Goal: Task Accomplishment & Management: Complete application form

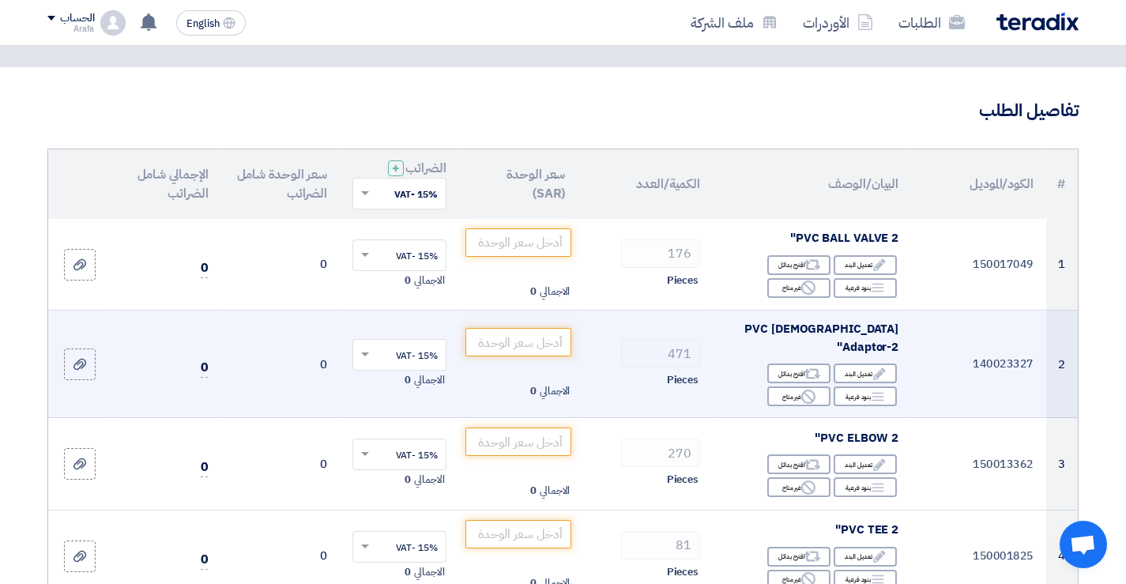
scroll to position [79, 0]
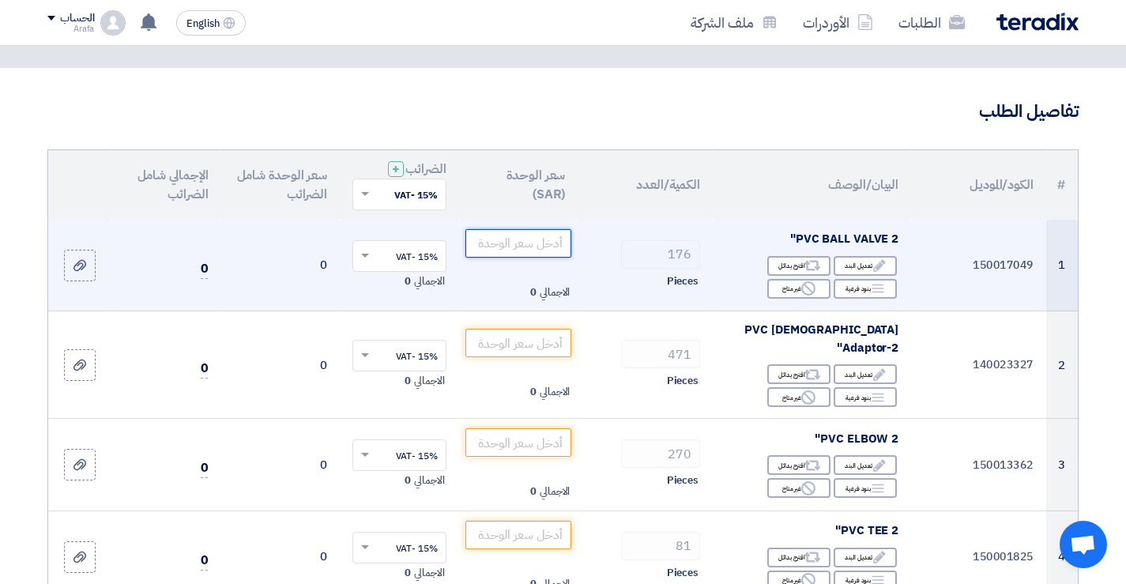
click at [528, 248] on input "number" at bounding box center [518, 243] width 107 height 28
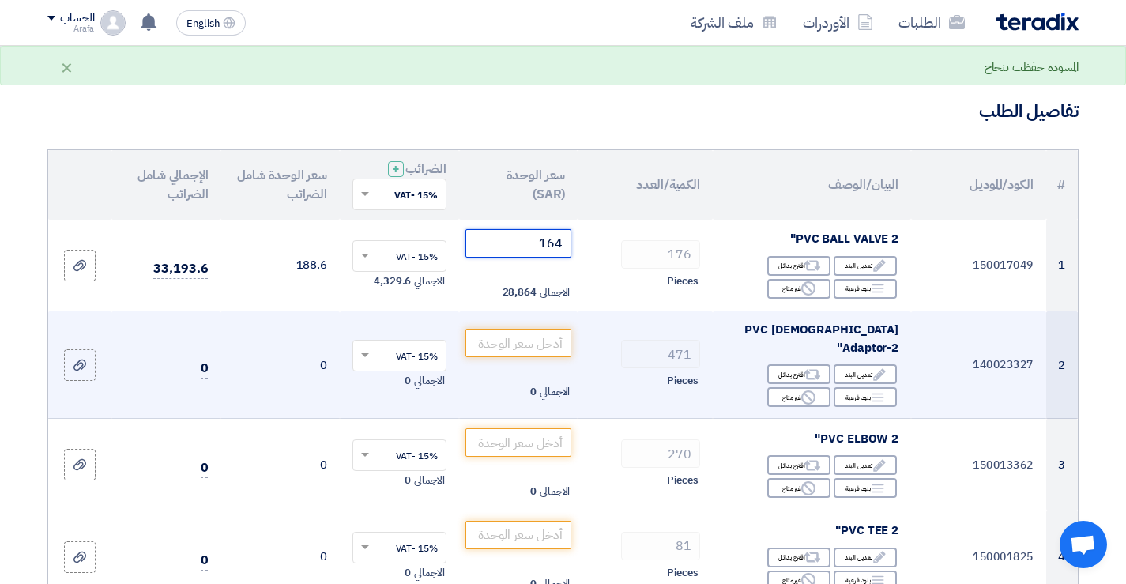
type input "165"
click at [530, 342] on input "number" at bounding box center [518, 343] width 107 height 28
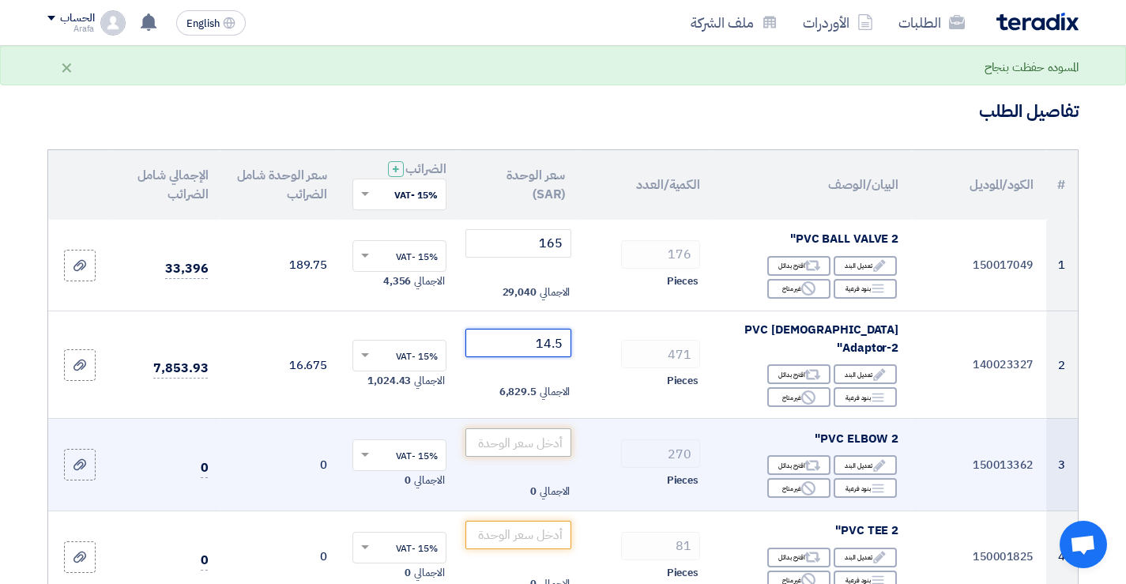
type input "14"
click at [529, 428] on input "number" at bounding box center [518, 442] width 107 height 28
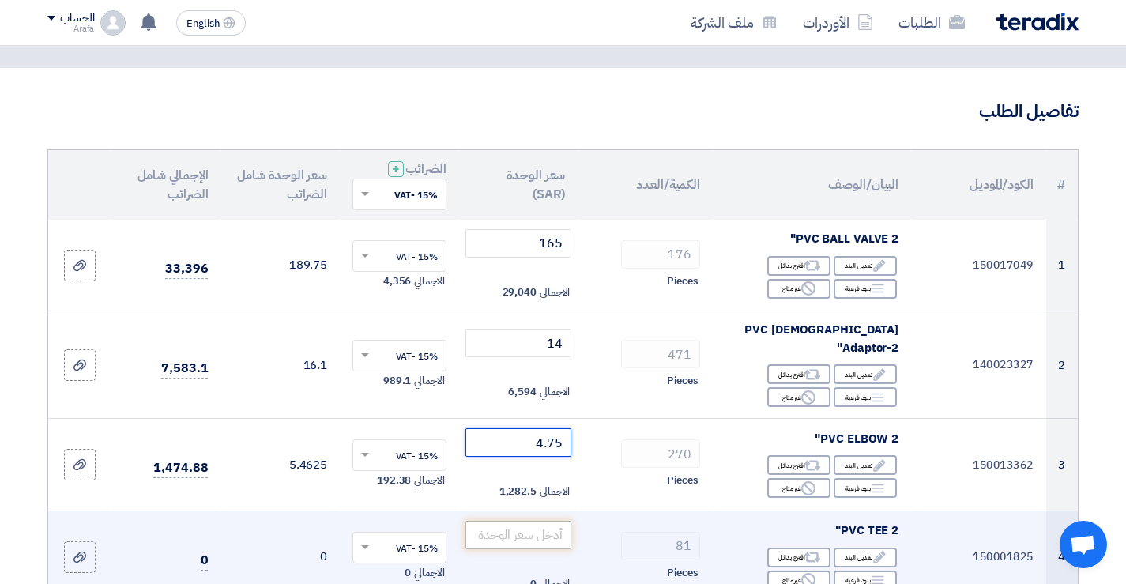
type input "4.75"
click at [531, 521] on input "number" at bounding box center [518, 535] width 107 height 28
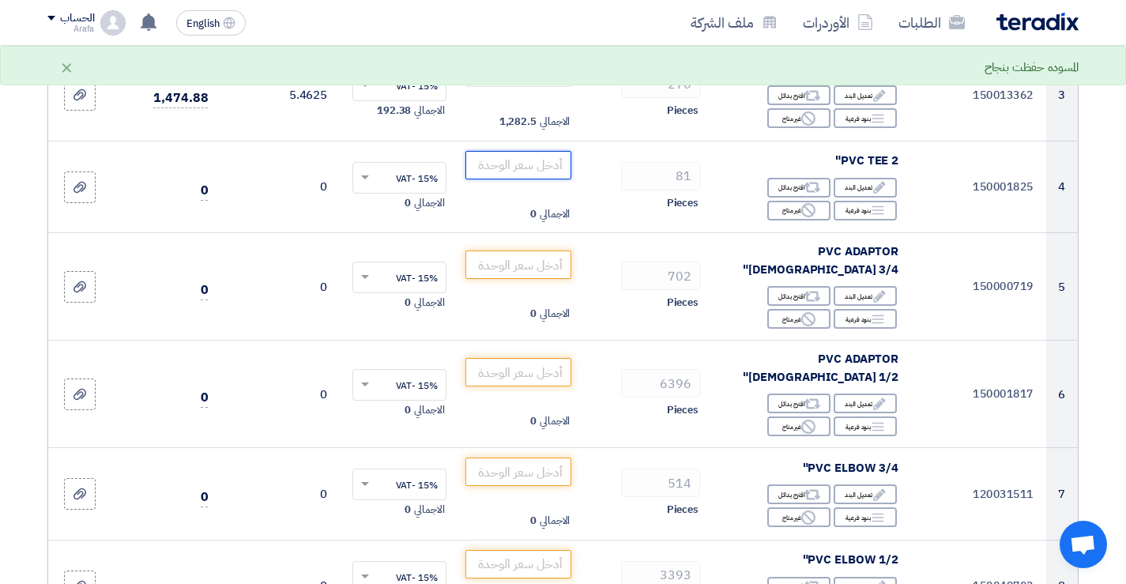
scroll to position [474, 0]
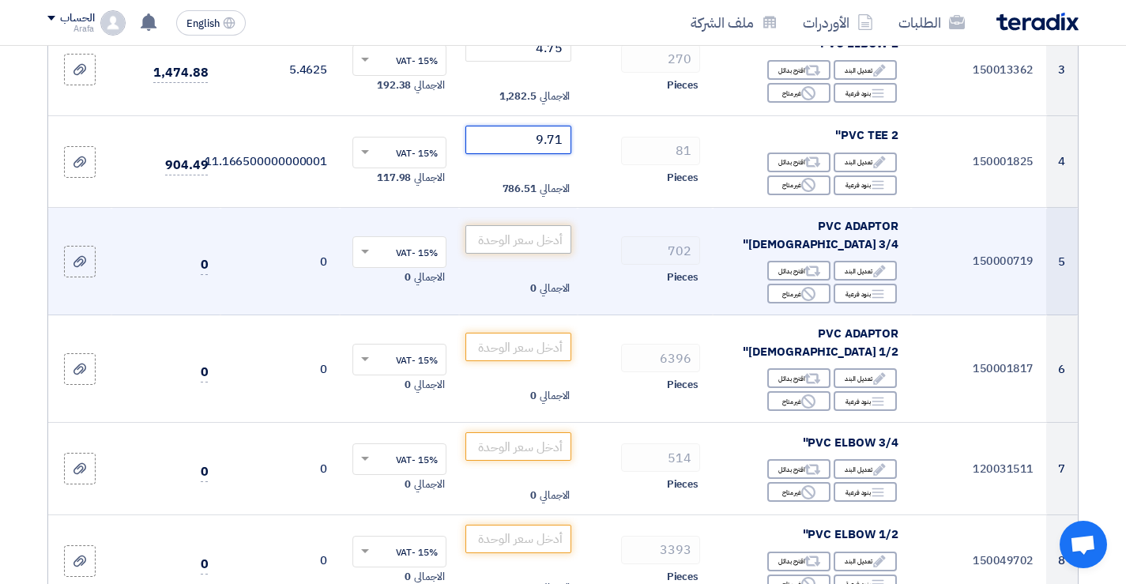
type input "9.71"
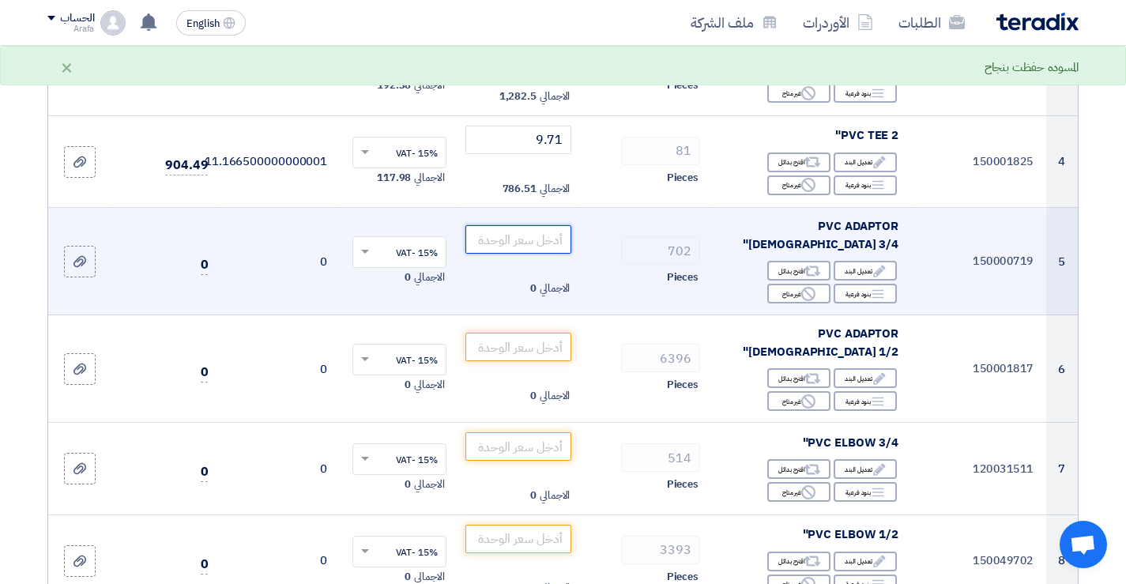
click at [521, 225] on input "number" at bounding box center [518, 239] width 107 height 28
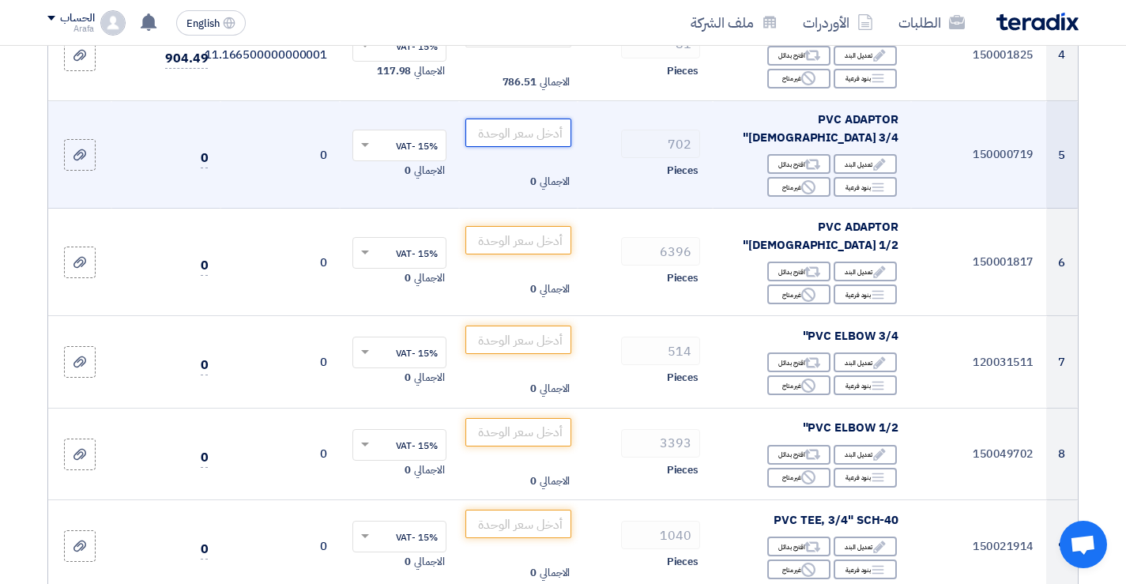
scroll to position [553, 0]
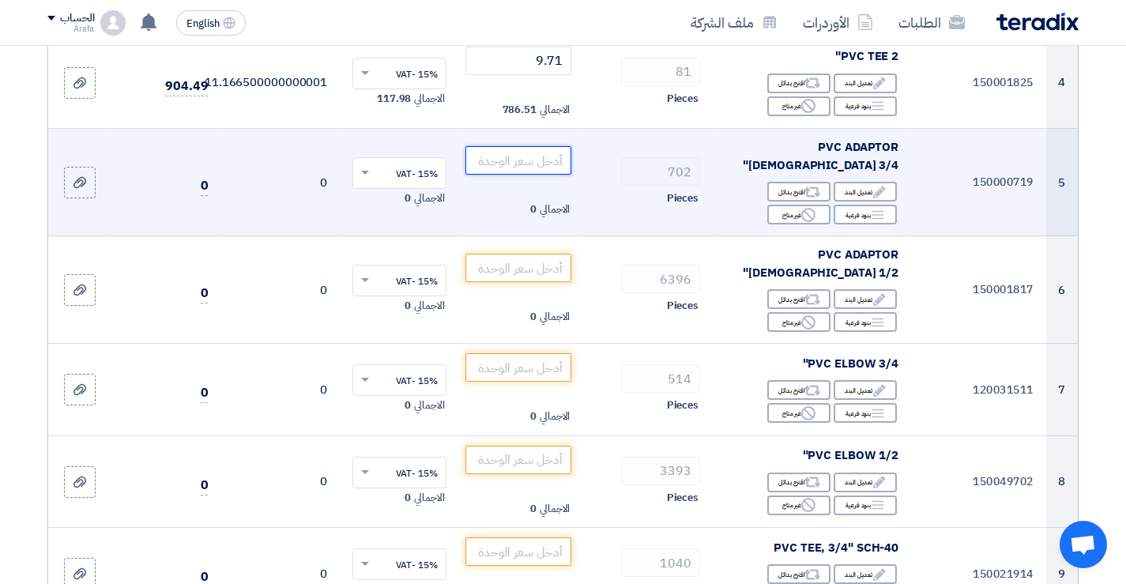
click at [540, 146] on input "number" at bounding box center [518, 160] width 107 height 28
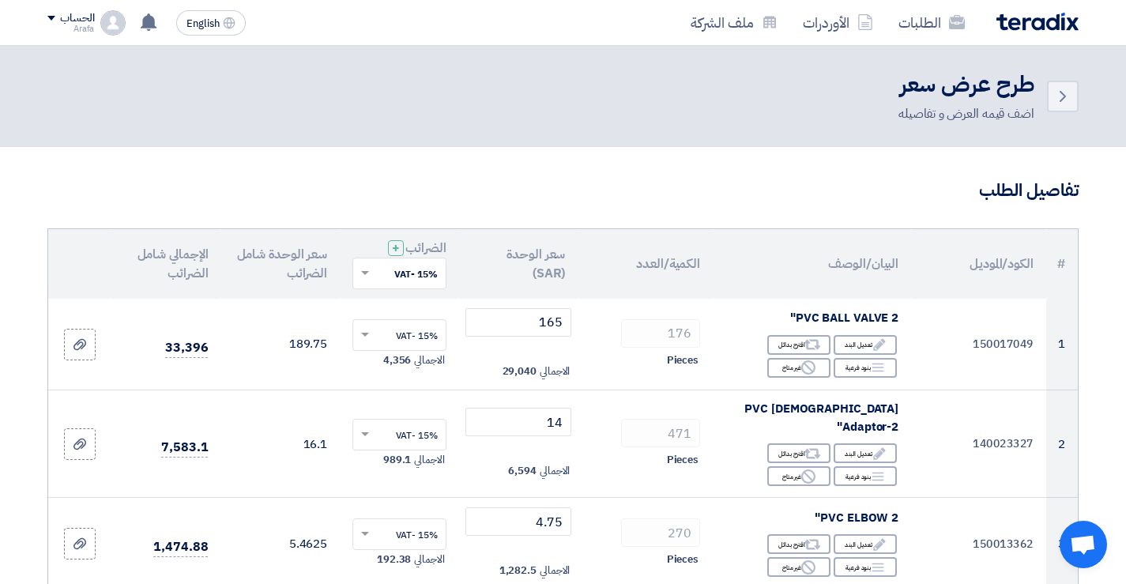
scroll to position [237, 0]
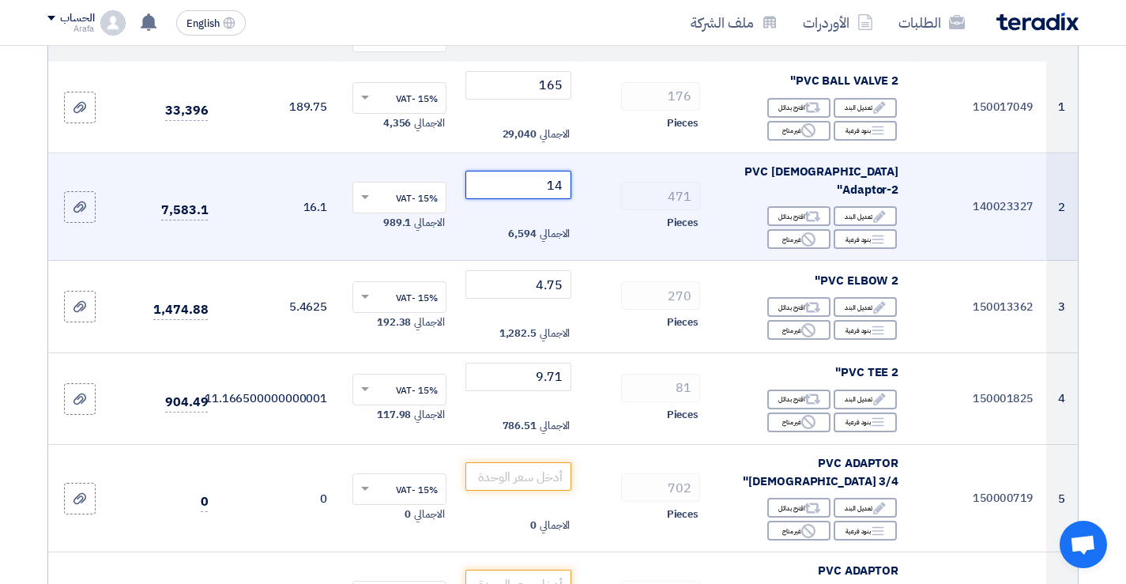
click at [522, 173] on input "14" at bounding box center [518, 185] width 107 height 28
type input "1"
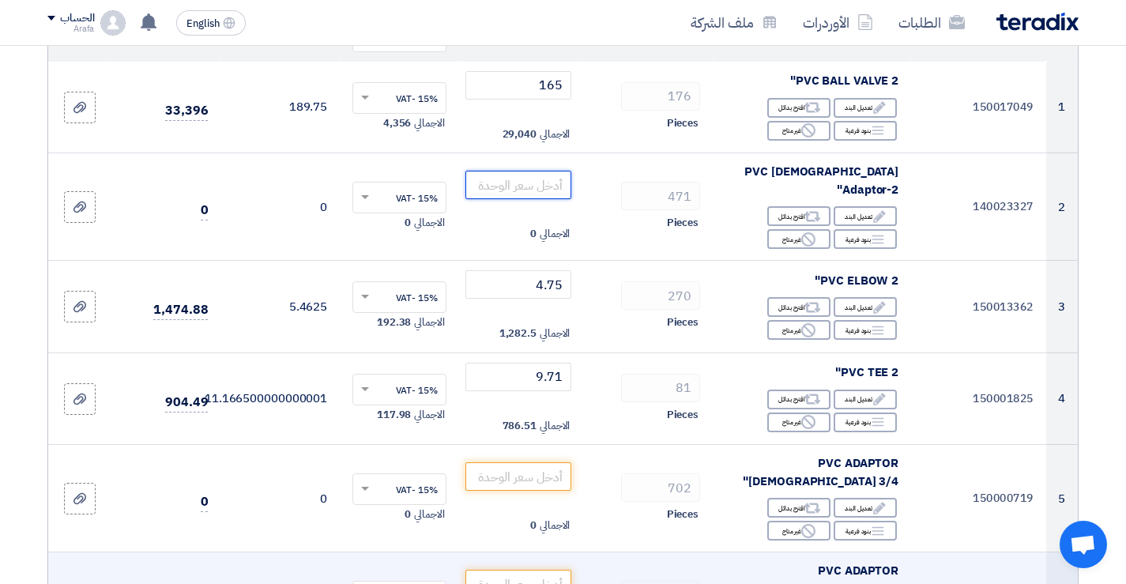
drag, startPoint x: 460, startPoint y: 582, endPoint x: 414, endPoint y: 551, distance: 55.2
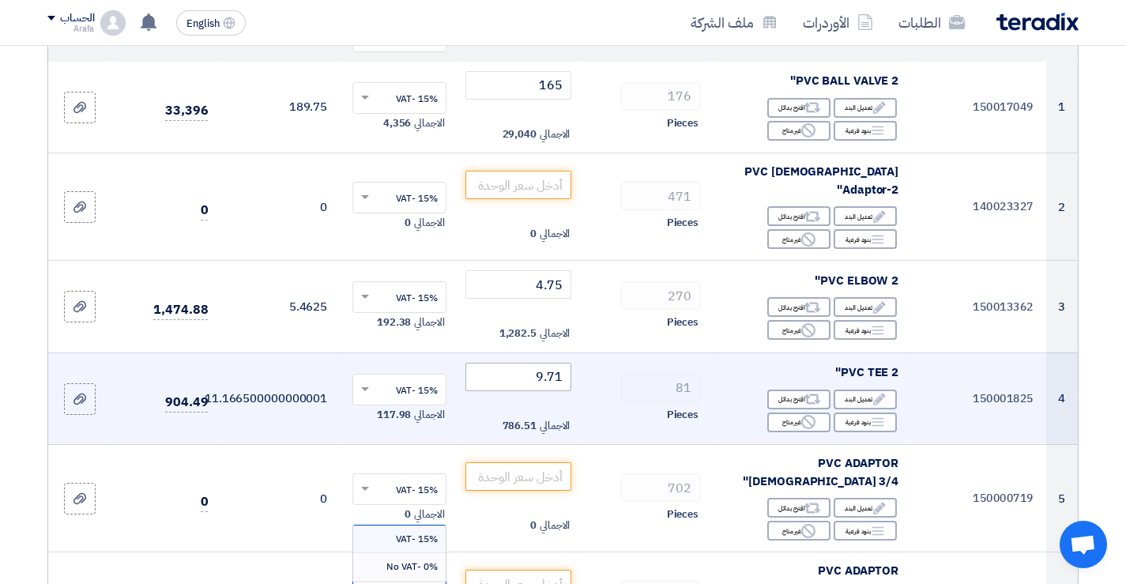
type input "1"
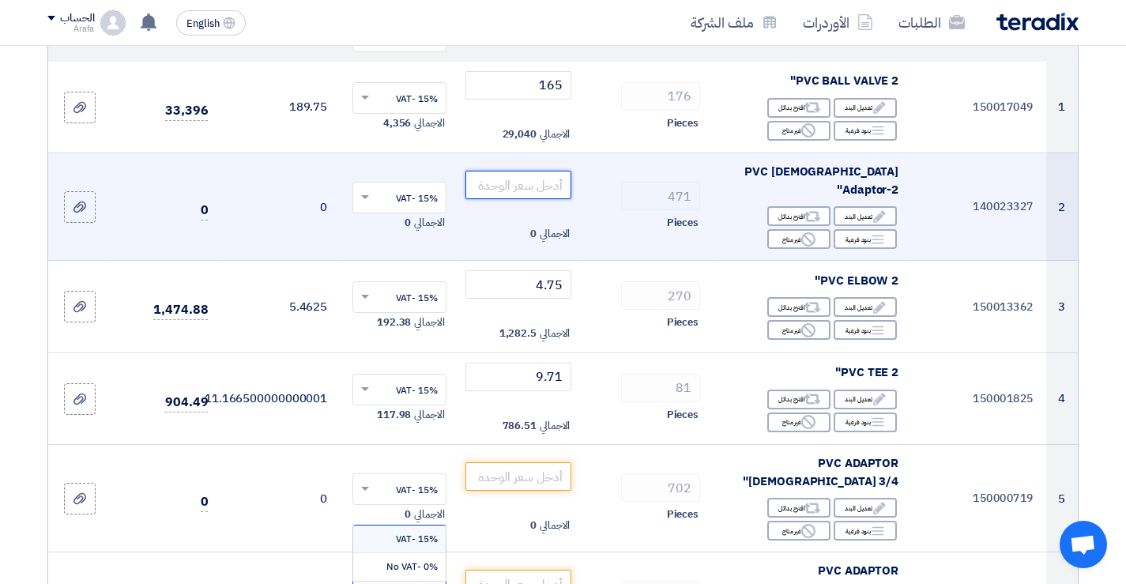
click at [555, 173] on input "number" at bounding box center [518, 185] width 107 height 28
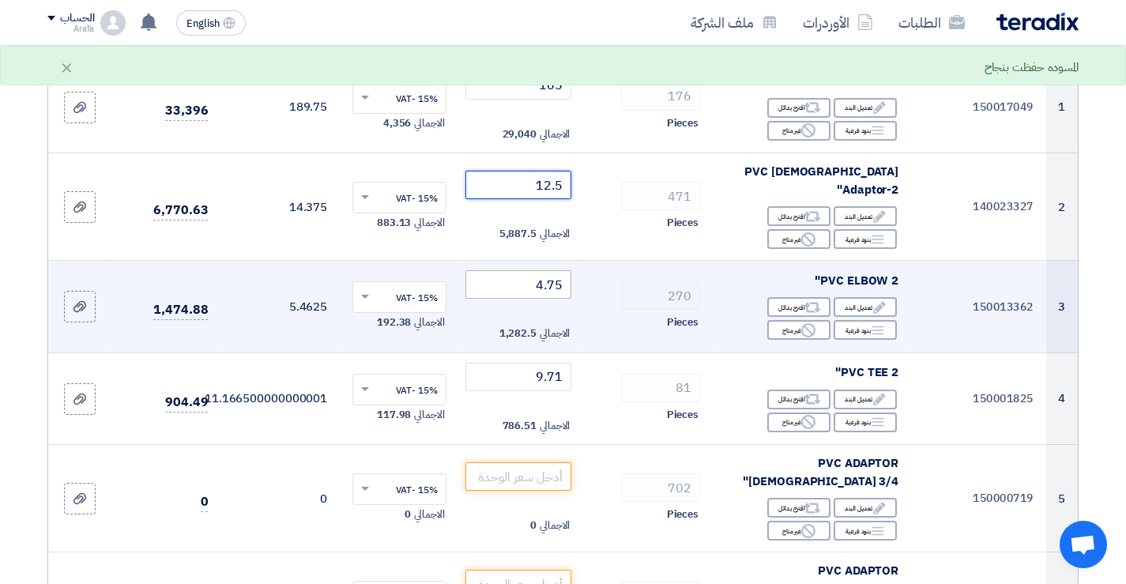
type input "12.5"
click at [528, 270] on input "4.75" at bounding box center [518, 284] width 107 height 28
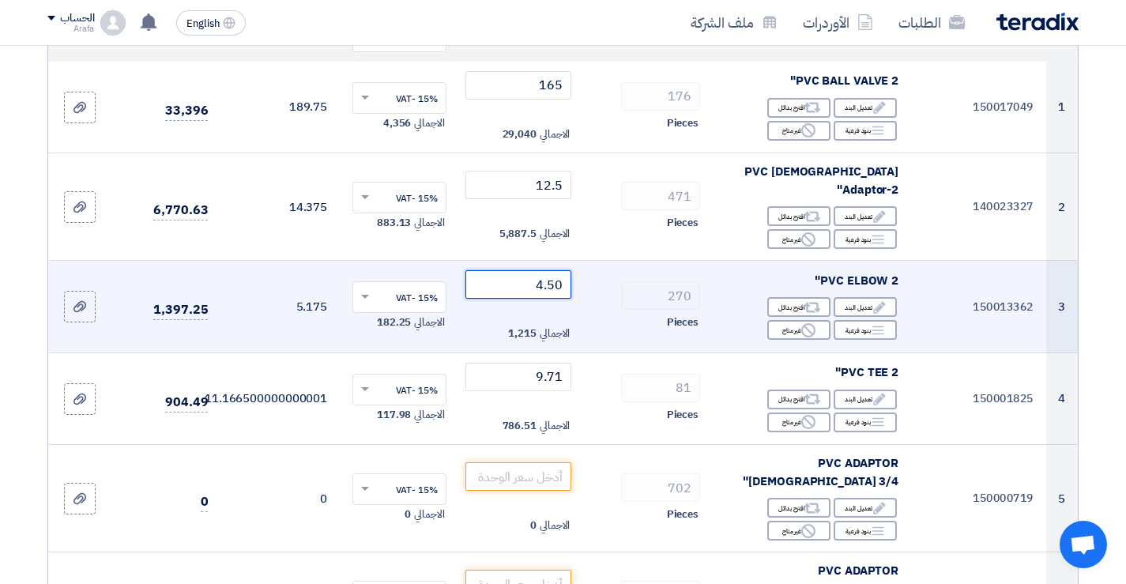
click at [528, 270] on input "4.50" at bounding box center [518, 284] width 107 height 28
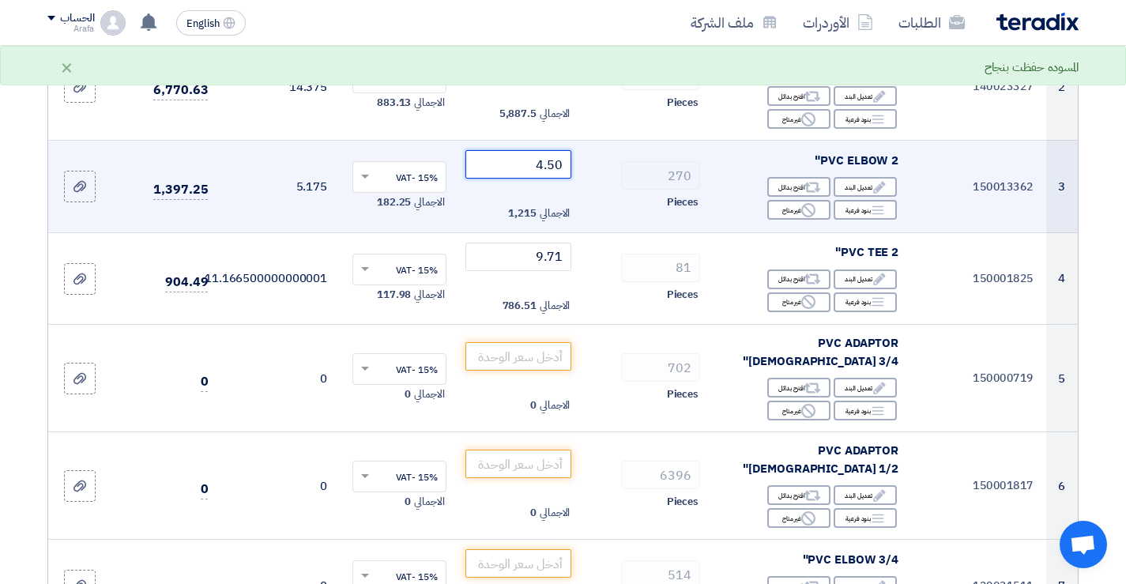
scroll to position [395, 0]
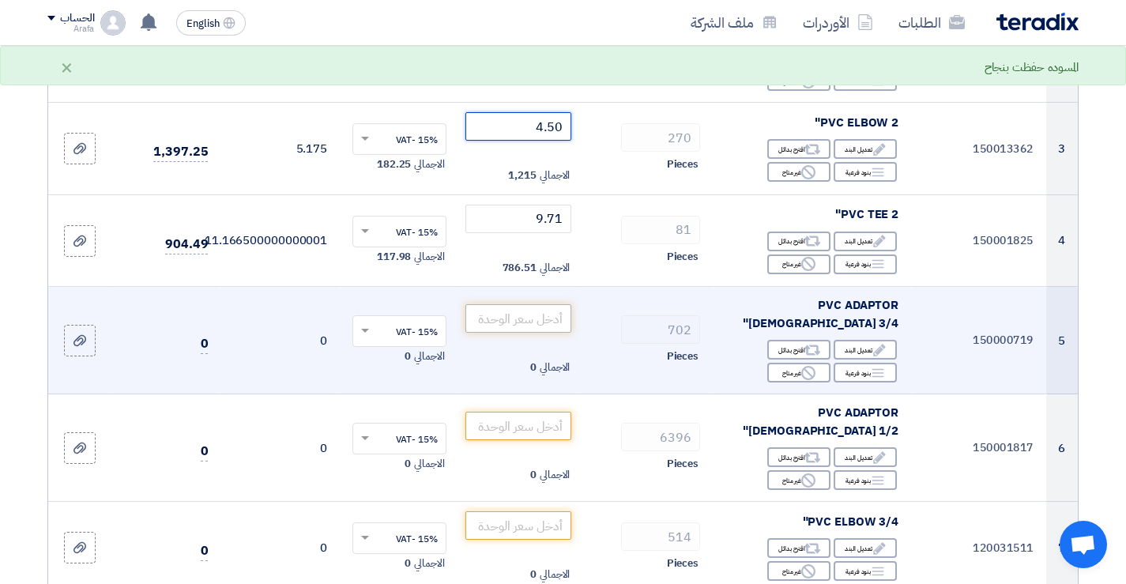
type input "4.50"
click at [526, 304] on input "number" at bounding box center [518, 318] width 107 height 28
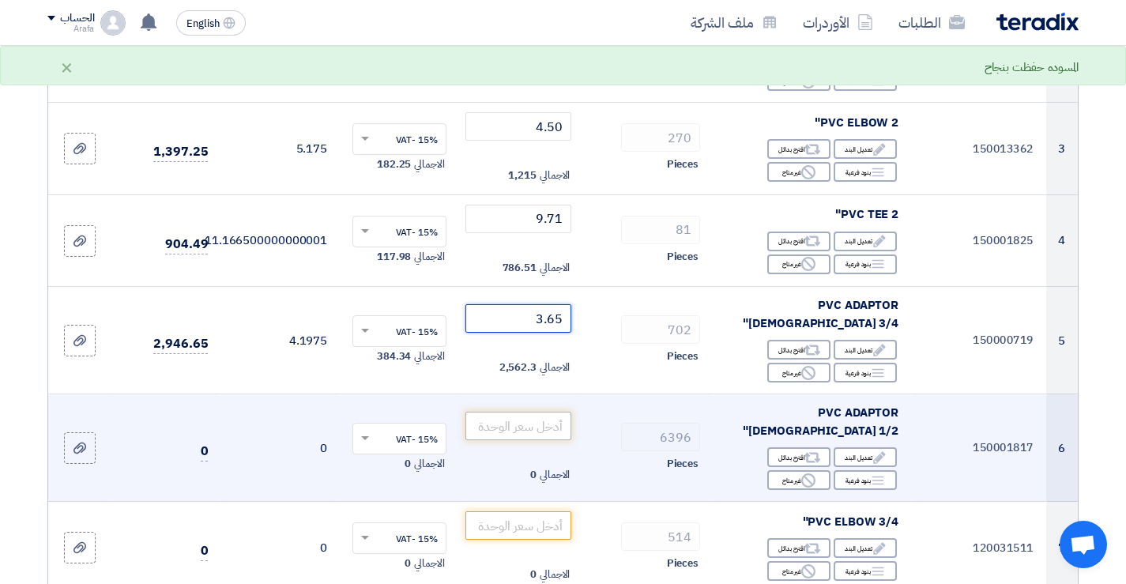
type input "3.65"
click at [531, 412] on input "number" at bounding box center [518, 426] width 107 height 28
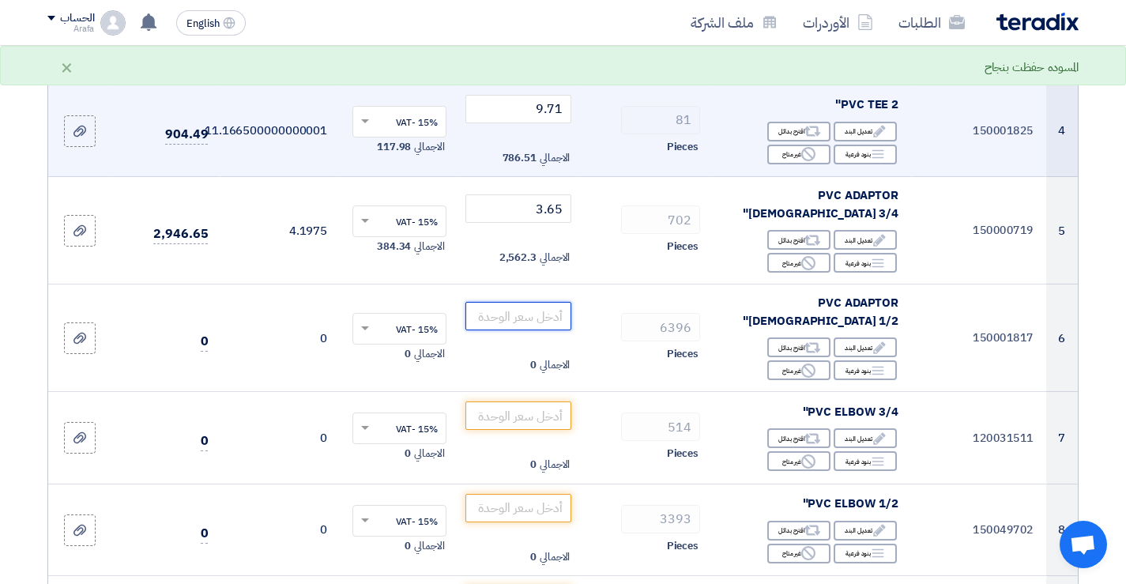
scroll to position [553, 0]
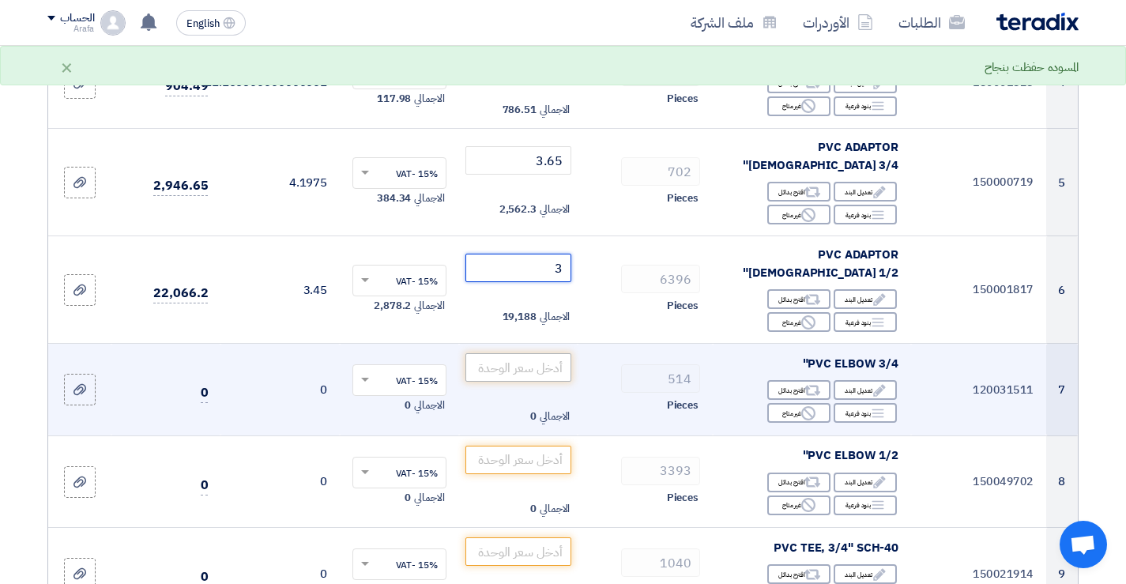
type input "3"
click at [546, 353] on input "number" at bounding box center [518, 367] width 107 height 28
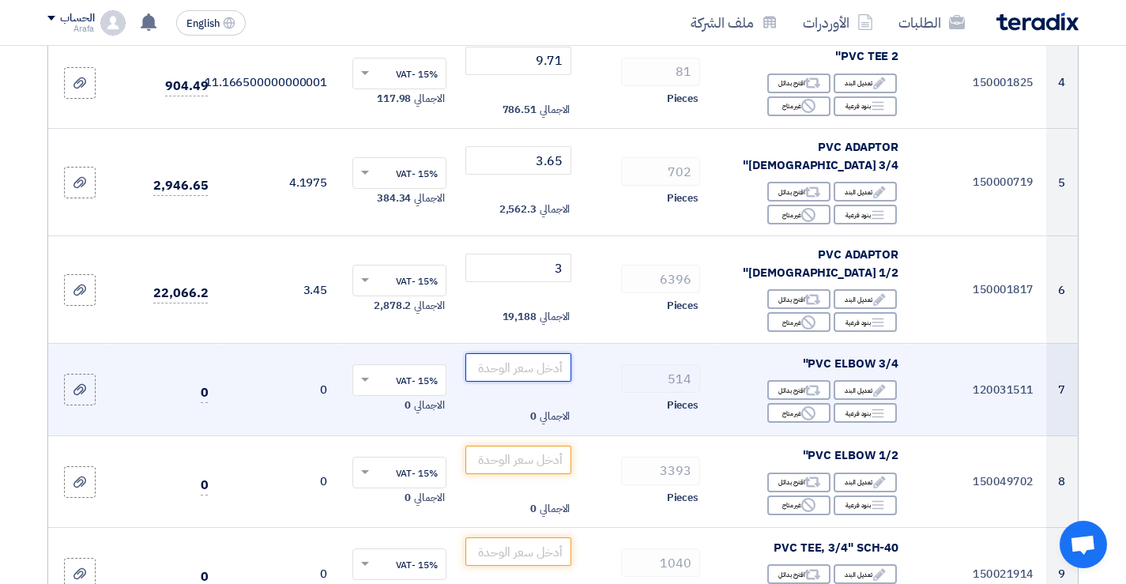
type input "1"
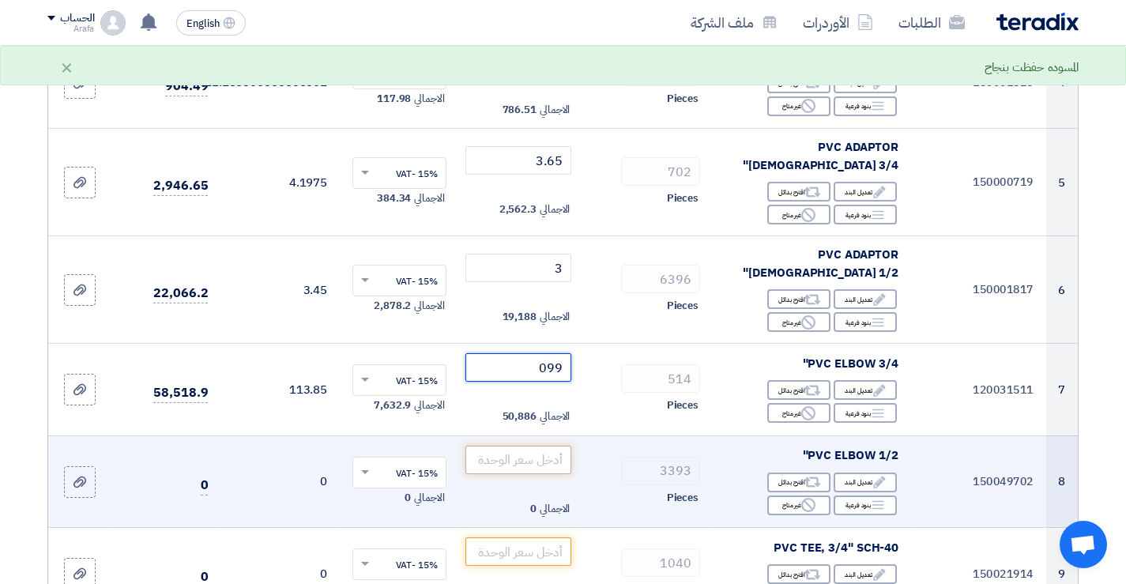
type input "099"
click at [546, 446] on input "number" at bounding box center [518, 460] width 107 height 28
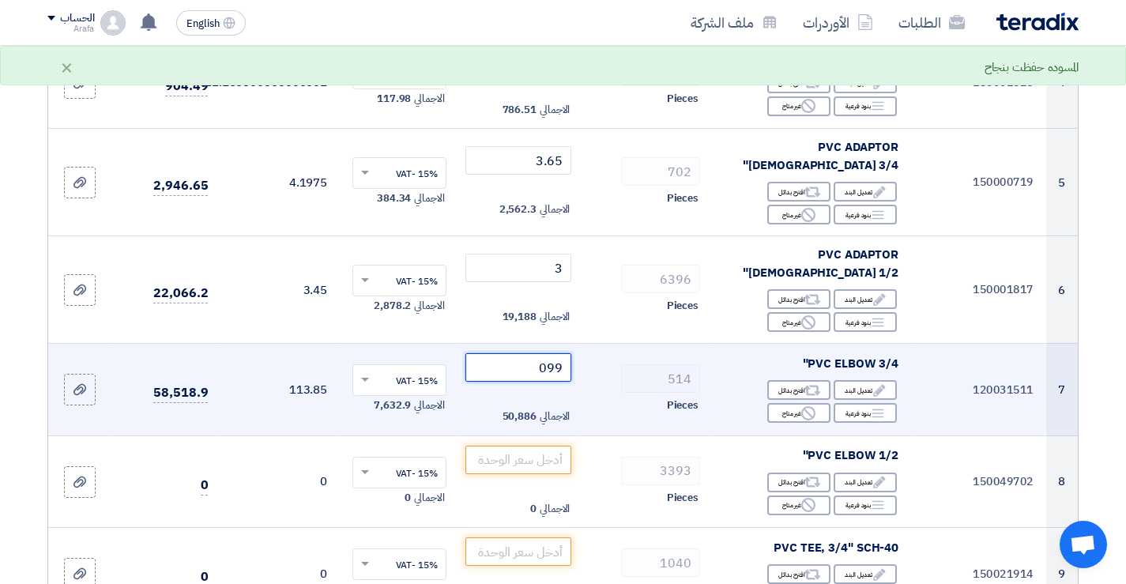
click at [522, 353] on input "099" at bounding box center [518, 367] width 107 height 28
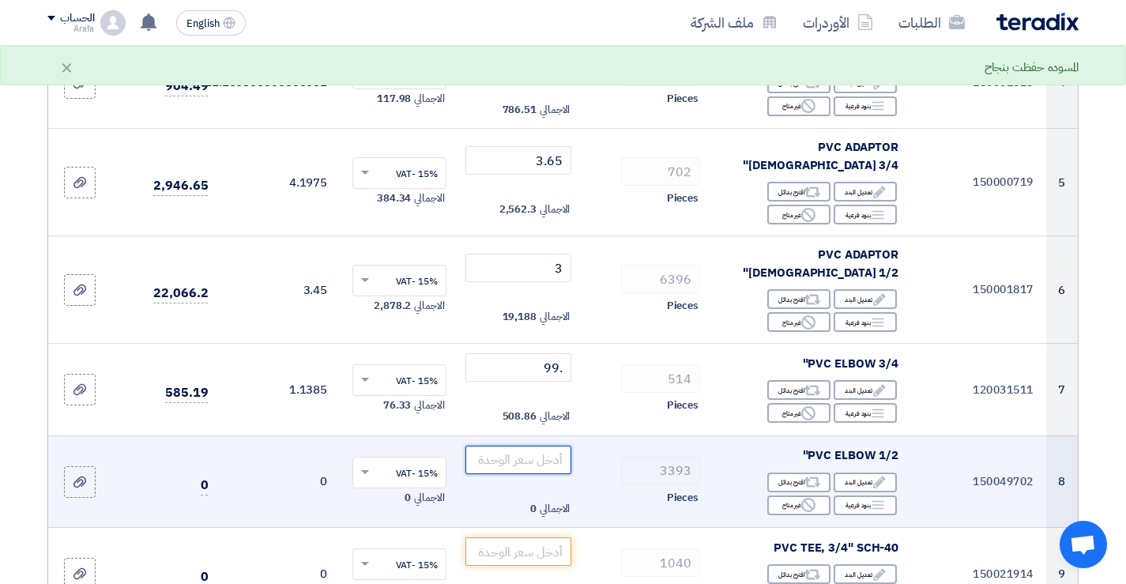
click at [526, 446] on input "number" at bounding box center [518, 460] width 107 height 28
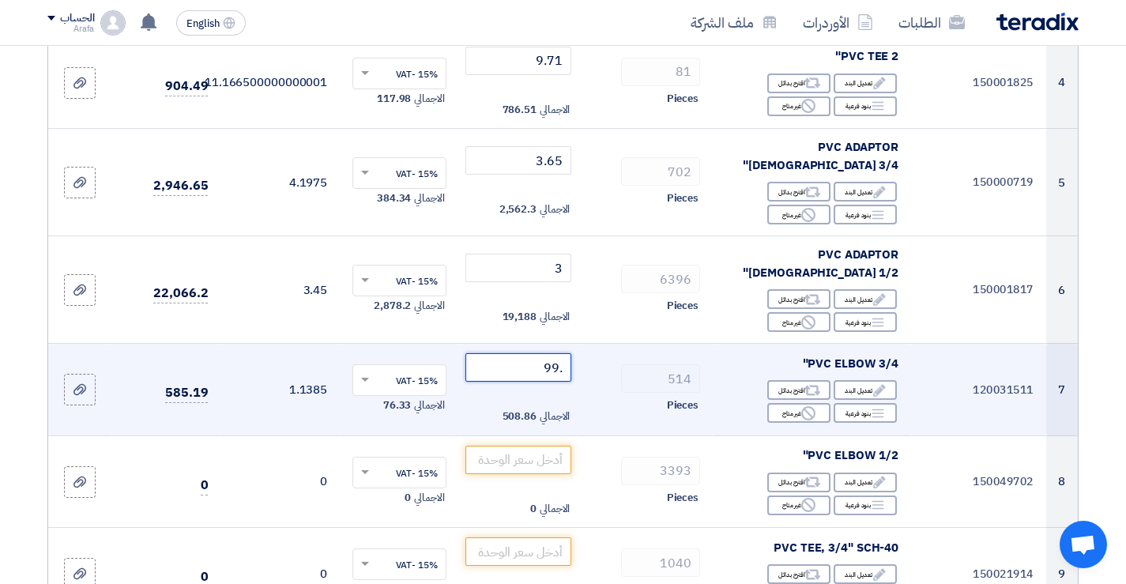
click at [517, 353] on input ".99" at bounding box center [518, 367] width 107 height 28
click at [521, 353] on input ".99" at bounding box center [518, 367] width 107 height 28
type input ".9"
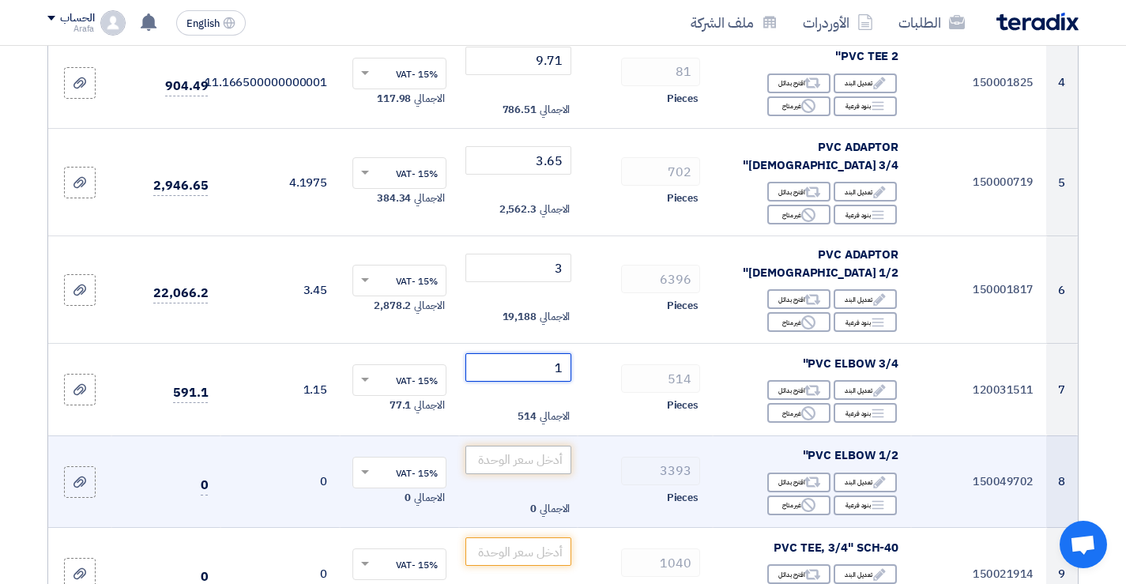
type input "1"
click at [525, 446] on input "number" at bounding box center [518, 460] width 107 height 28
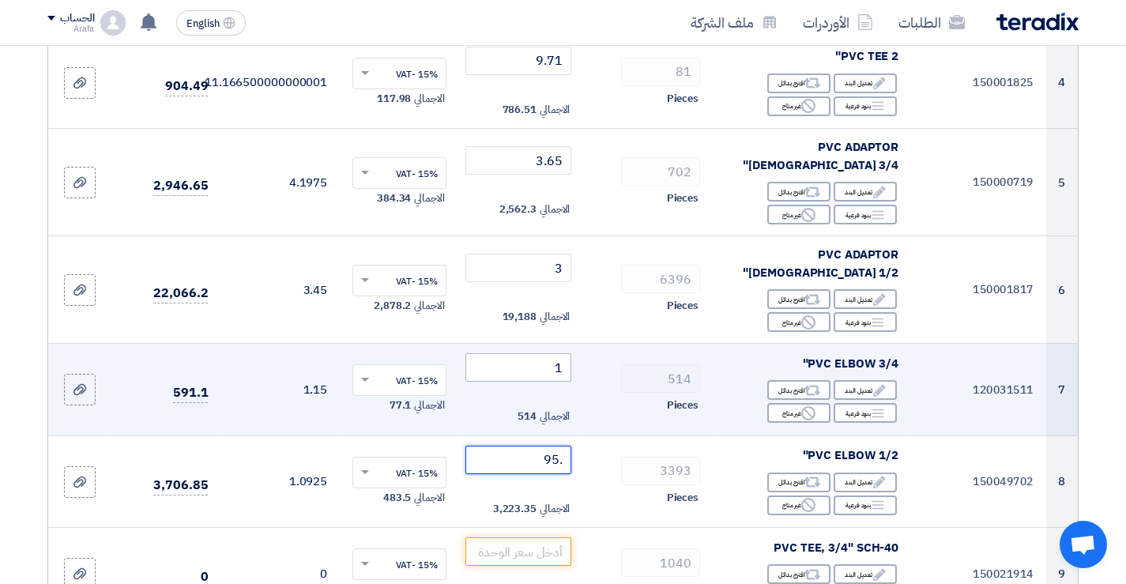
type input ".95"
click at [521, 353] on input "1" at bounding box center [518, 367] width 107 height 28
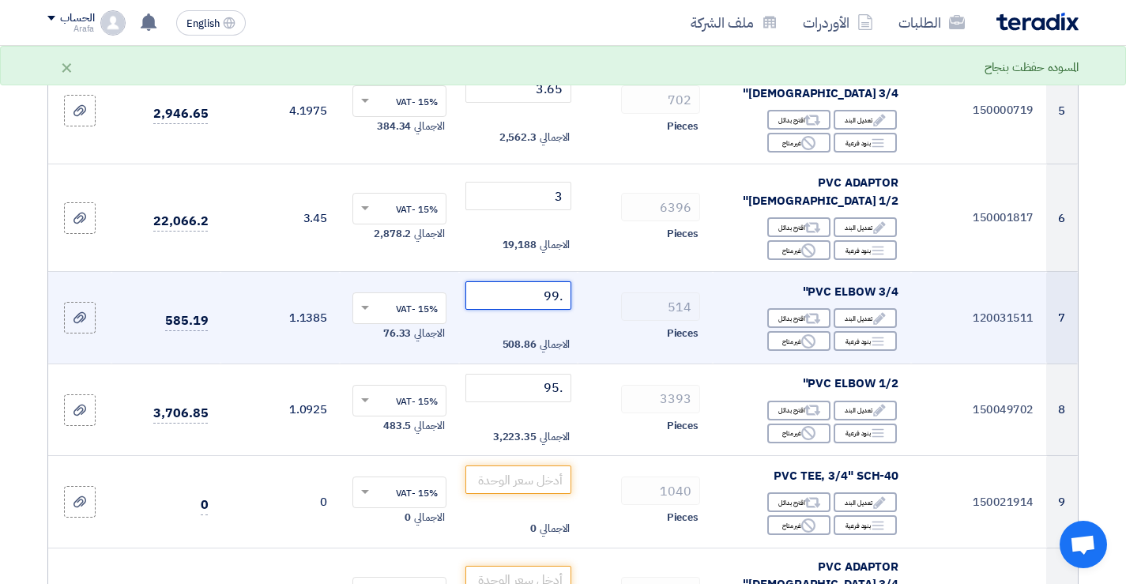
scroll to position [711, 0]
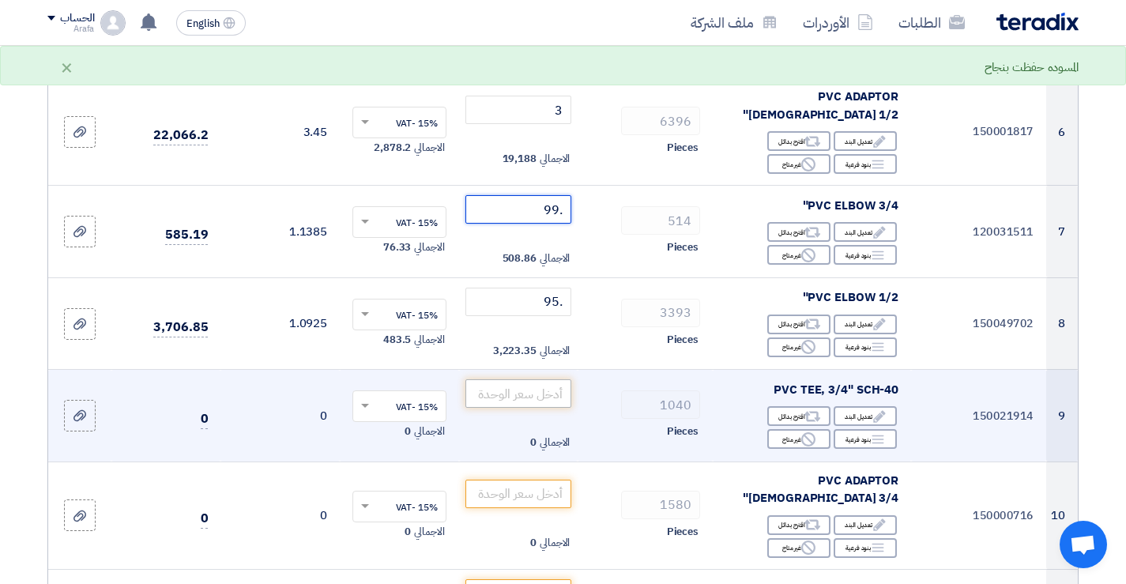
type input ".99"
click at [540, 379] on input "number" at bounding box center [518, 393] width 107 height 28
type input ".8"
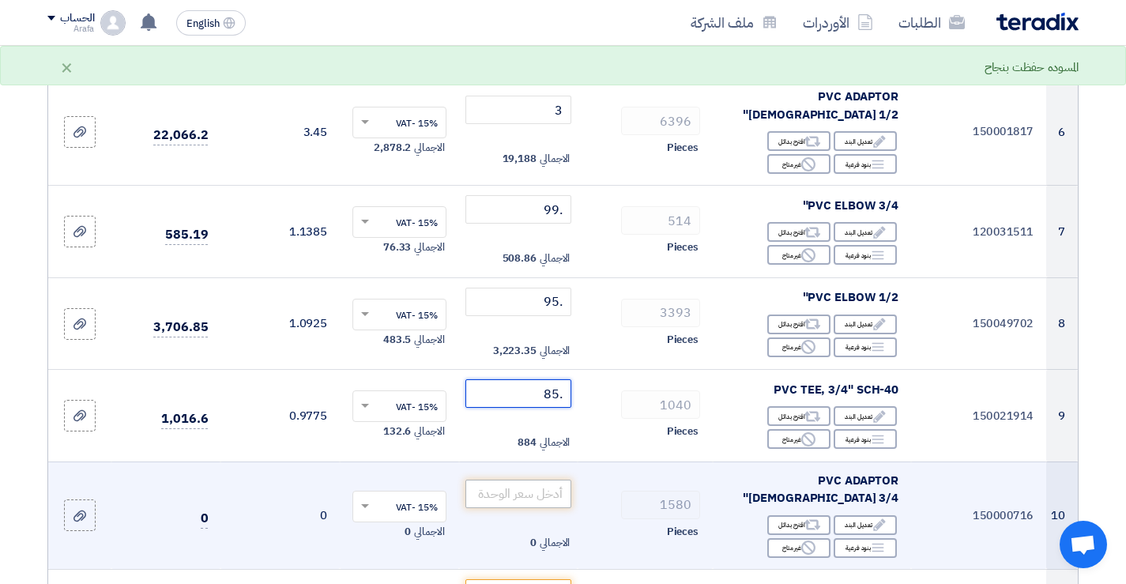
type input ".85"
click at [543, 479] on input "number" at bounding box center [518, 493] width 107 height 28
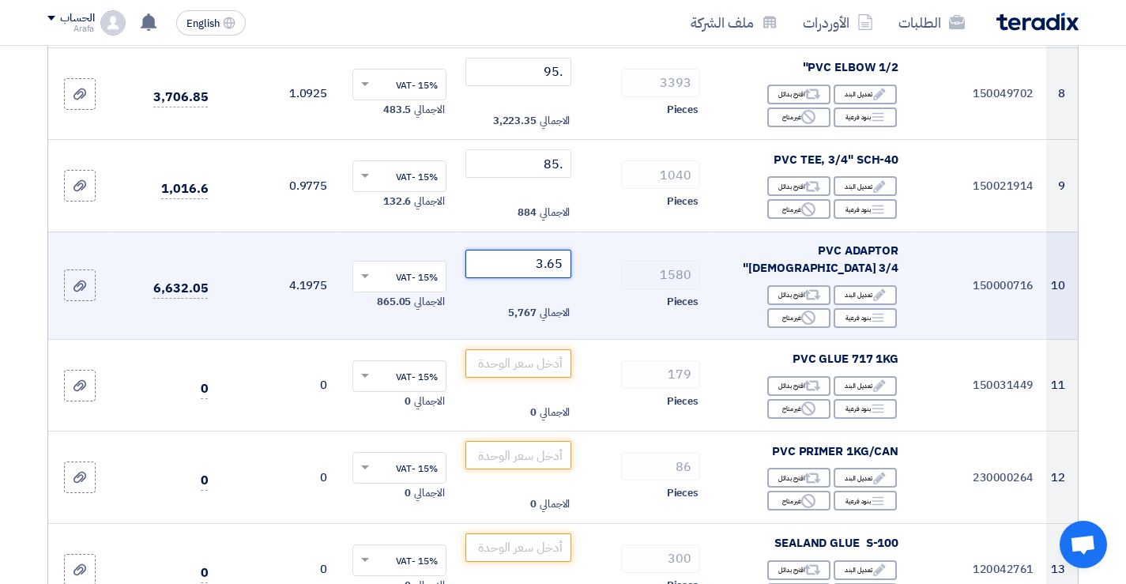
scroll to position [948, 0]
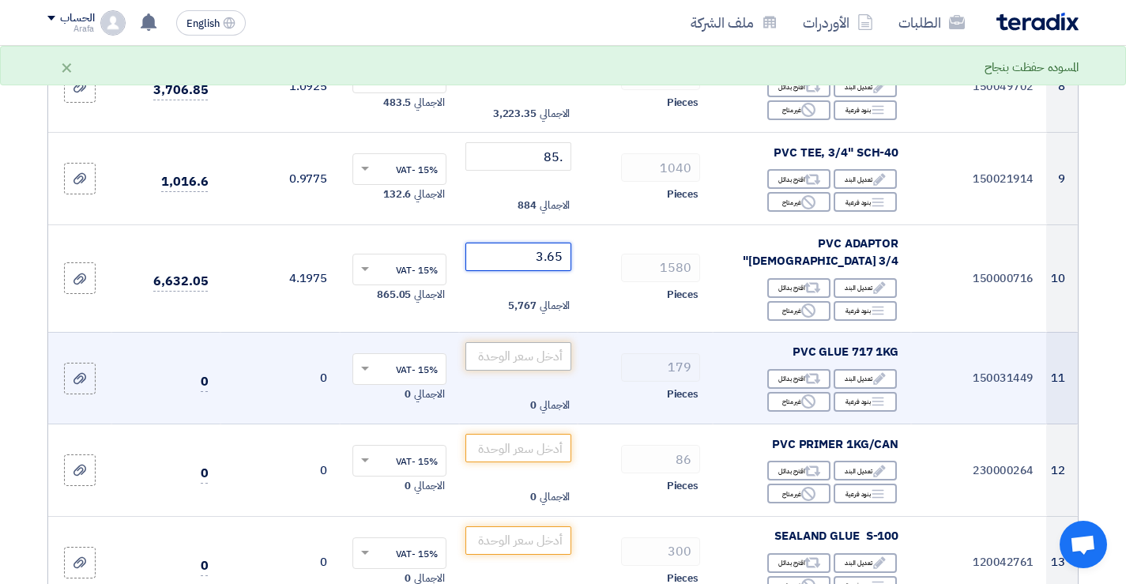
type input "3.65"
click at [539, 342] on input "number" at bounding box center [518, 356] width 107 height 28
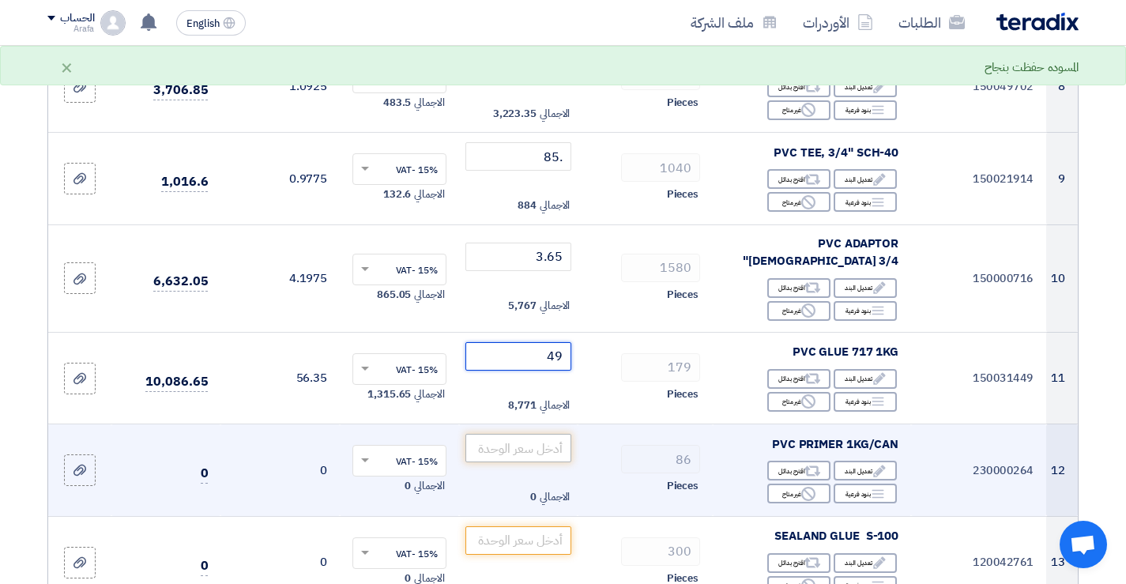
type input "49"
click at [547, 434] on input "number" at bounding box center [518, 448] width 107 height 28
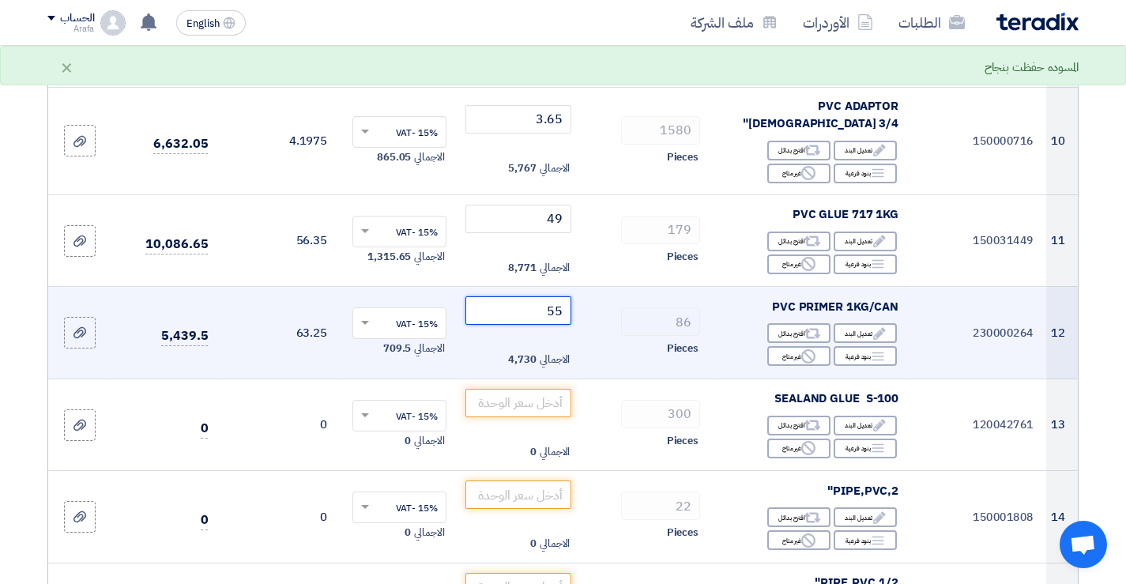
scroll to position [1106, 0]
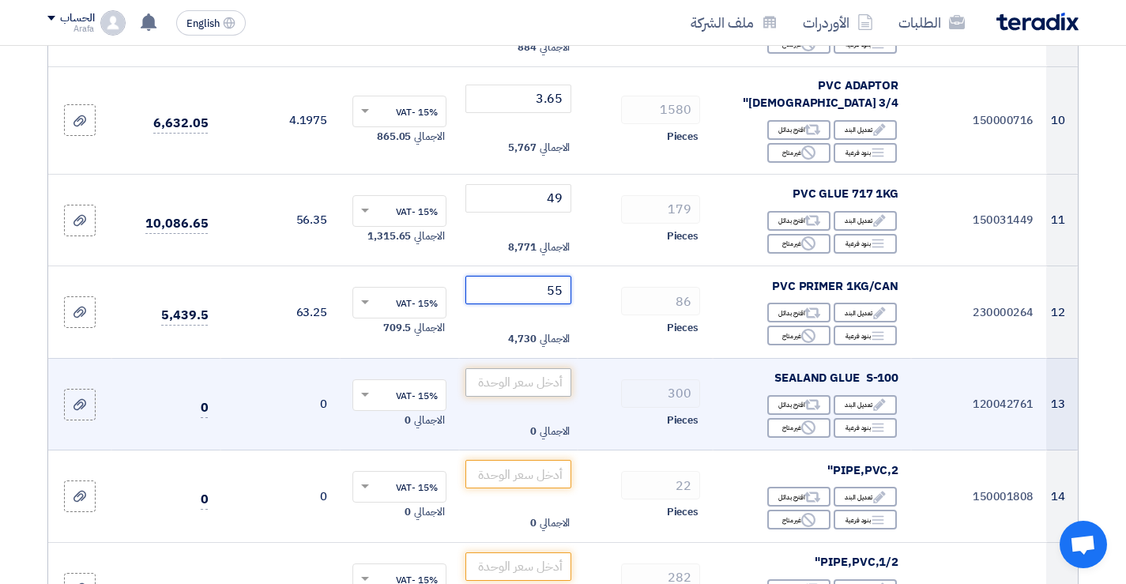
type input "55"
click at [547, 368] on input "number" at bounding box center [518, 382] width 107 height 28
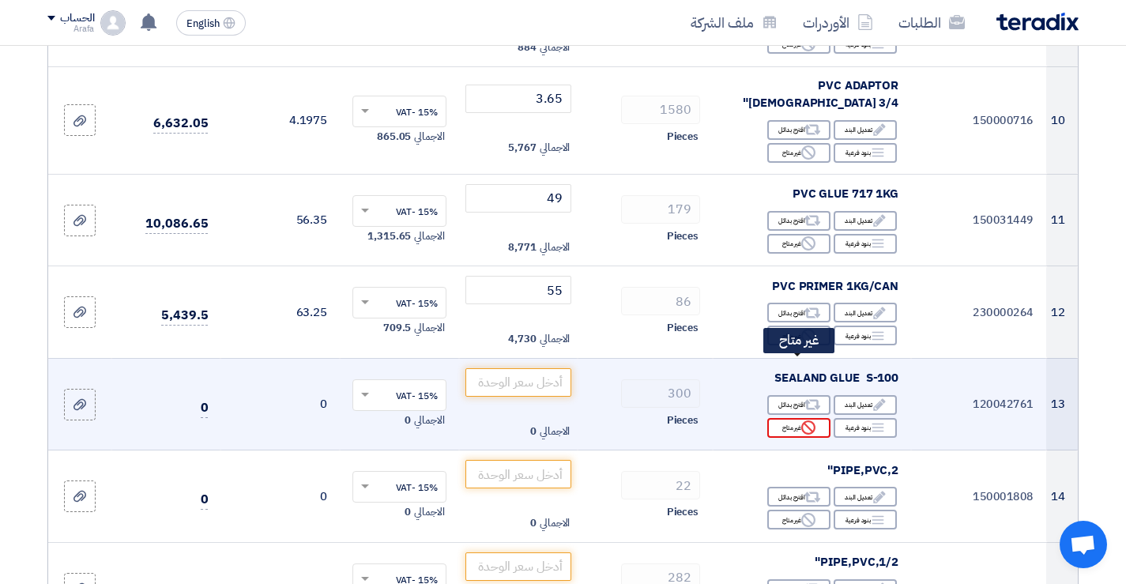
click at [807, 420] on use at bounding box center [808, 427] width 14 height 14
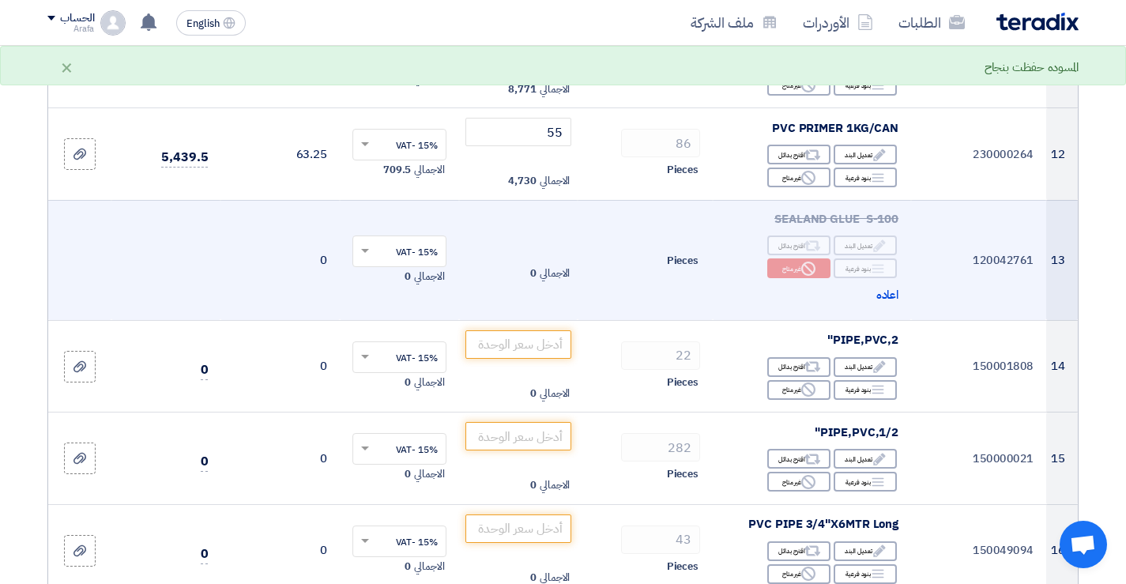
scroll to position [1343, 0]
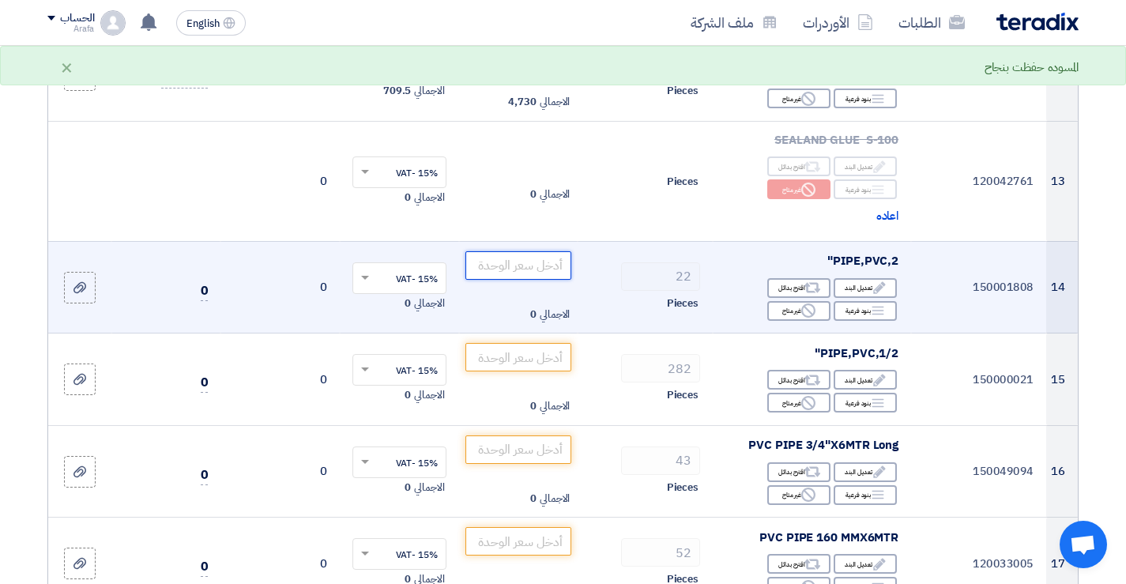
click at [534, 251] on input "number" at bounding box center [518, 265] width 107 height 28
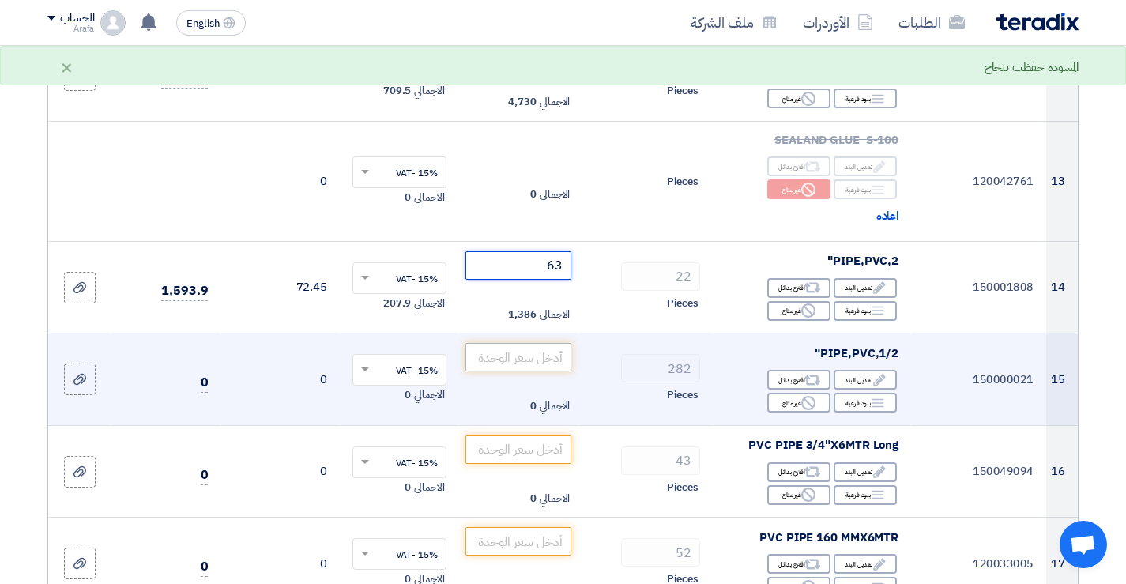
type input "63"
click at [549, 343] on input "number" at bounding box center [518, 357] width 107 height 28
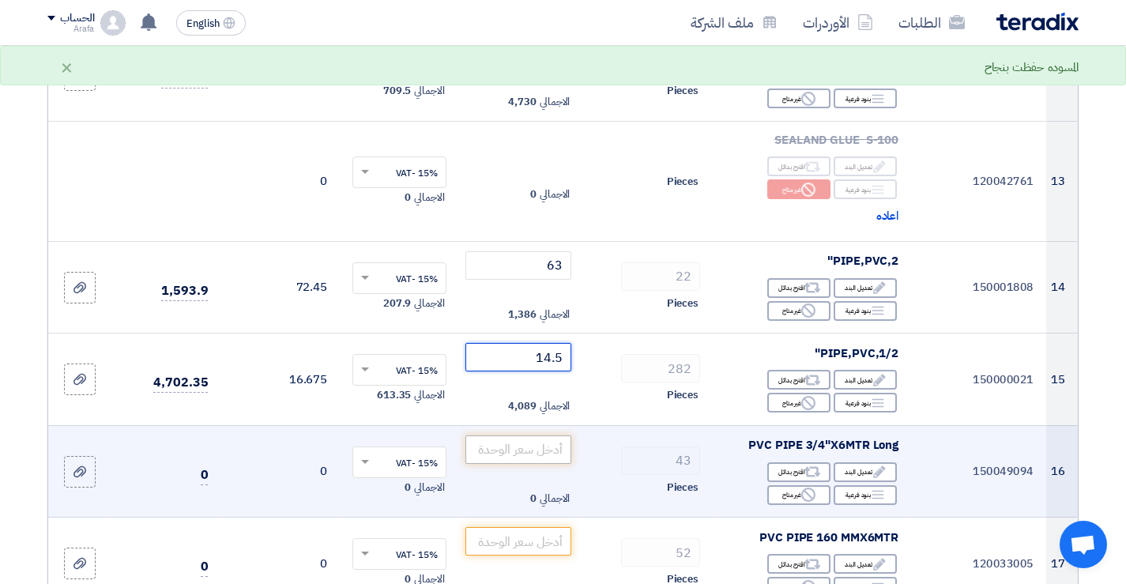
type input "14.5"
click at [540, 435] on input "number" at bounding box center [518, 449] width 107 height 28
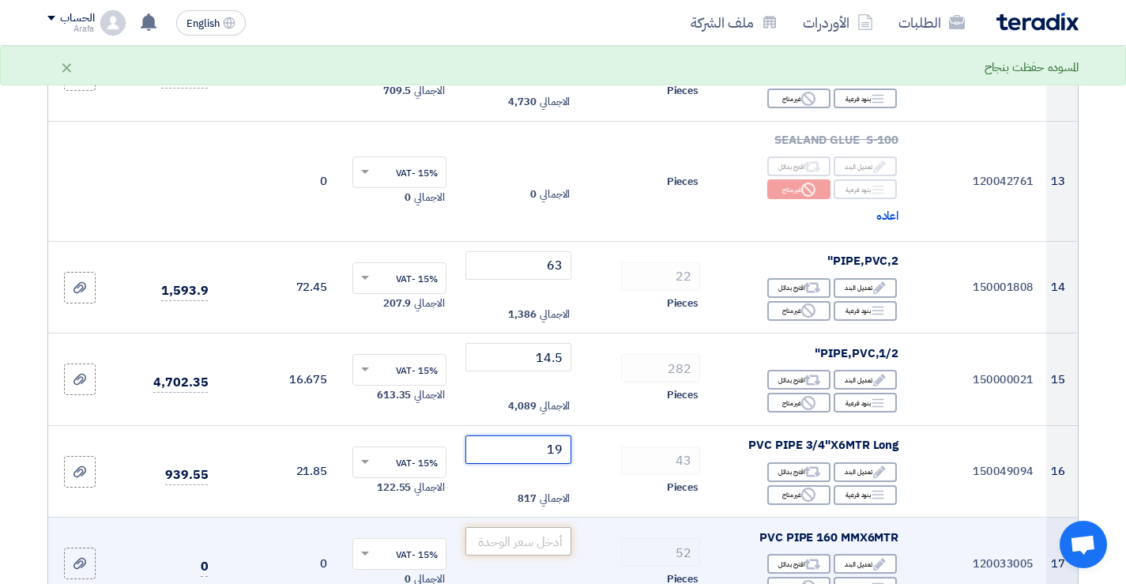
type input "19"
click at [538, 527] on input "number" at bounding box center [518, 541] width 107 height 28
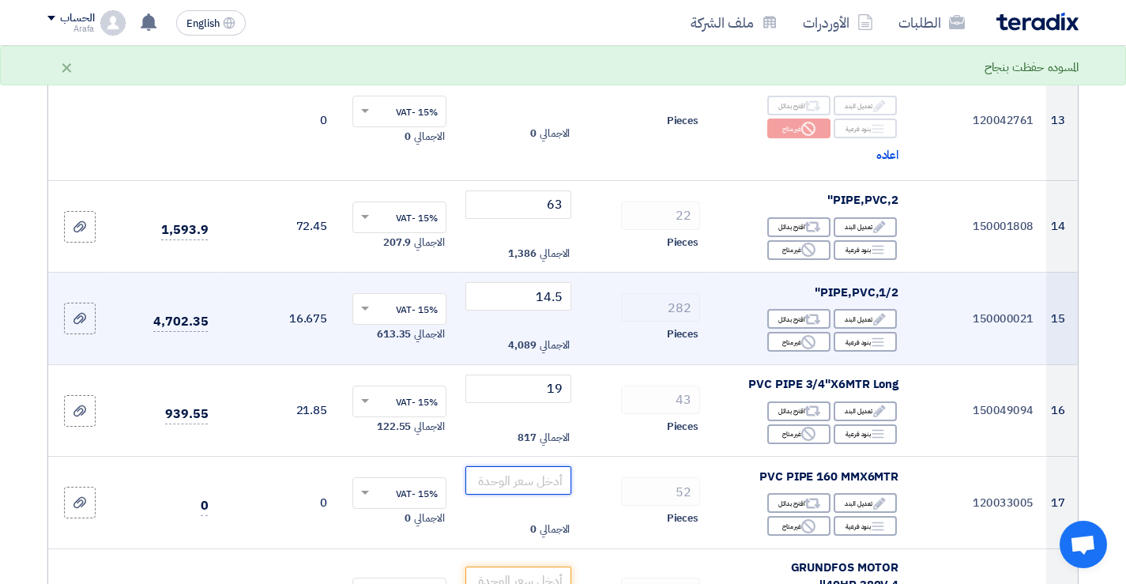
scroll to position [1501, 0]
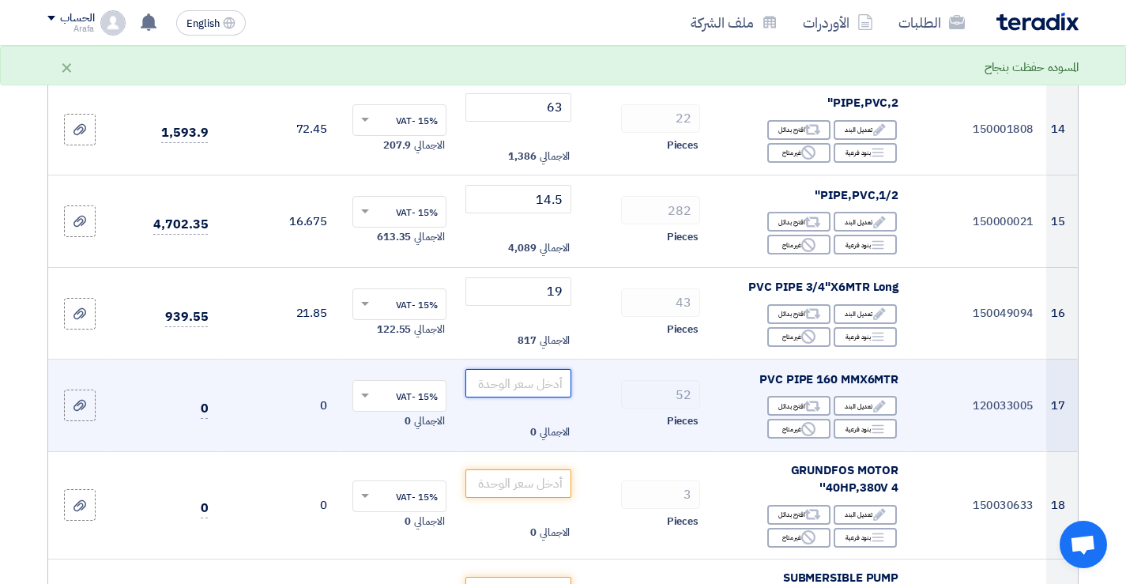
click at [544, 369] on input "number" at bounding box center [518, 383] width 107 height 28
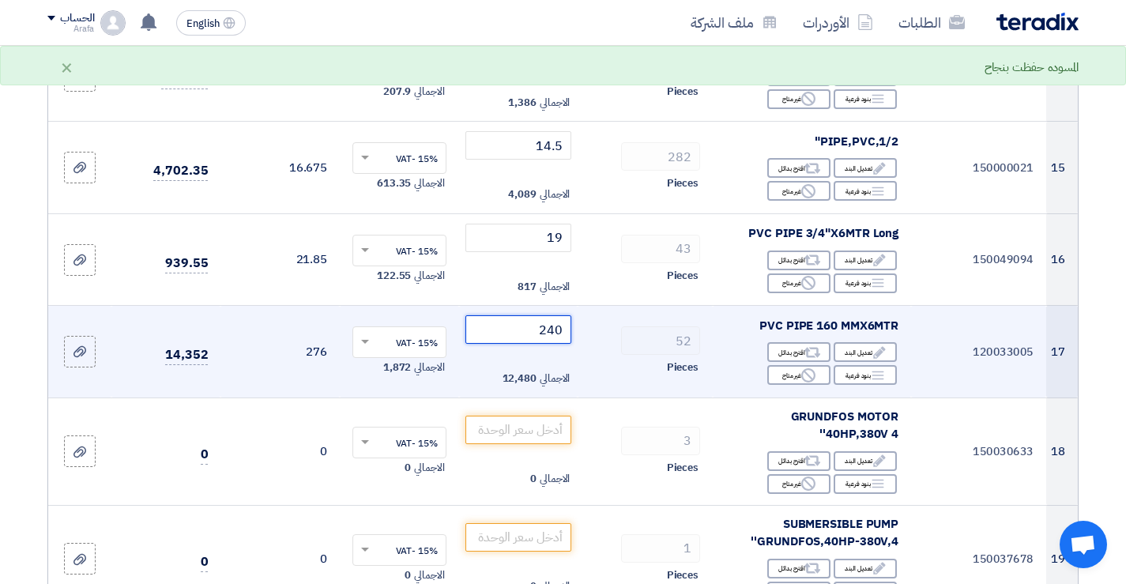
scroll to position [1580, 0]
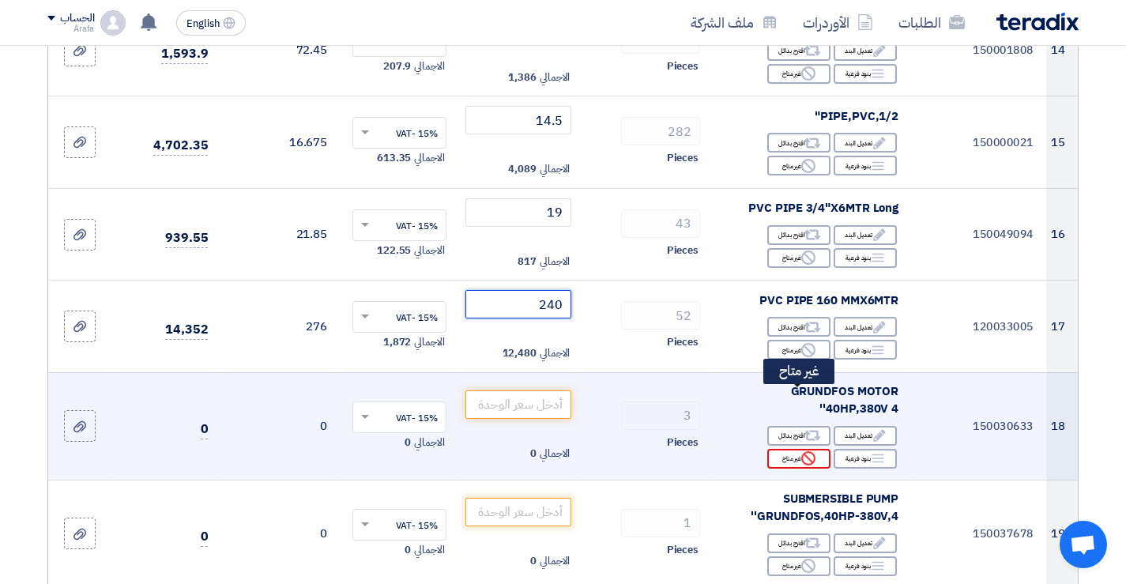
type input "240"
click at [792, 449] on div "Reject غير متاح" at bounding box center [798, 459] width 63 height 20
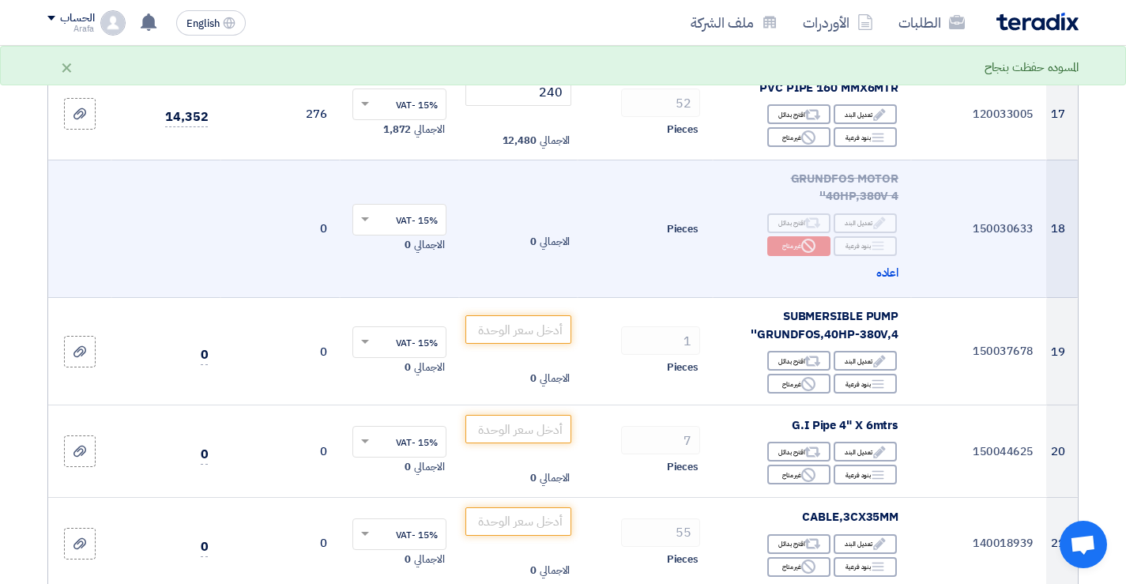
scroll to position [1817, 0]
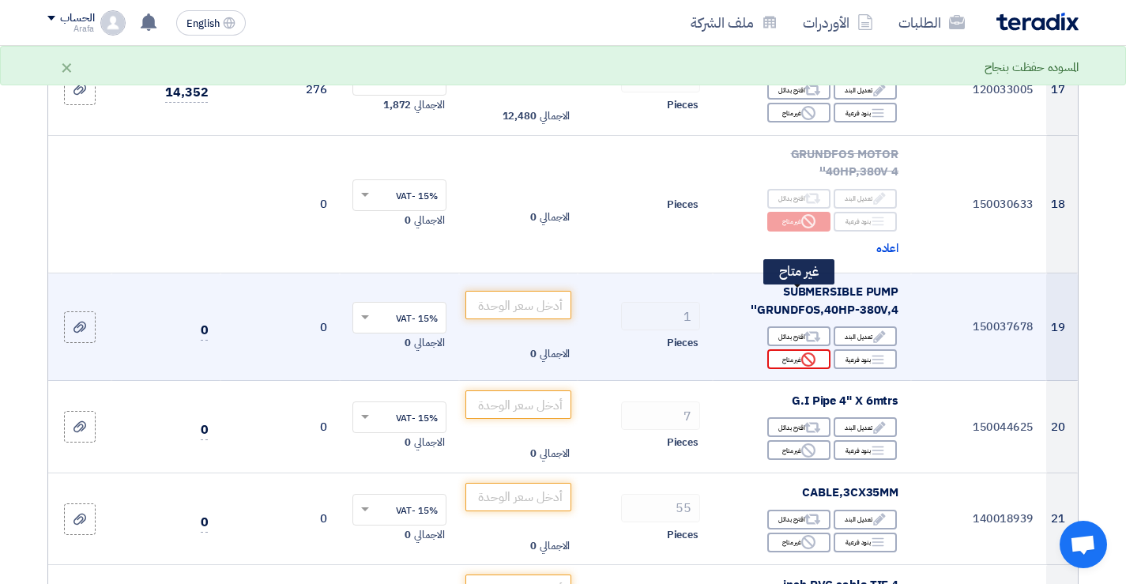
click at [799, 349] on div "Reject غير متاح" at bounding box center [798, 359] width 63 height 20
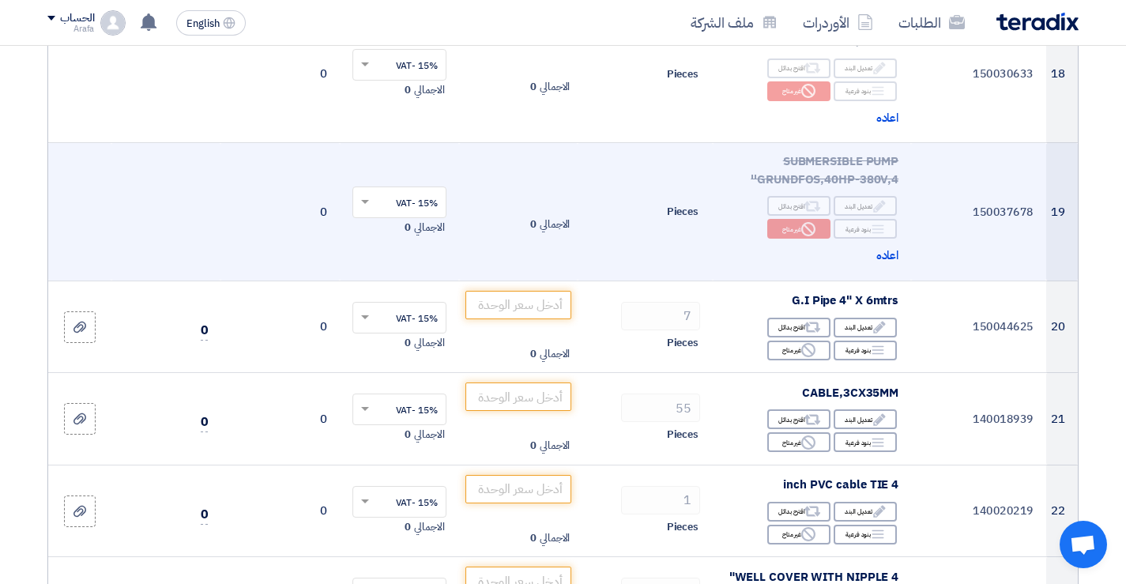
scroll to position [1975, 0]
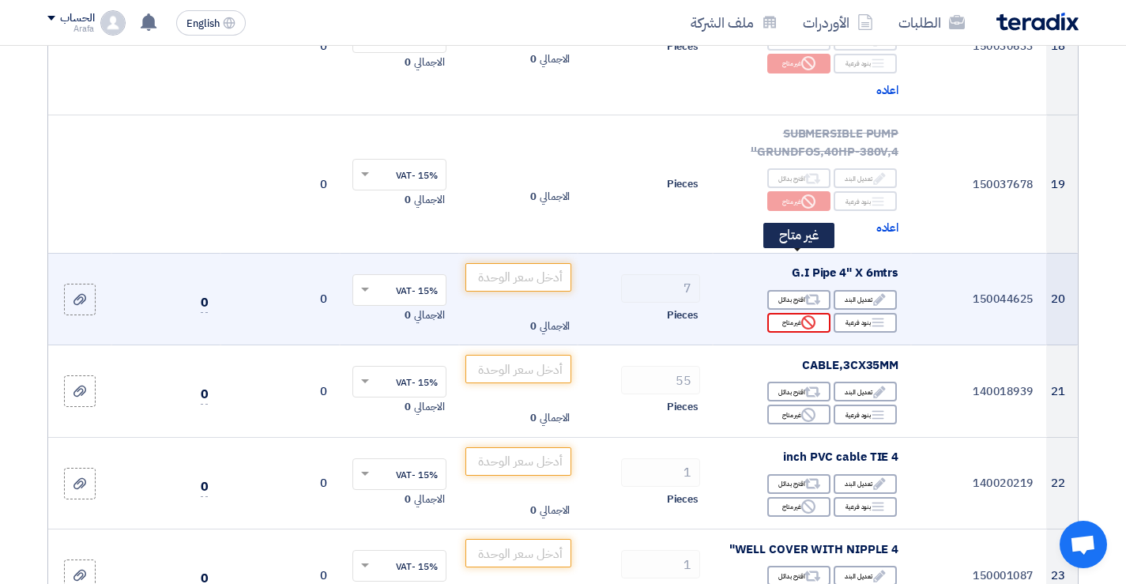
click at [802, 315] on use at bounding box center [808, 322] width 14 height 14
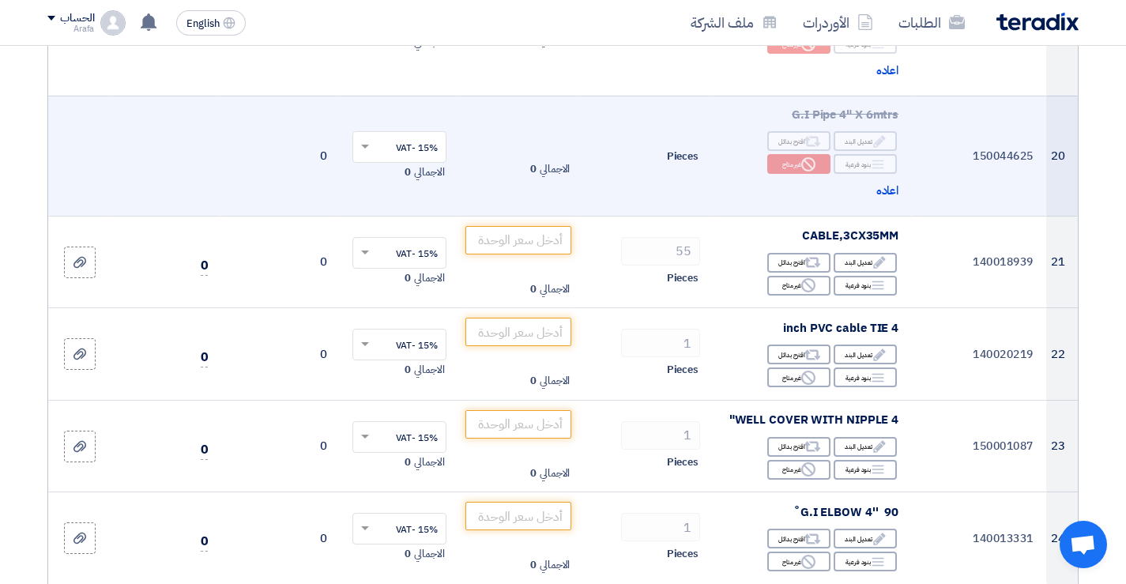
scroll to position [2133, 0]
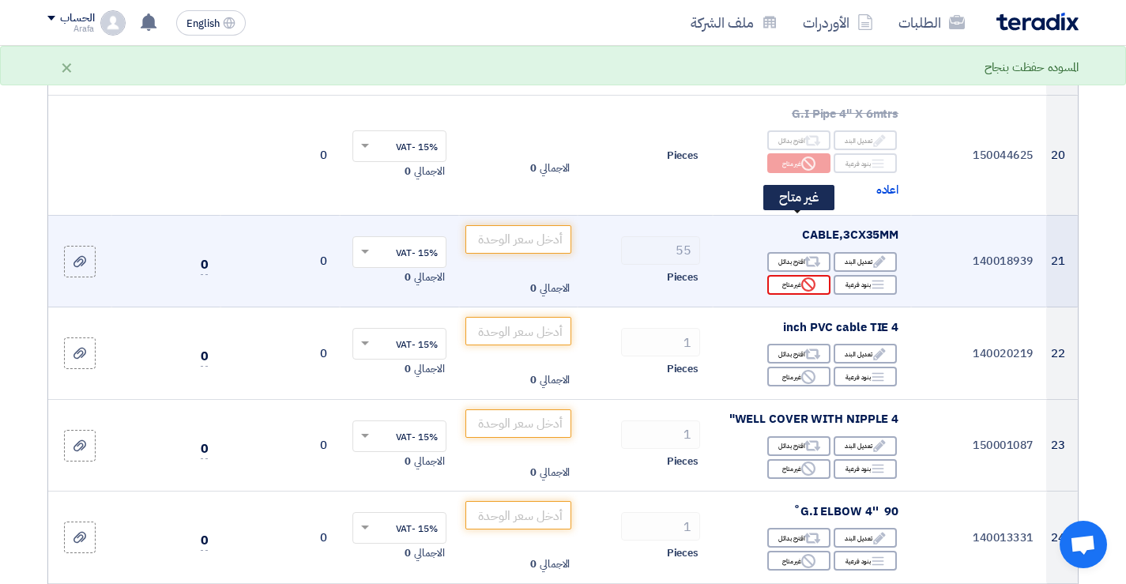
click at [802, 277] on use at bounding box center [808, 284] width 14 height 14
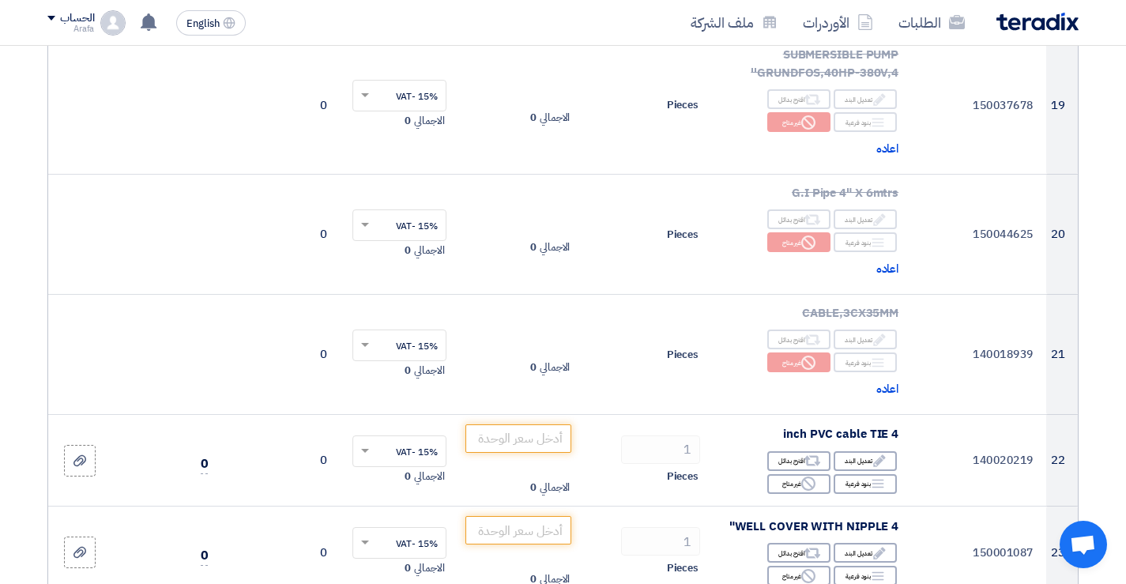
scroll to position [2212, 0]
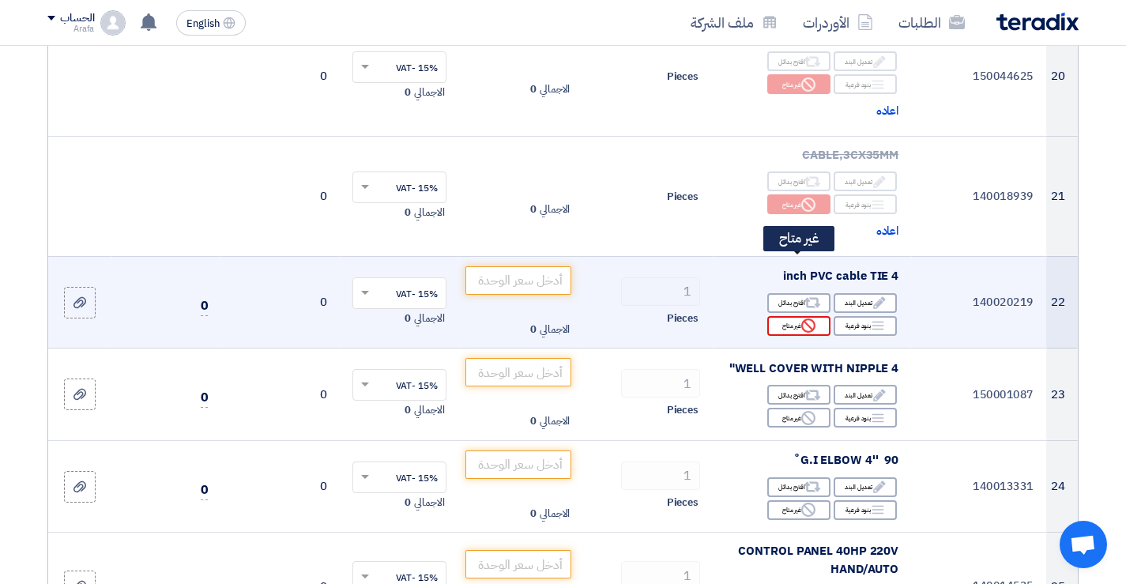
click at [792, 316] on div "Reject غير متاح" at bounding box center [798, 326] width 63 height 20
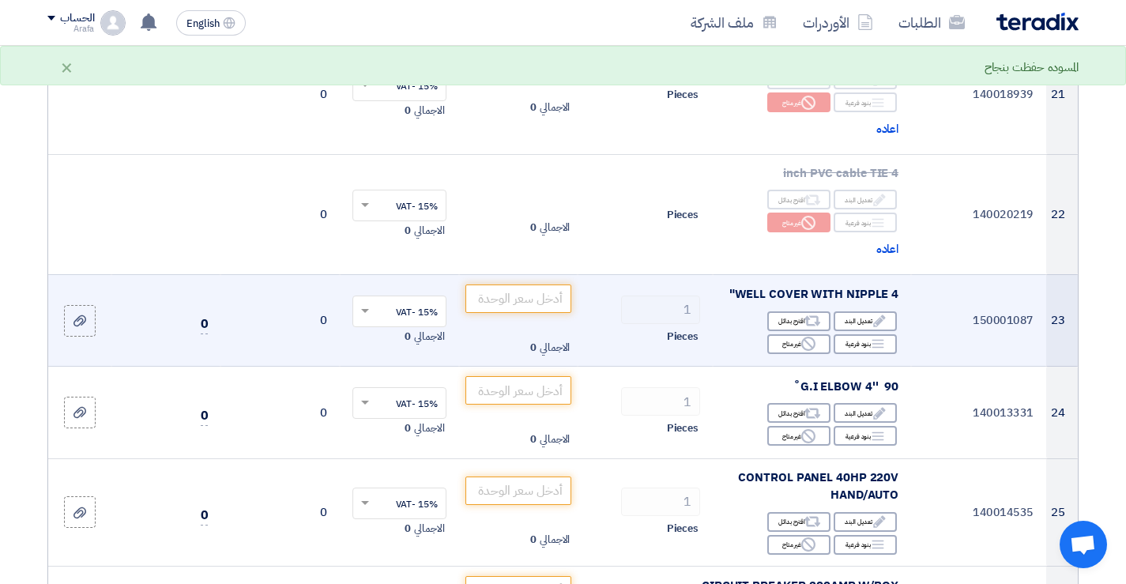
scroll to position [2370, 0]
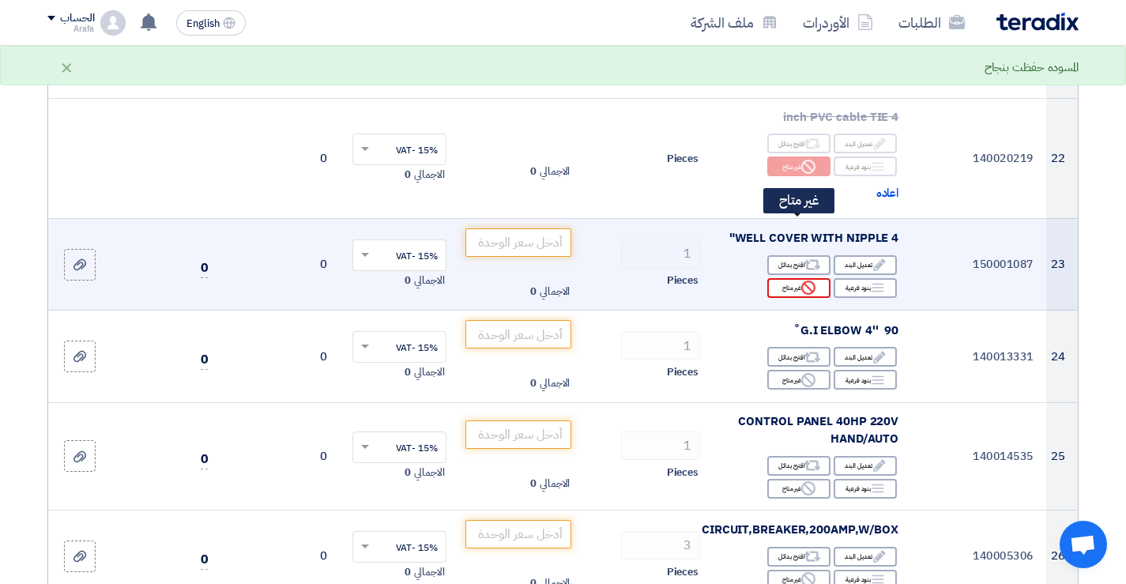
click at [800, 278] on div "Reject غير متاح" at bounding box center [798, 288] width 63 height 20
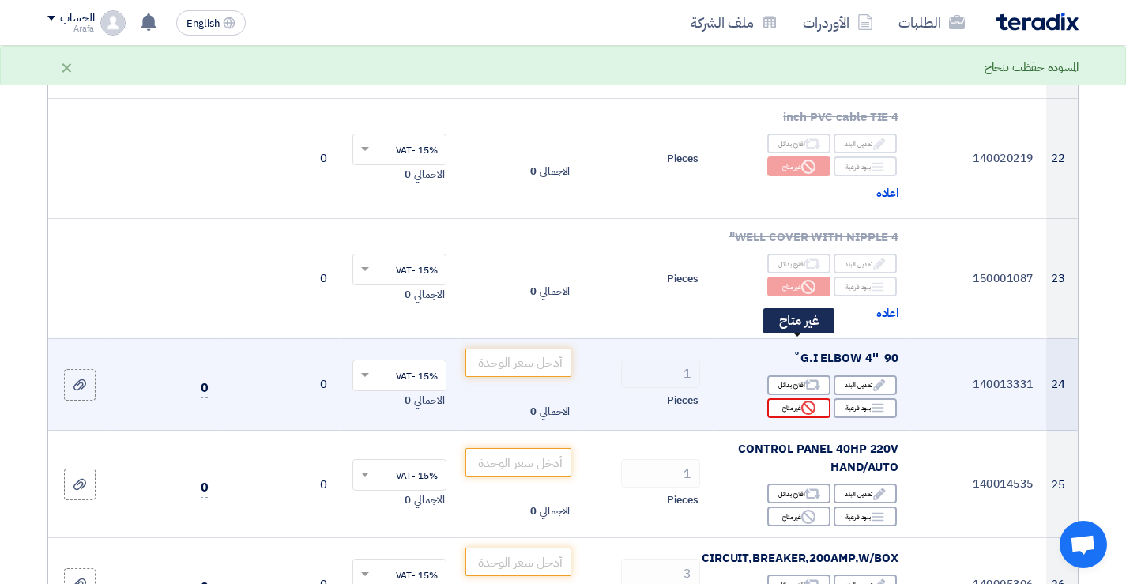
click at [807, 400] on icon "Reject" at bounding box center [808, 407] width 14 height 14
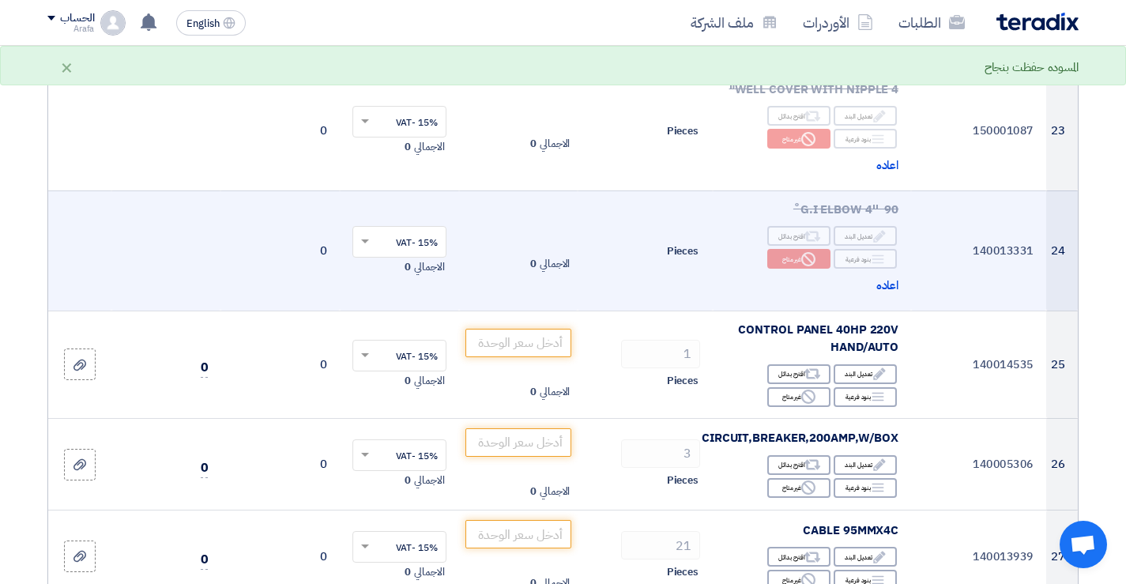
scroll to position [2528, 0]
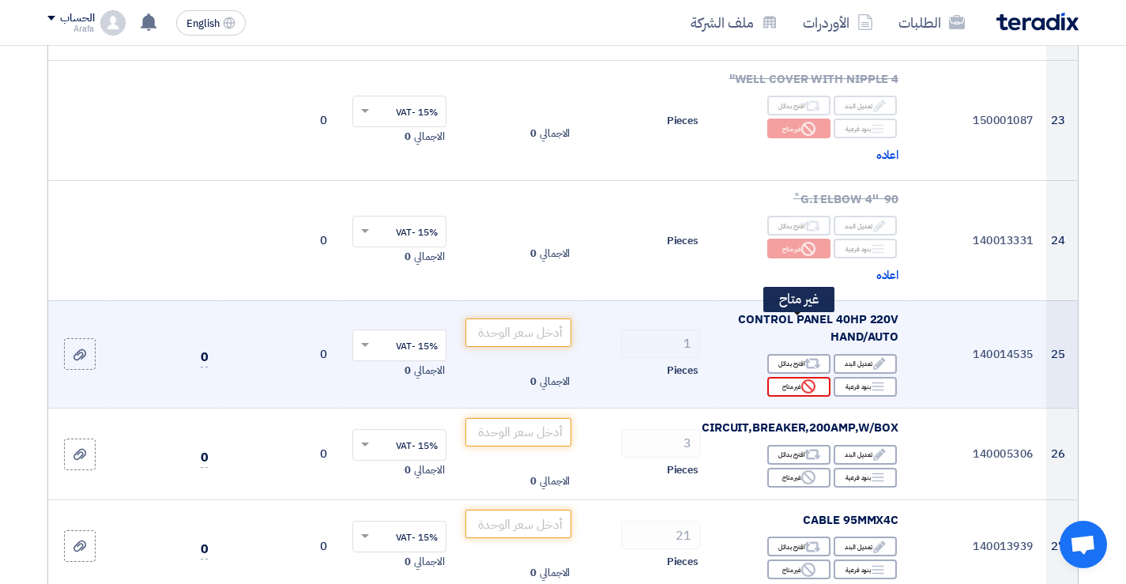
click at [803, 379] on use at bounding box center [808, 386] width 14 height 14
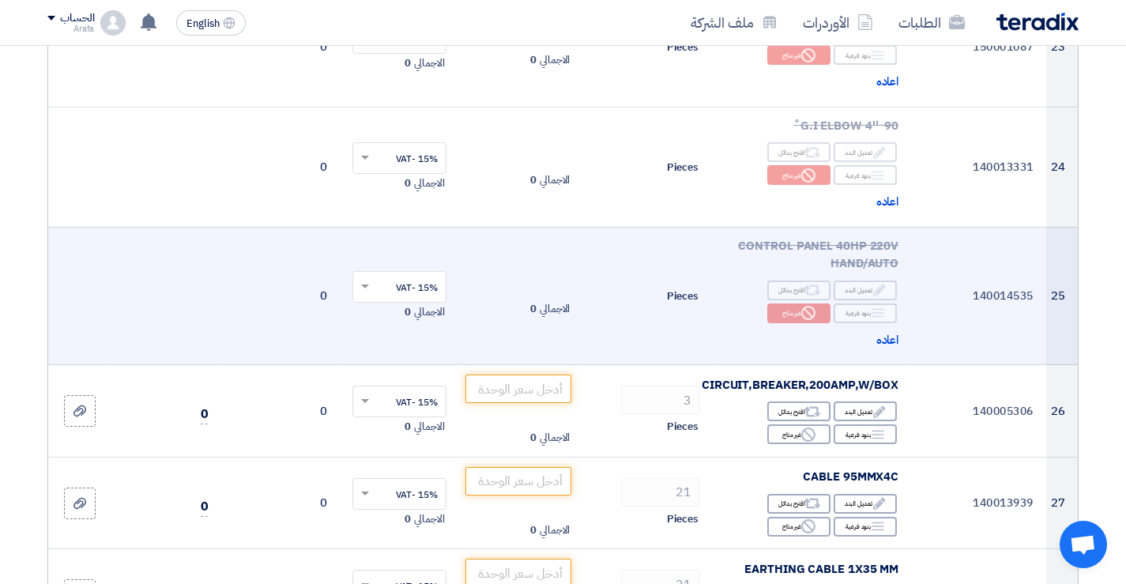
scroll to position [2686, 0]
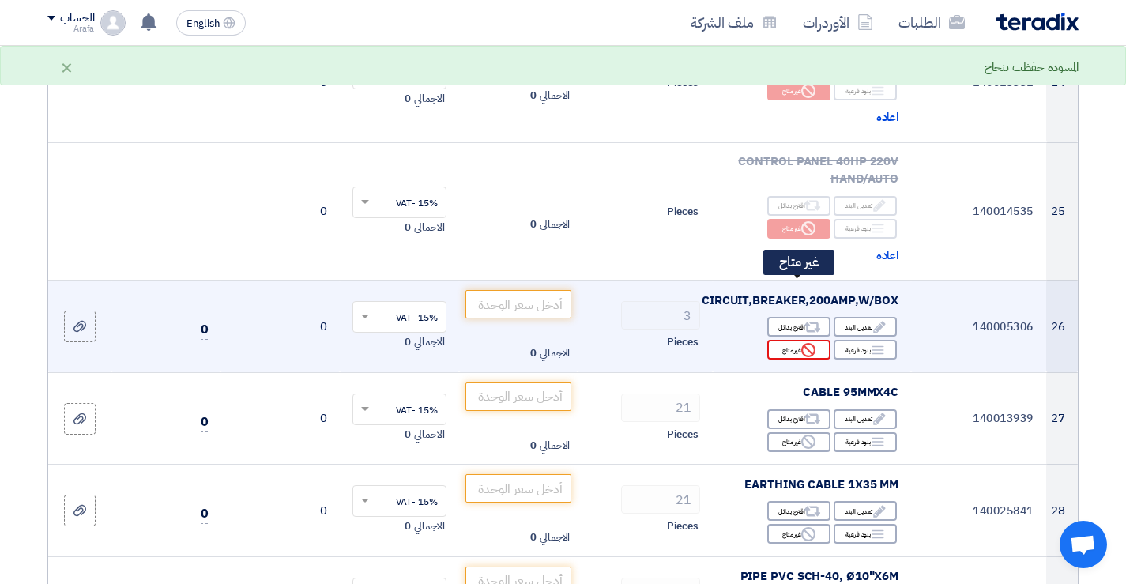
click at [793, 340] on div "Reject غير متاح" at bounding box center [798, 350] width 63 height 20
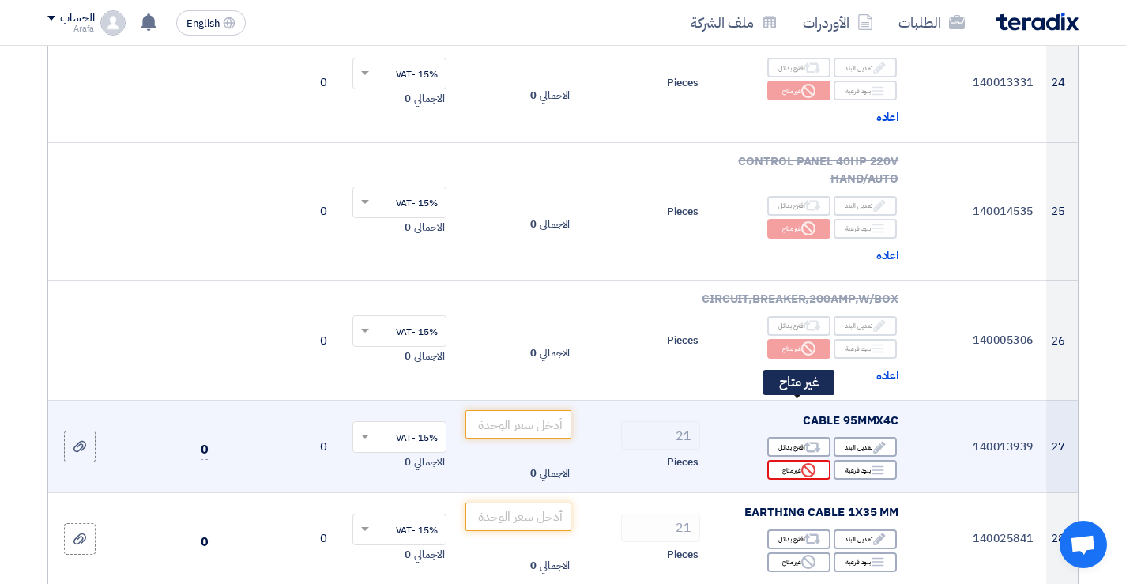
click at [809, 463] on icon "Reject" at bounding box center [808, 470] width 14 height 14
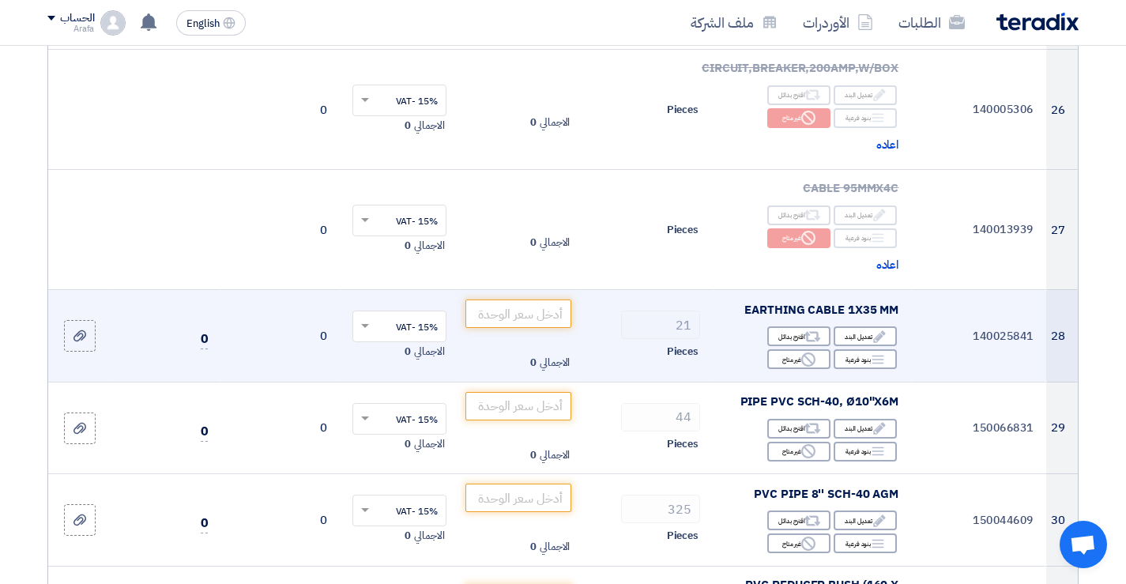
scroll to position [3002, 0]
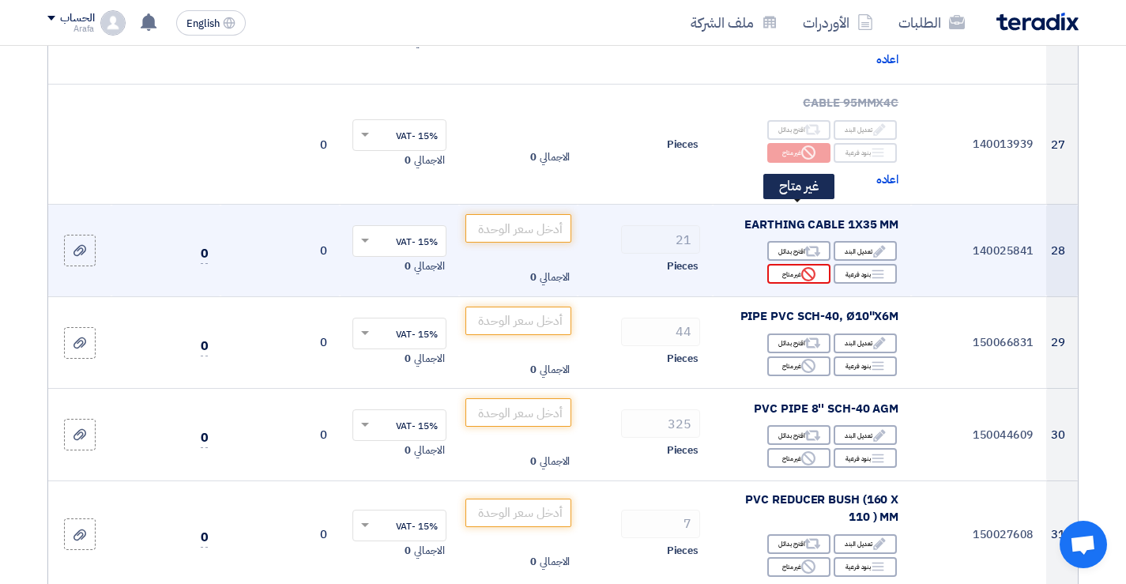
click at [803, 267] on use at bounding box center [808, 274] width 14 height 14
click at [803, 267] on icon "Reject" at bounding box center [808, 274] width 14 height 14
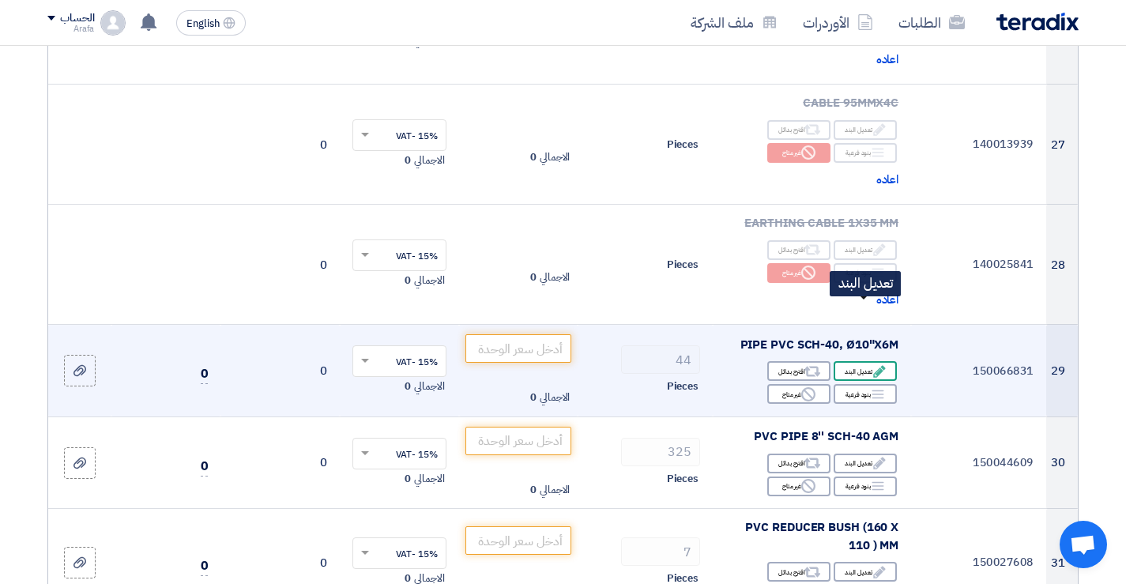
click at [869, 361] on div "Edit تعديل البند" at bounding box center [864, 371] width 63 height 20
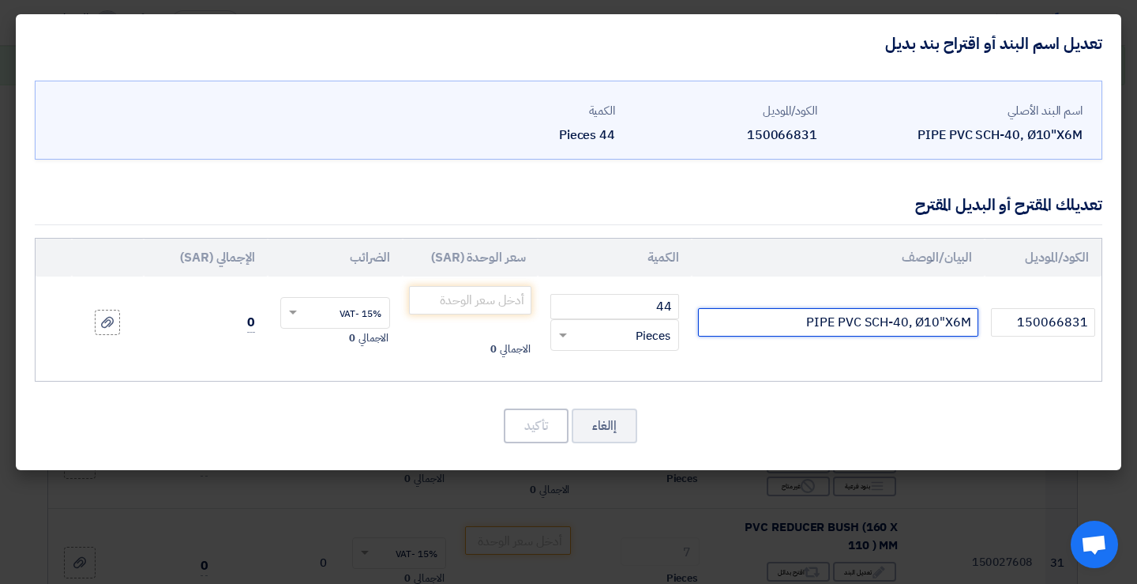
click at [792, 321] on input "PIPE PVC SCH-40, Ø10"X6M" at bounding box center [838, 322] width 280 height 28
click at [929, 321] on input "PIPE PVC SCH-40, Ø10"X6M" at bounding box center [838, 322] width 280 height 28
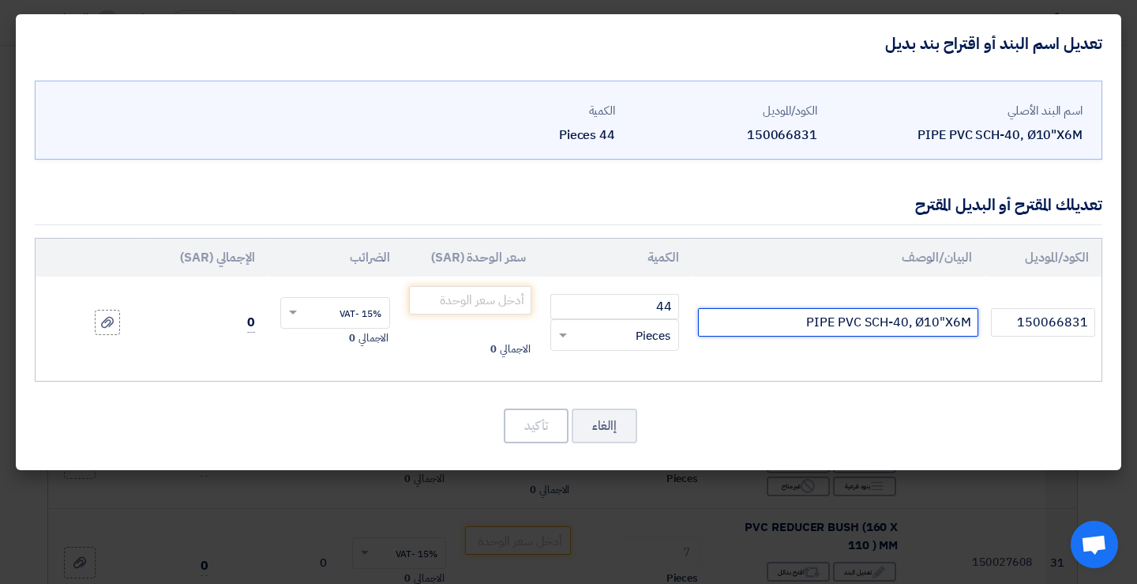
click at [929, 321] on input "PIPE PVC SCH-40, Ø10"X6M" at bounding box center [838, 322] width 280 height 28
click at [784, 318] on input "PIPE PVC SCH-40, Ø10"X6M" at bounding box center [838, 322] width 280 height 28
type input "PIPE PVC 250 MM CLASS4 6MTR"
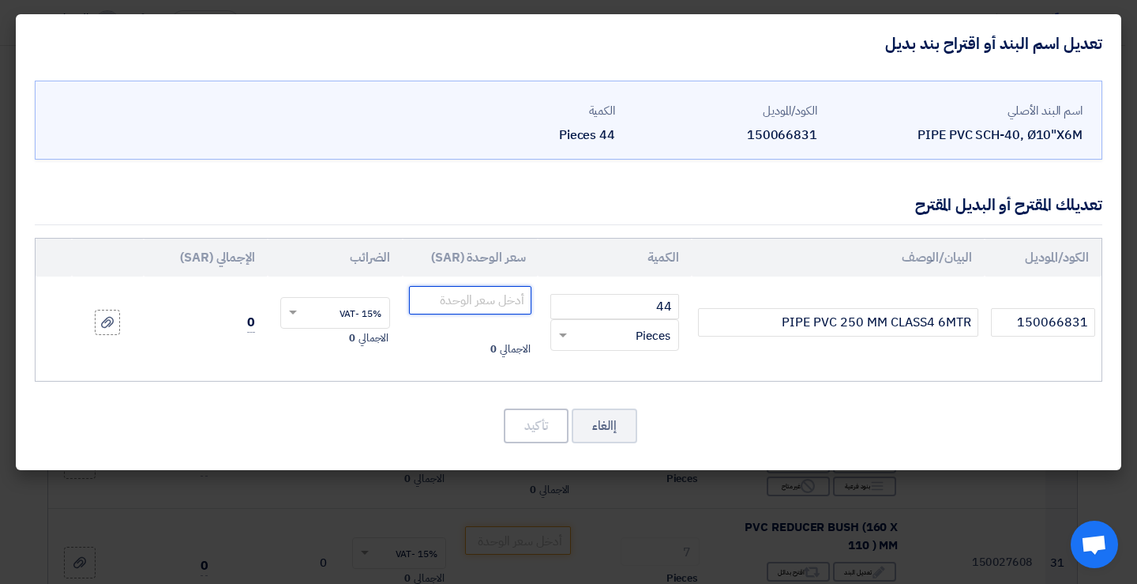
click at [495, 301] on input "number" at bounding box center [470, 300] width 122 height 28
type input "650"
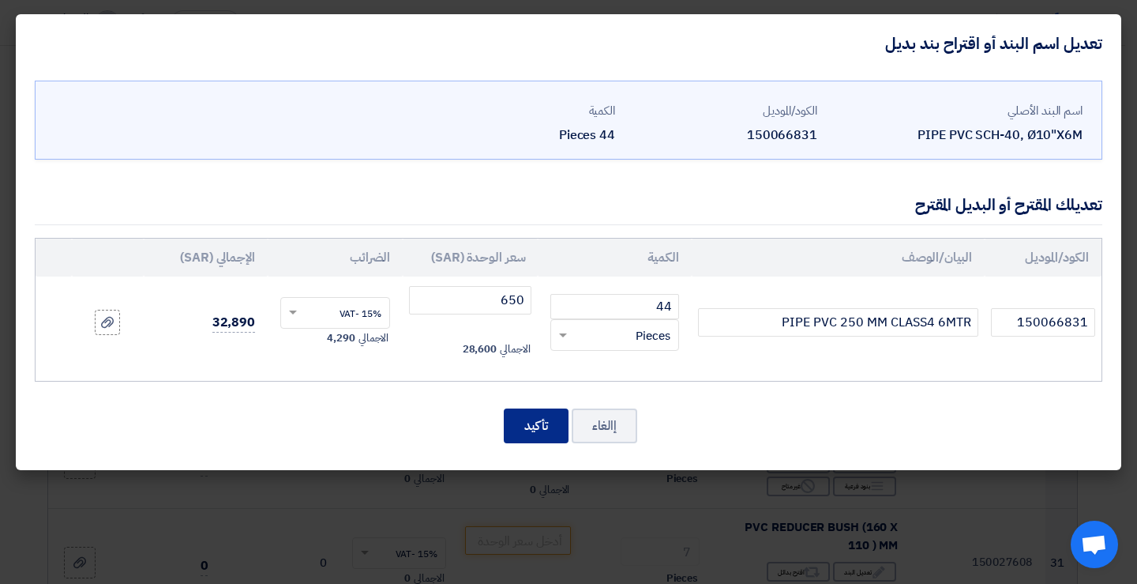
click at [537, 427] on button "تأكيد" at bounding box center [536, 425] width 65 height 35
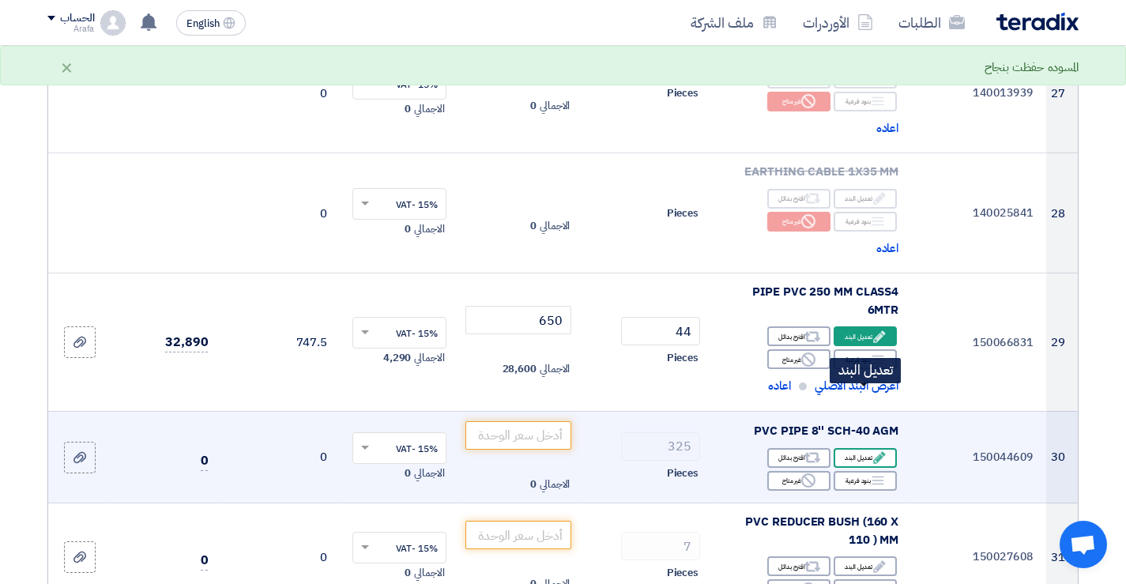
scroll to position [3081, 0]
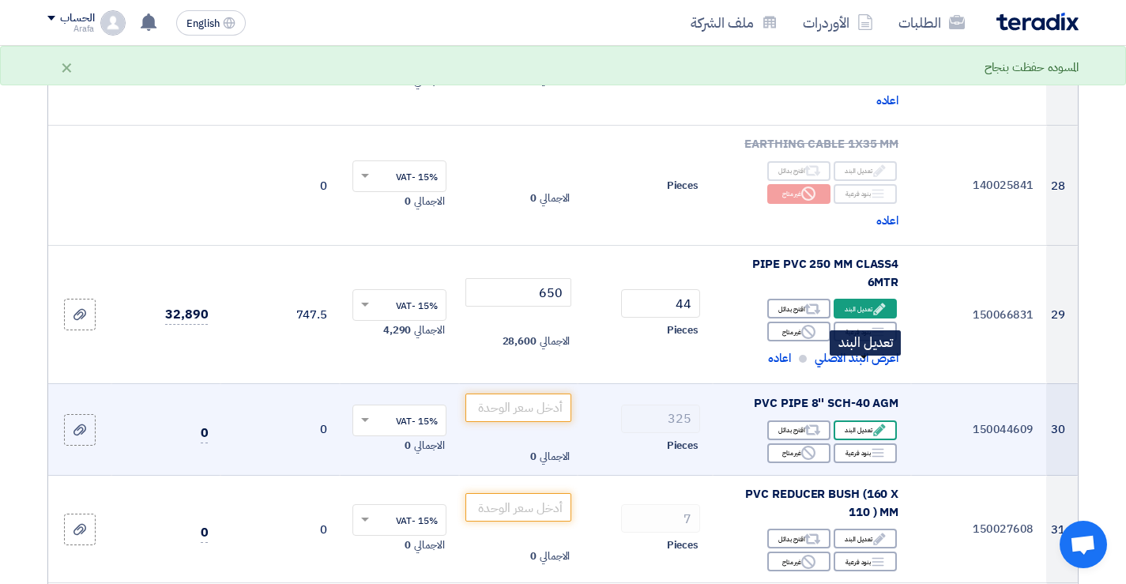
click at [860, 420] on div "Edit تعديل البند" at bounding box center [864, 430] width 63 height 20
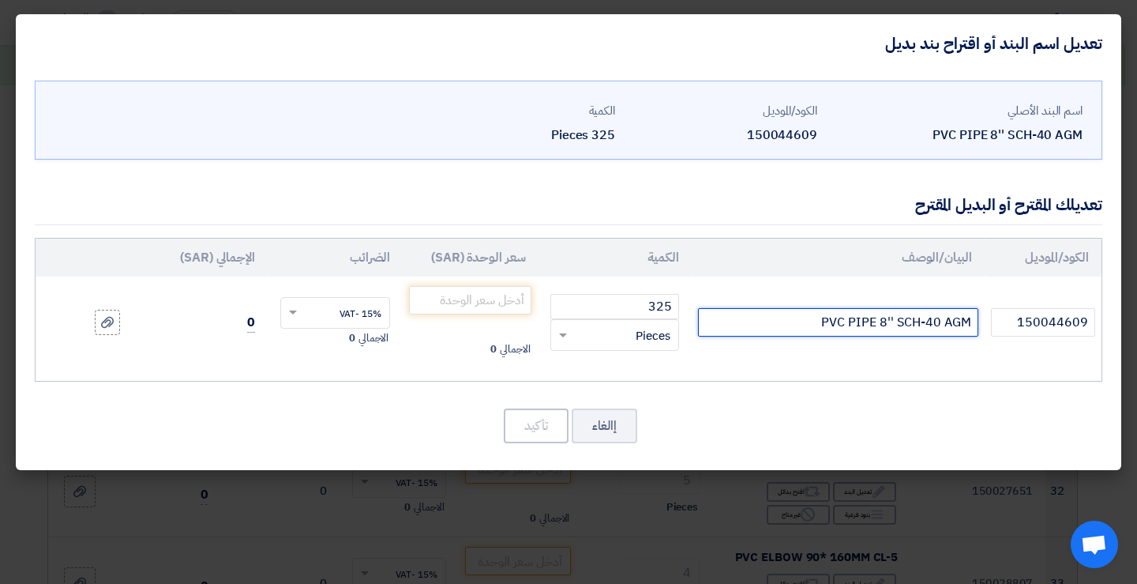
click at [965, 320] on input "PVC PIPE 8'' SCH-40 AGM" at bounding box center [838, 322] width 280 height 28
click at [970, 321] on input "PVC PIPE 8'' SCH-40 AGM" at bounding box center [838, 322] width 280 height 28
click at [791, 322] on input "PVC PIPE 8'' SCH-40 AGM" at bounding box center [838, 322] width 280 height 28
type input "PVC PIPE 8'' SCH-40 NEPROPLAST"
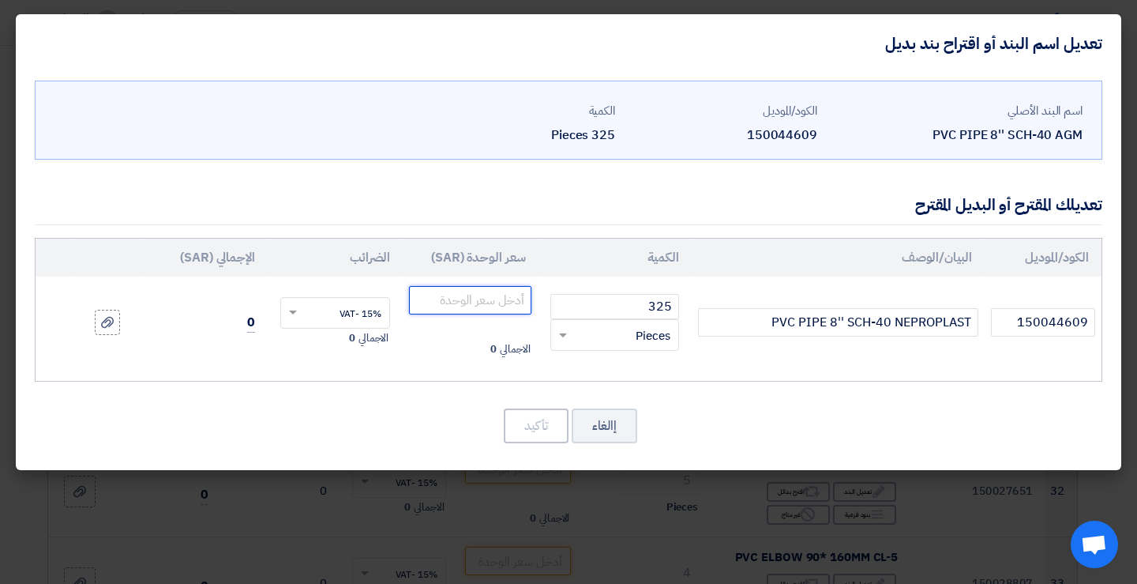
click at [504, 295] on input "number" at bounding box center [470, 300] width 122 height 28
type input "378"
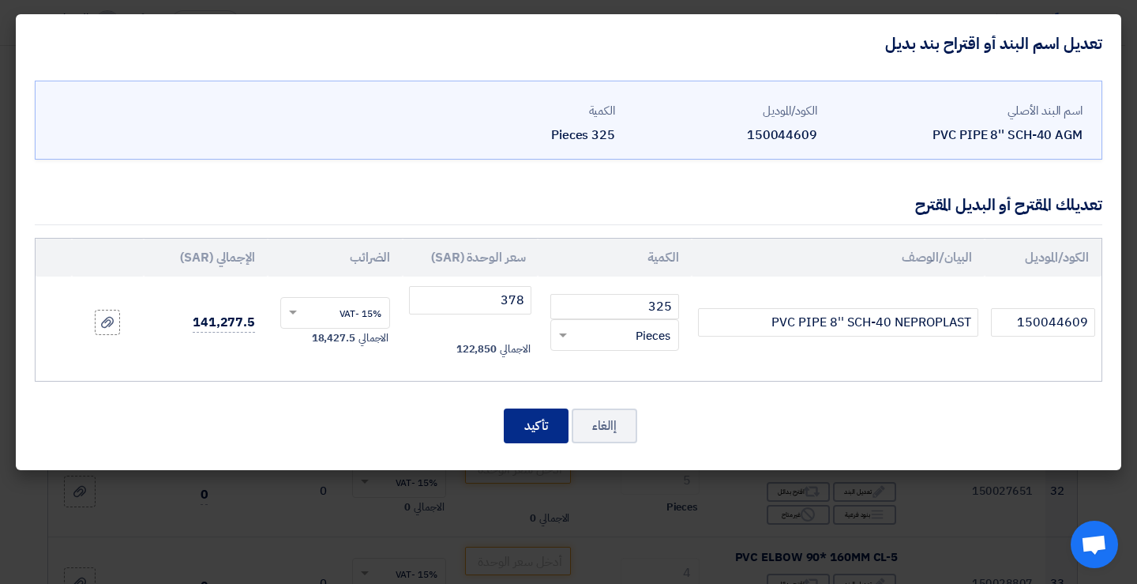
click at [543, 426] on button "تأكيد" at bounding box center [536, 425] width 65 height 35
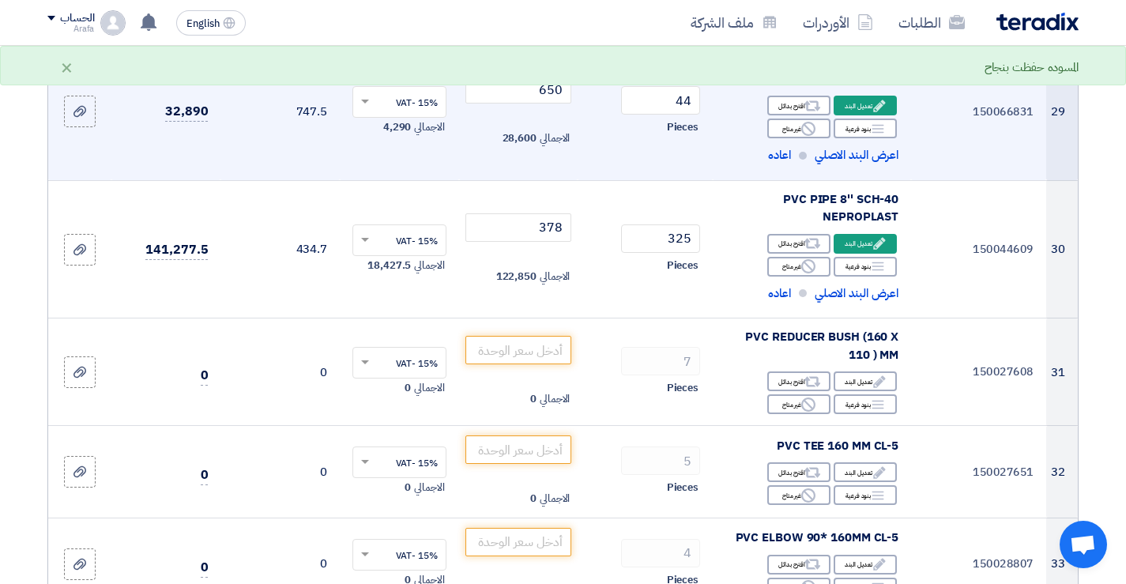
scroll to position [3318, 0]
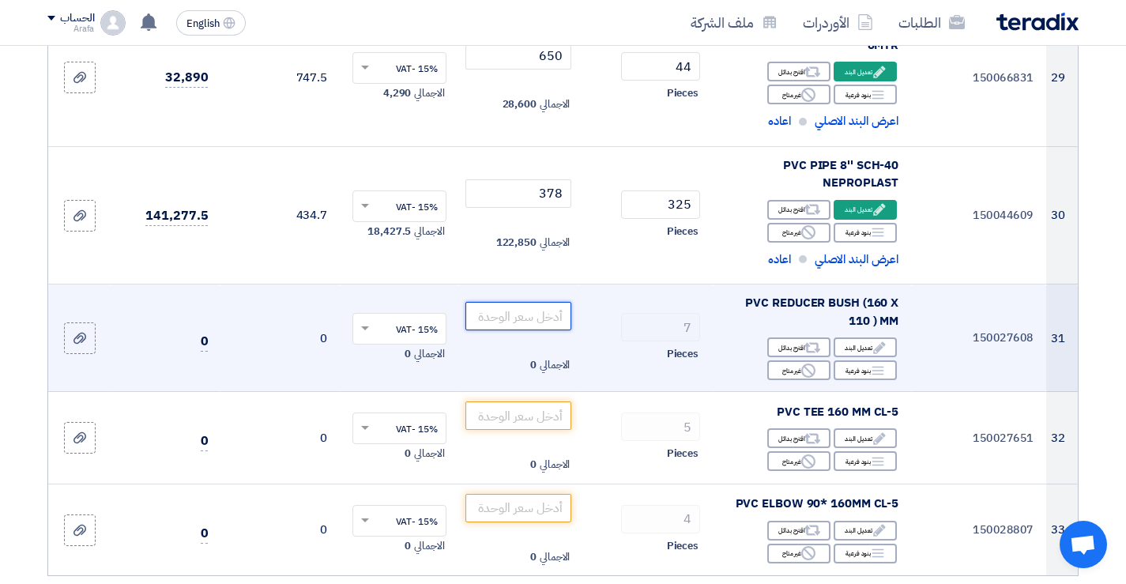
click at [514, 302] on input "number" at bounding box center [518, 316] width 107 height 28
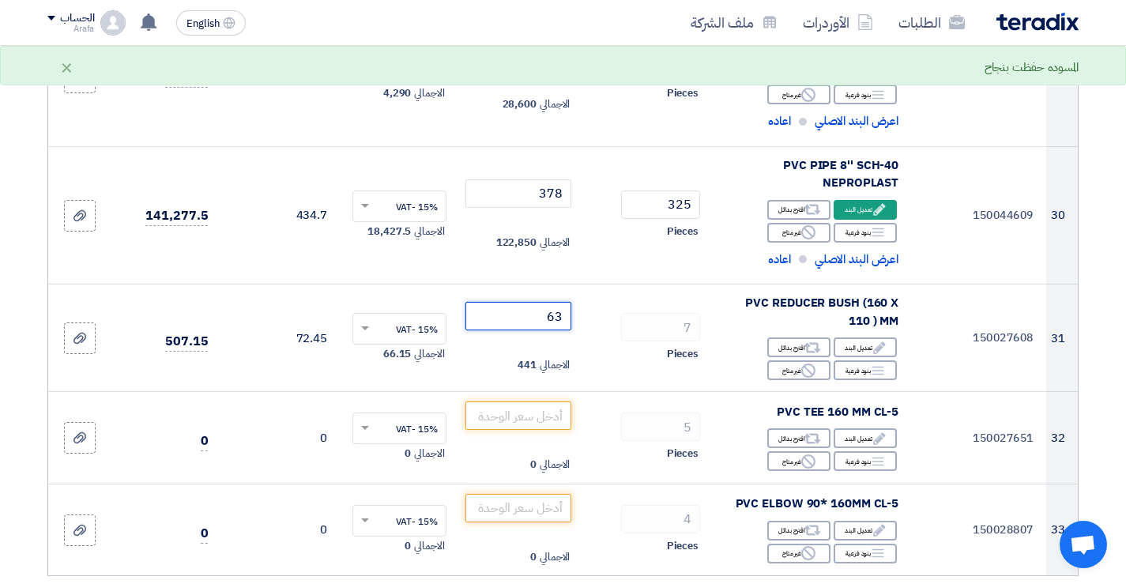
type input "63"
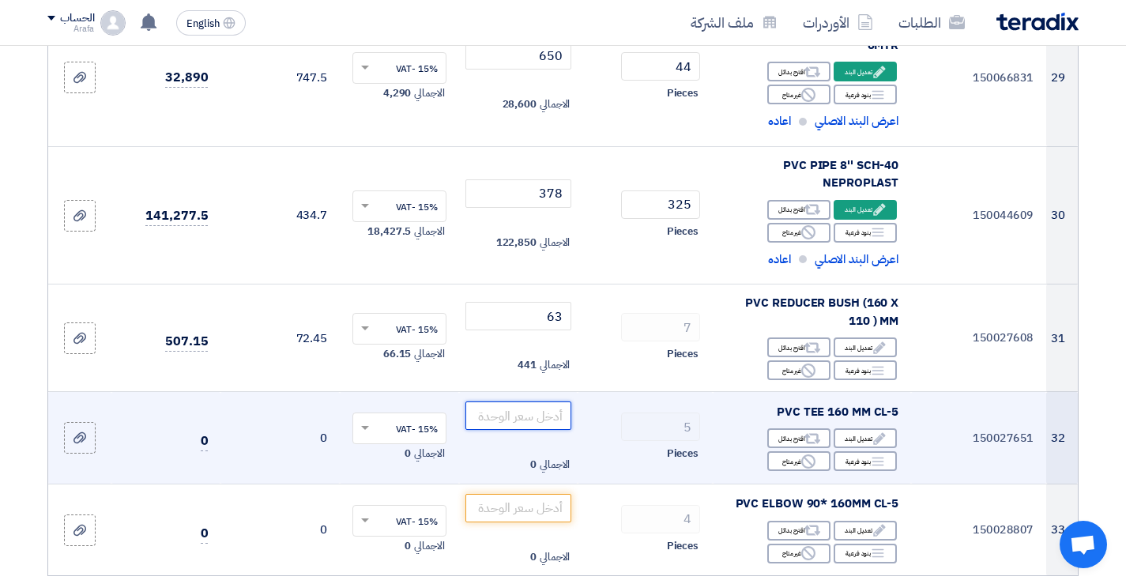
click at [532, 401] on input "number" at bounding box center [518, 415] width 107 height 28
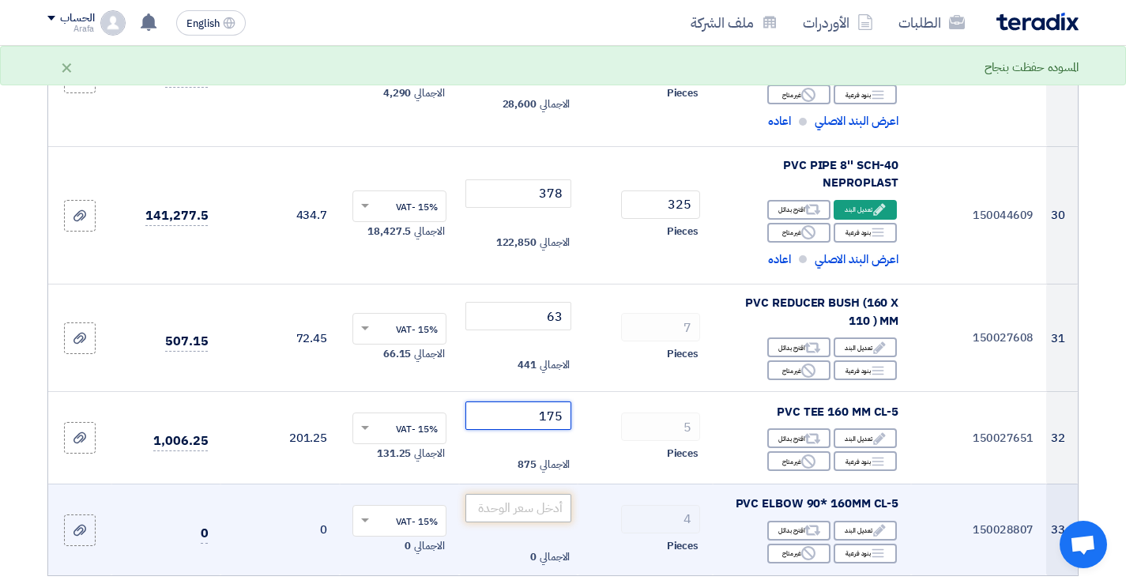
type input "175"
click at [550, 494] on input "number" at bounding box center [518, 508] width 107 height 28
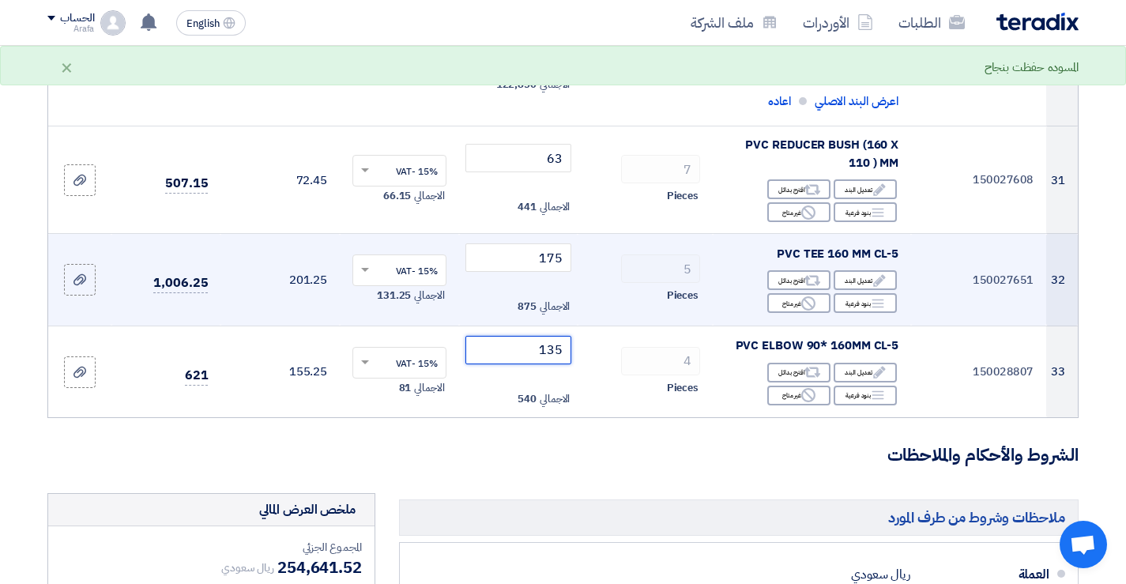
scroll to position [3634, 0]
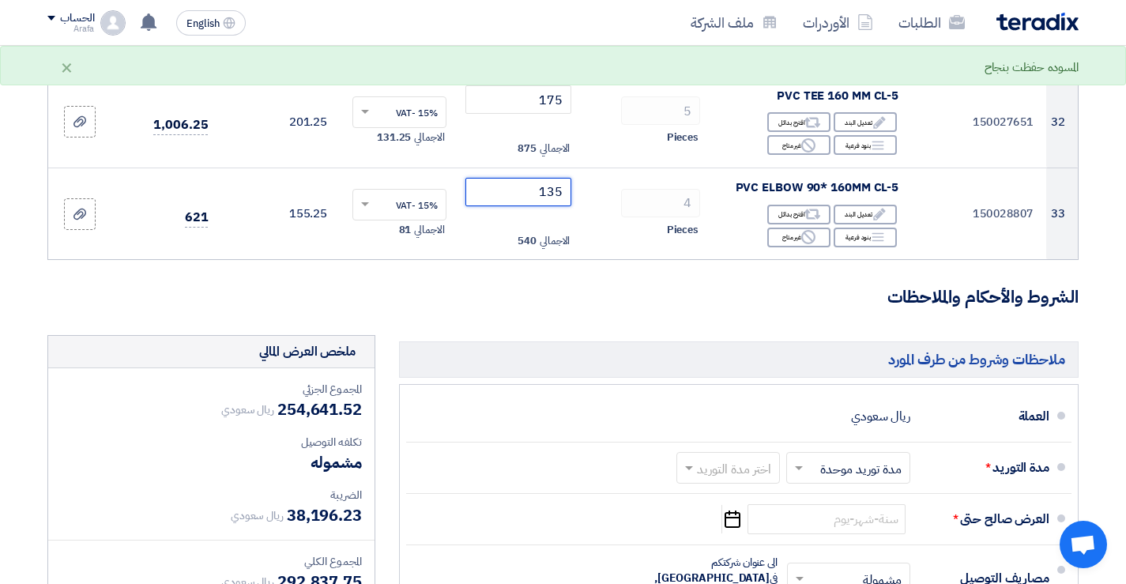
type input "135"
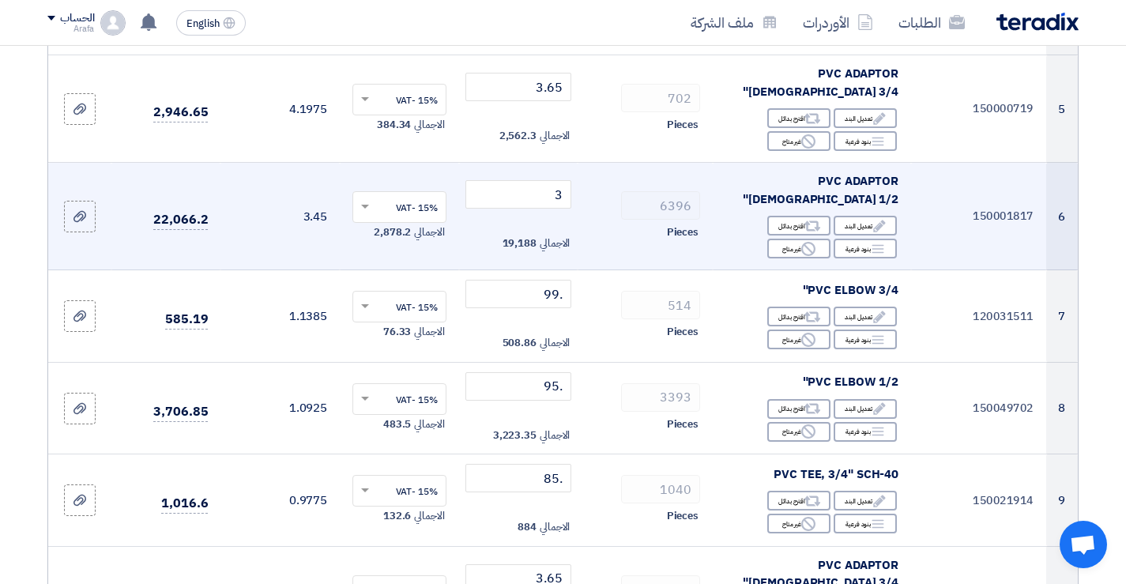
scroll to position [632, 0]
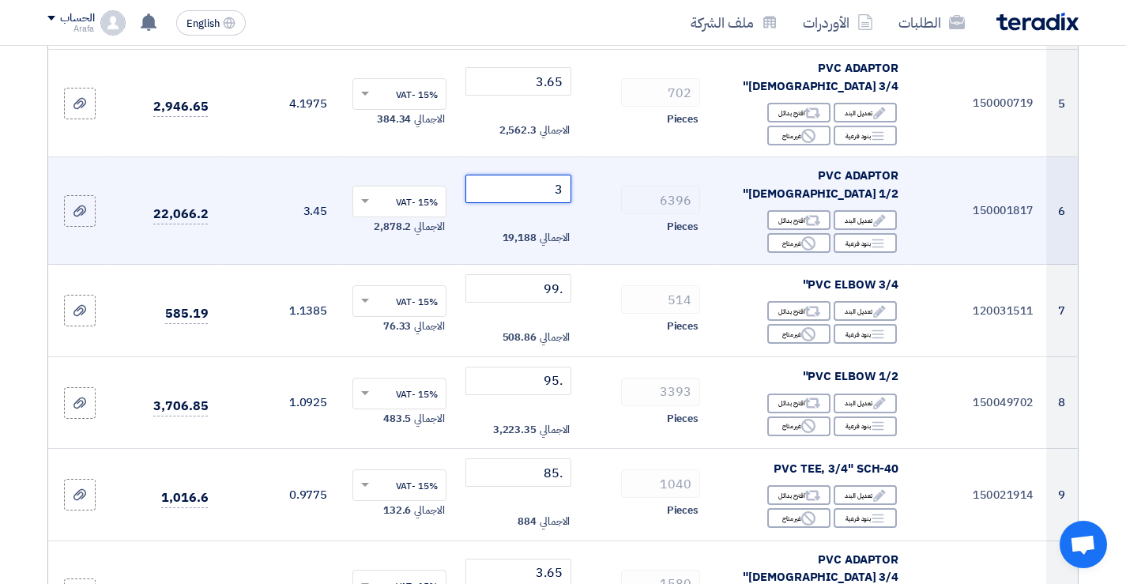
click at [537, 175] on input "3" at bounding box center [518, 189] width 107 height 28
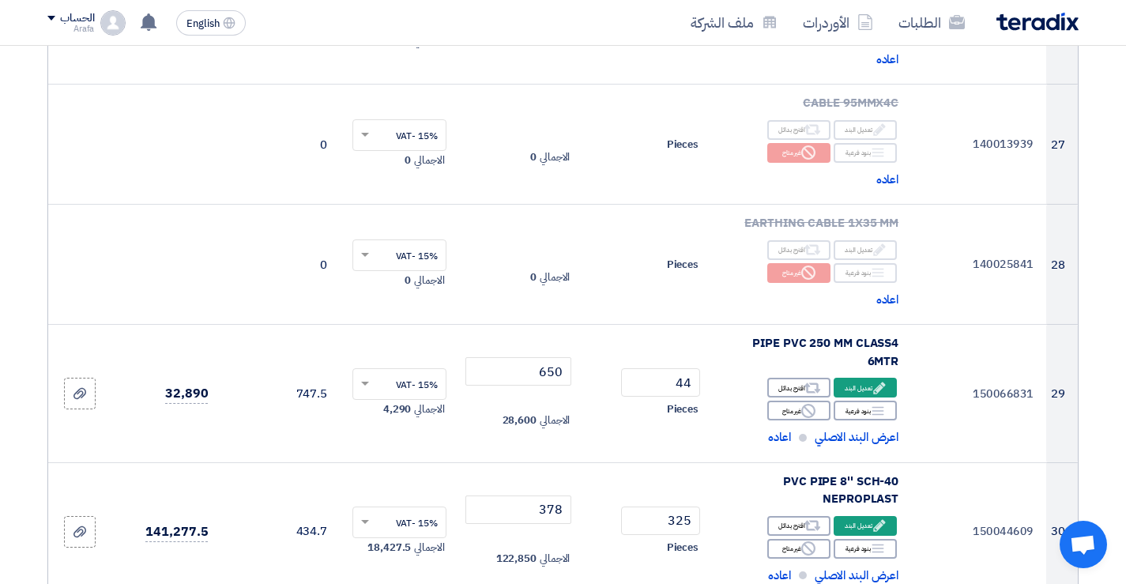
scroll to position [3081, 0]
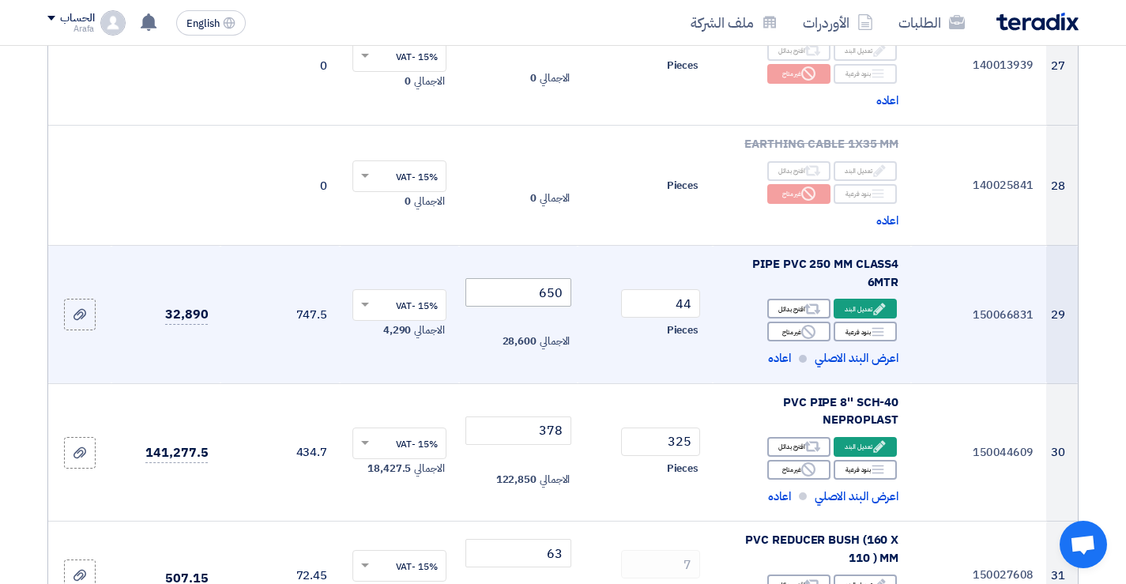
type input "2.90"
click at [524, 278] on input "650" at bounding box center [518, 292] width 107 height 28
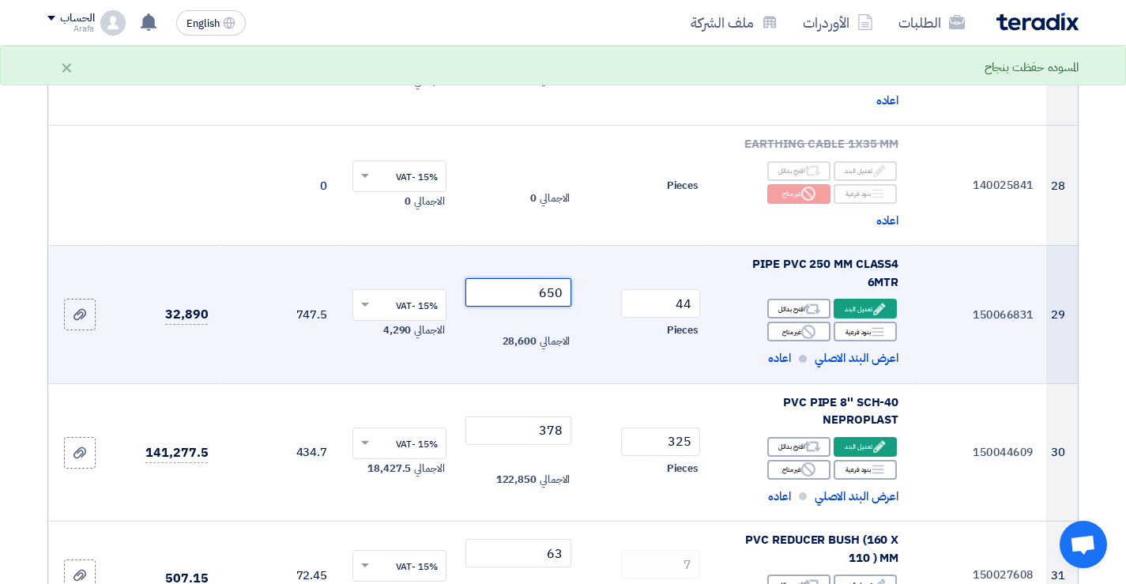
type input "4"
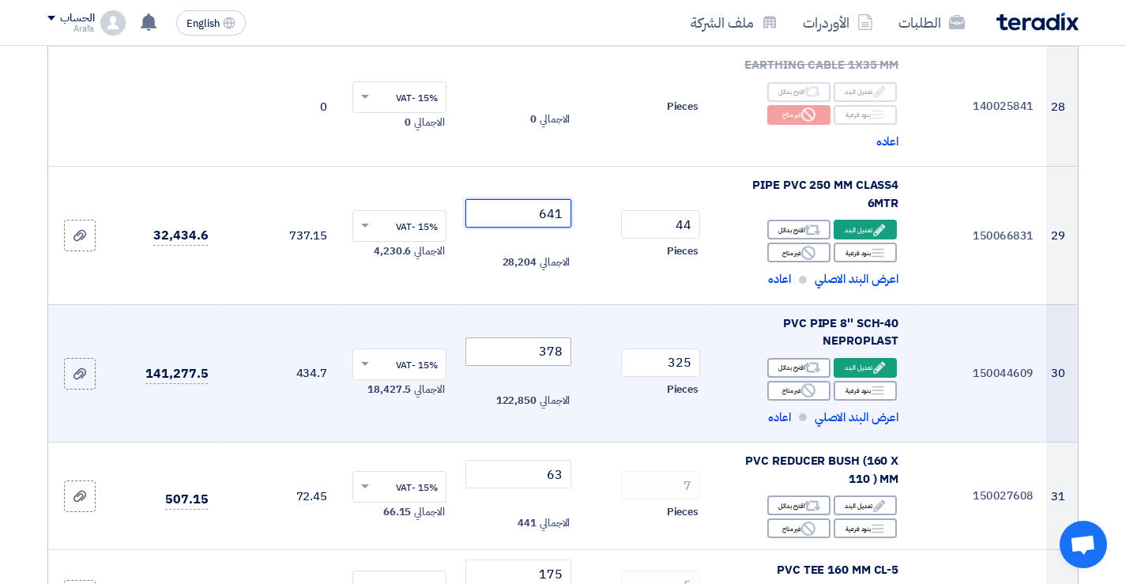
type input "641"
click at [518, 337] on input "378" at bounding box center [518, 351] width 107 height 28
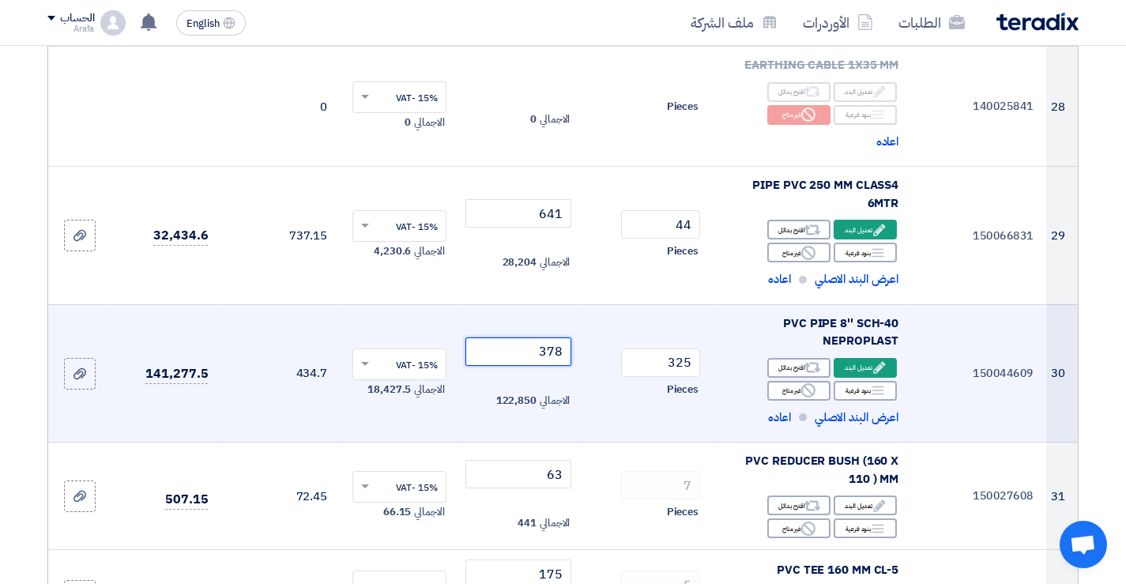
click at [518, 337] on input "378" at bounding box center [518, 351] width 107 height 28
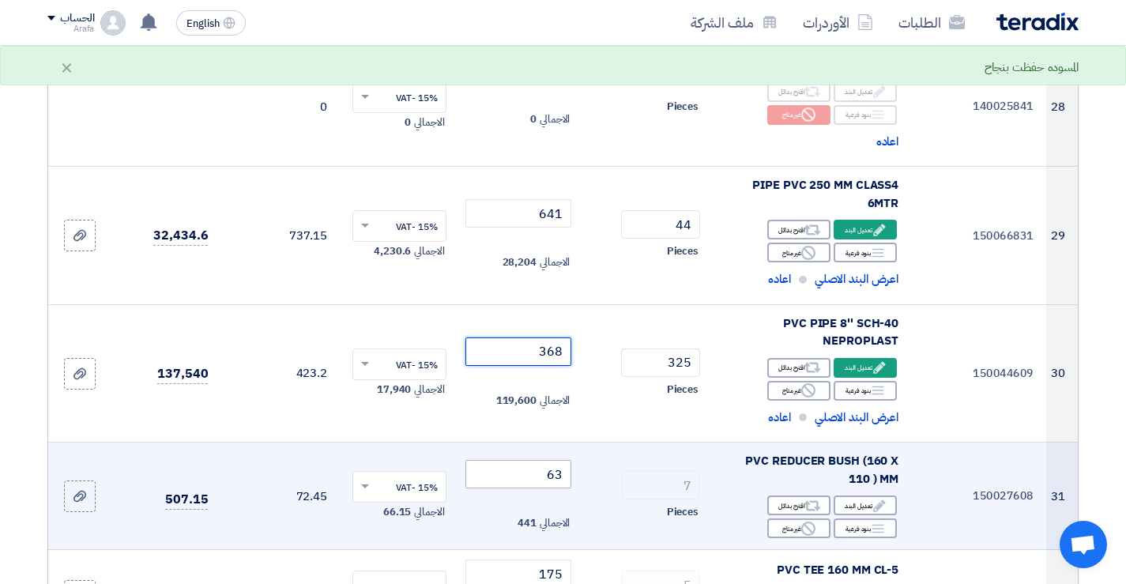
type input "368"
click at [528, 460] on input "63" at bounding box center [518, 474] width 107 height 28
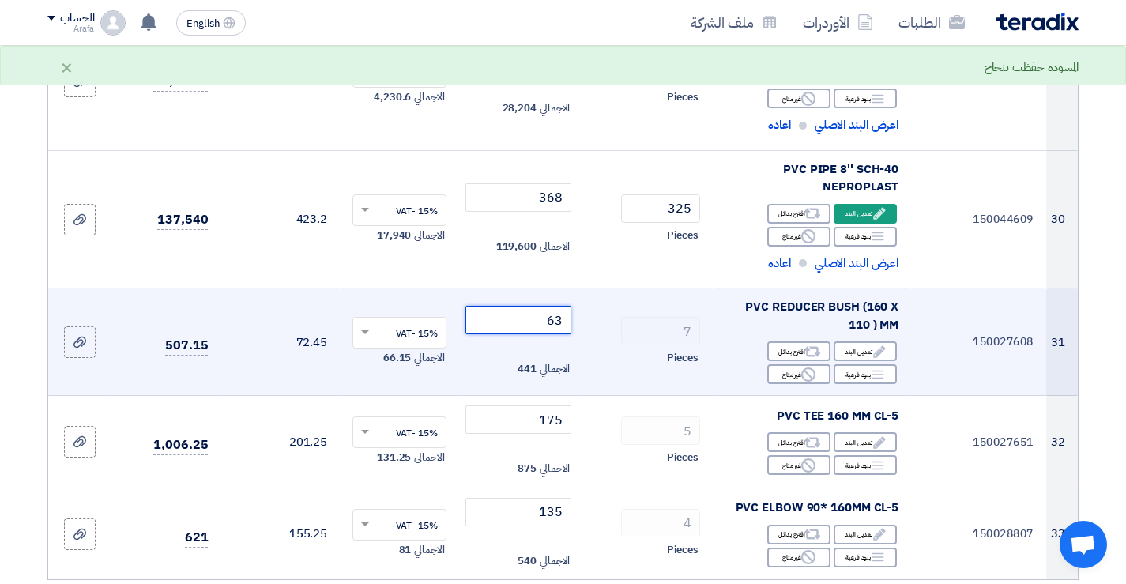
scroll to position [3318, 0]
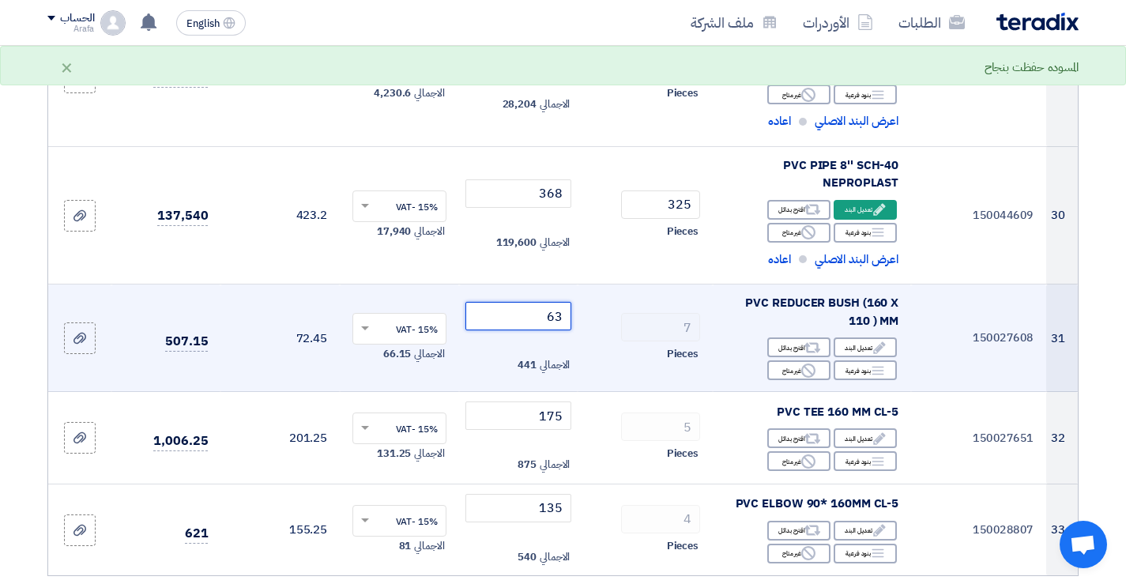
type input "6"
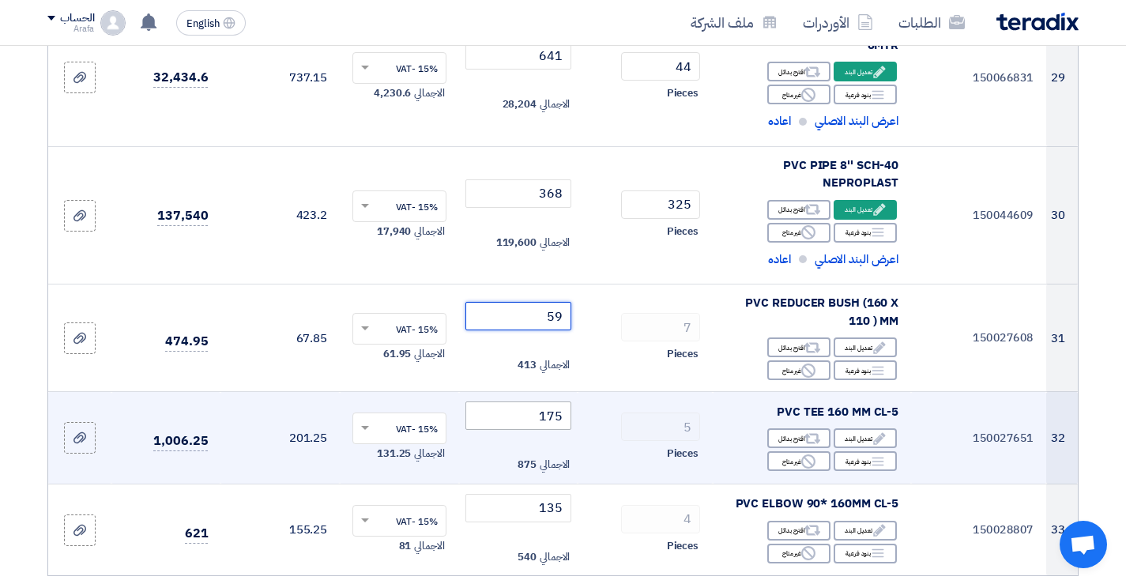
type input "59"
click at [511, 401] on input "175" at bounding box center [518, 415] width 107 height 28
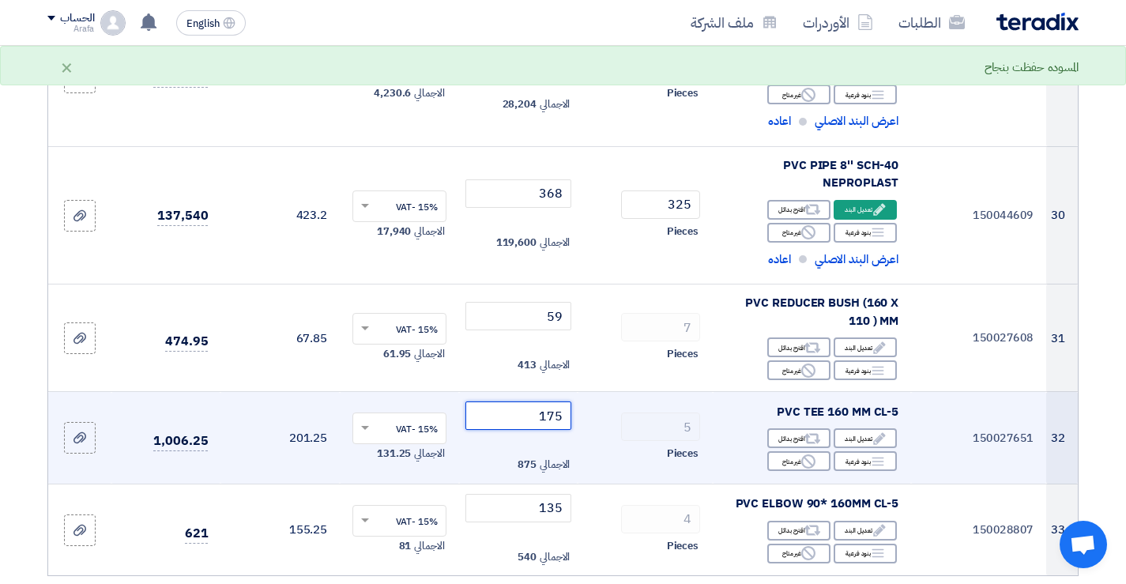
click at [511, 401] on input "175" at bounding box center [518, 415] width 107 height 28
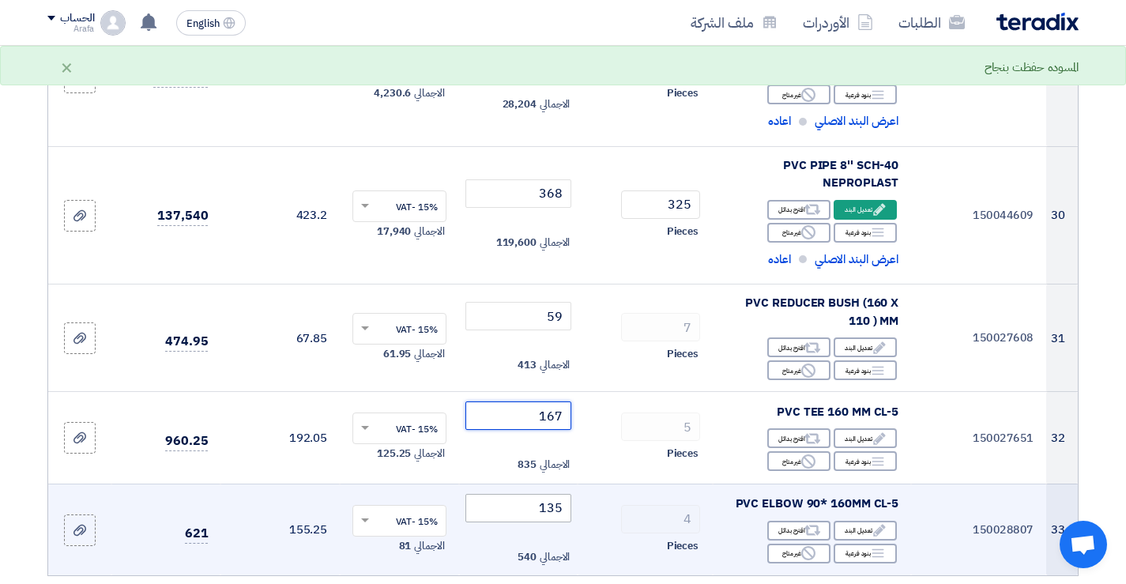
type input "167"
click at [502, 494] on input "135" at bounding box center [518, 508] width 107 height 28
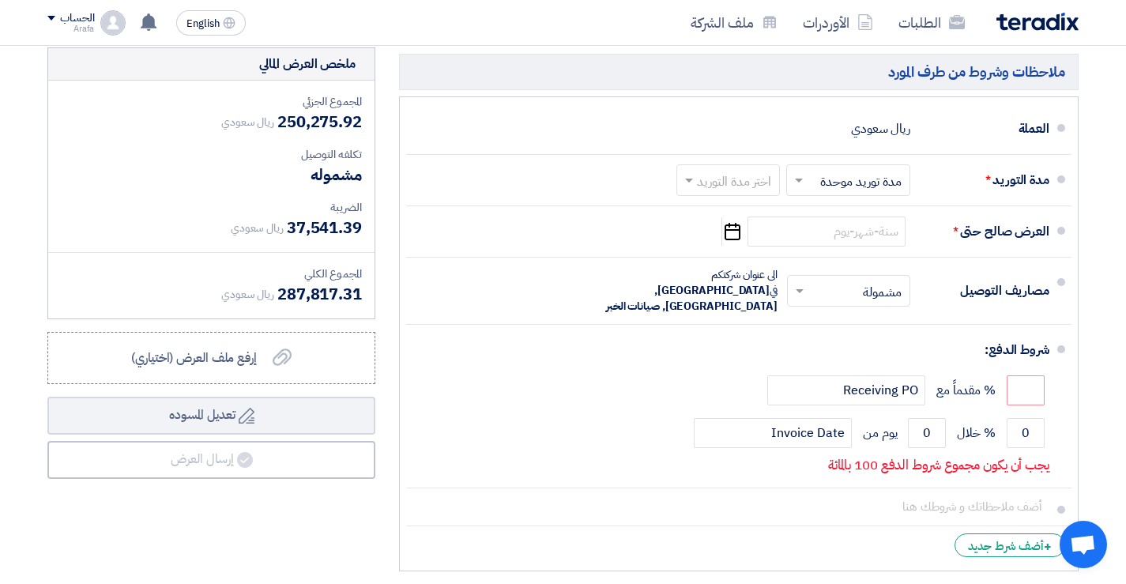
scroll to position [3871, 0]
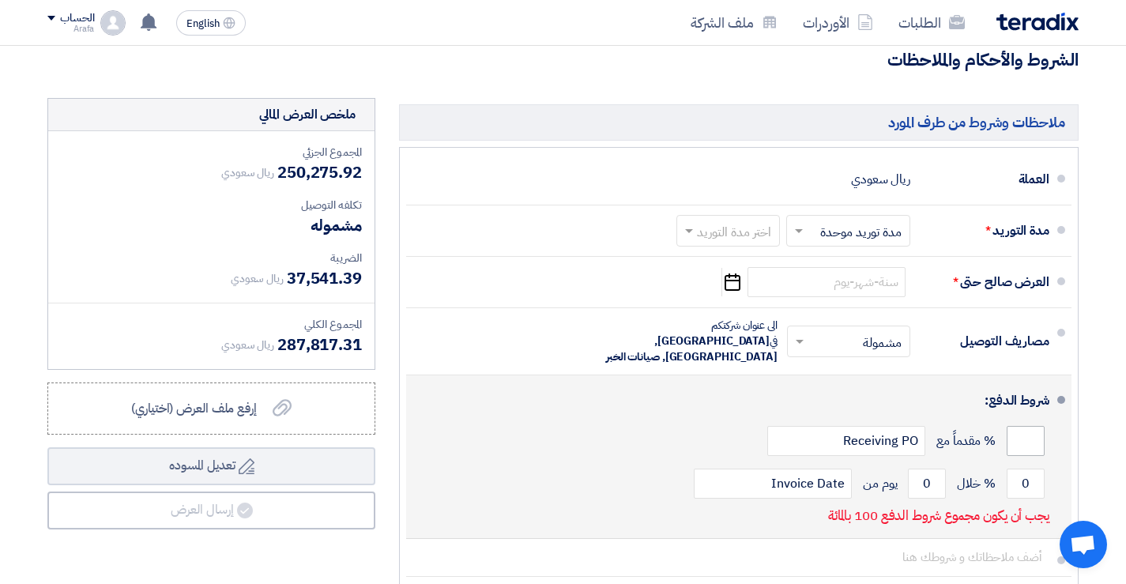
type input "132"
click at [1025, 426] on input "number" at bounding box center [1025, 441] width 38 height 30
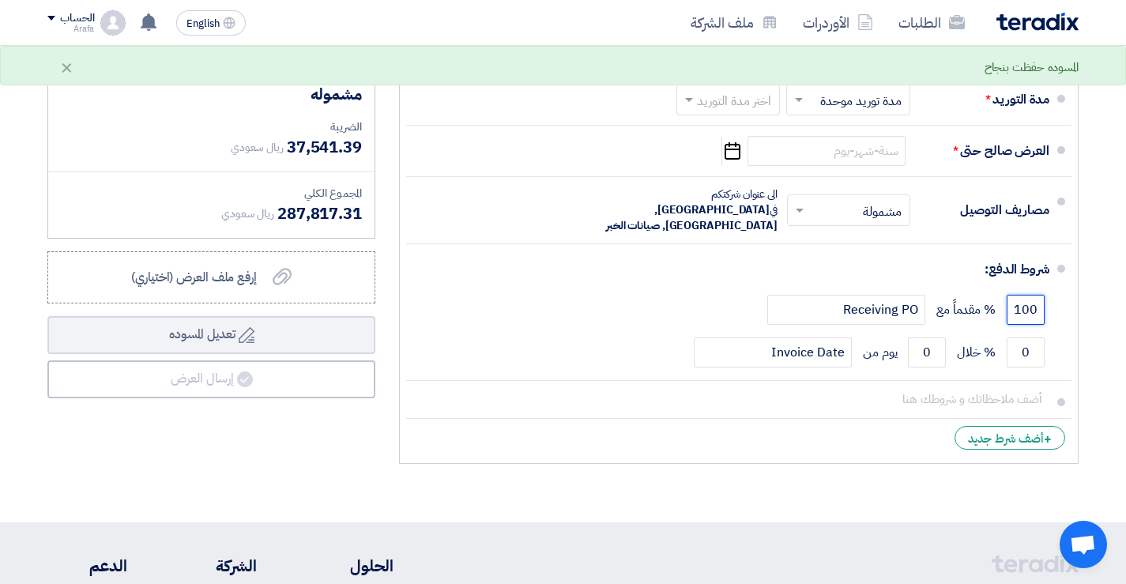
scroll to position [4029, 0]
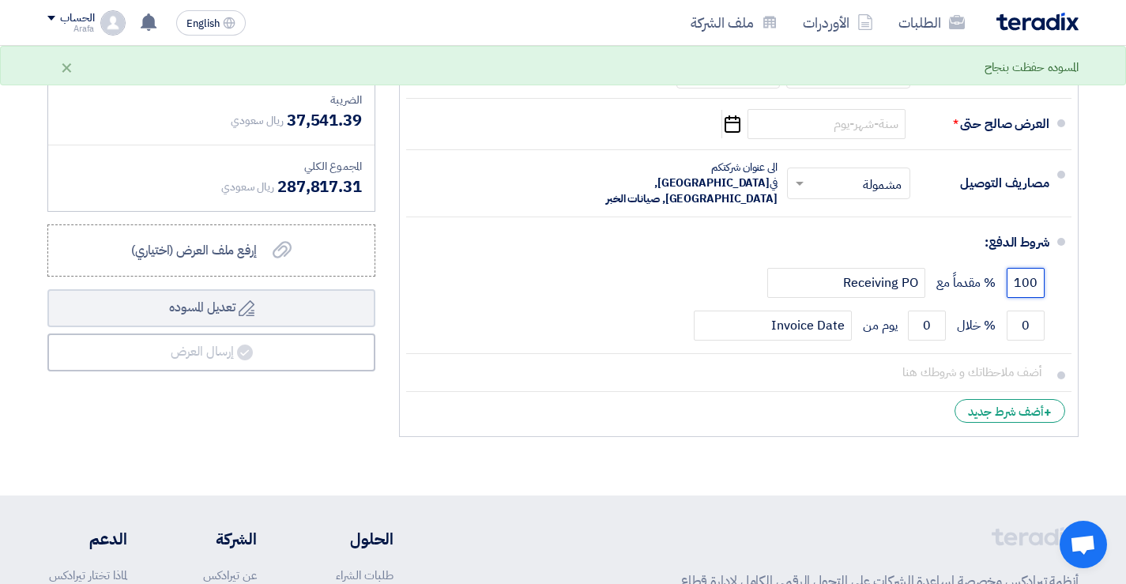
type input "100"
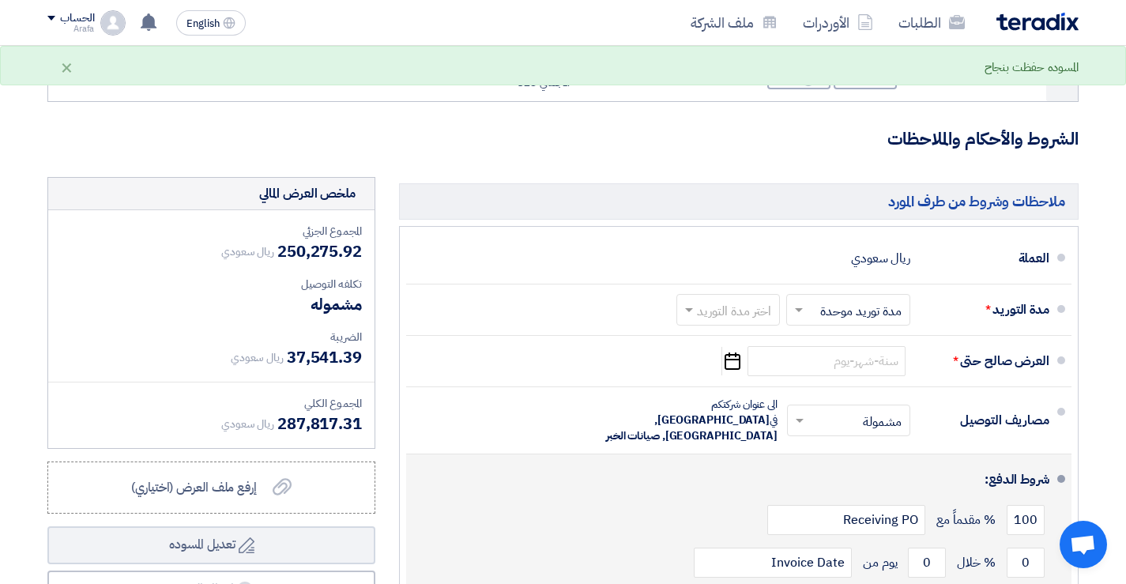
scroll to position [3713, 0]
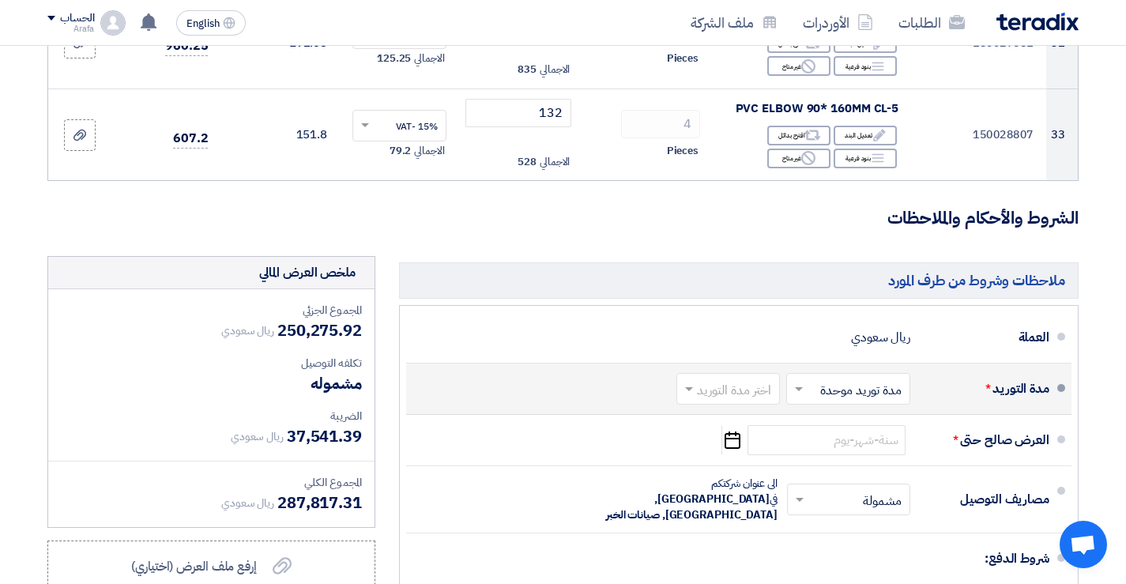
click at [799, 381] on span at bounding box center [797, 389] width 20 height 16
click at [840, 413] on span "مدد توريد متعددة" at bounding box center [861, 422] width 85 height 19
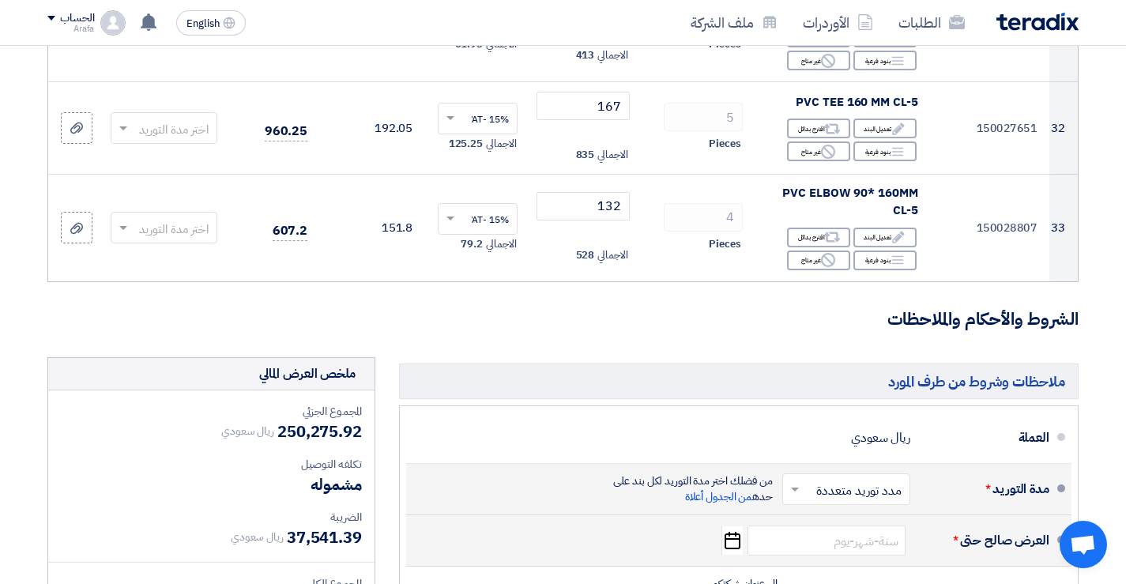
scroll to position [3763, 0]
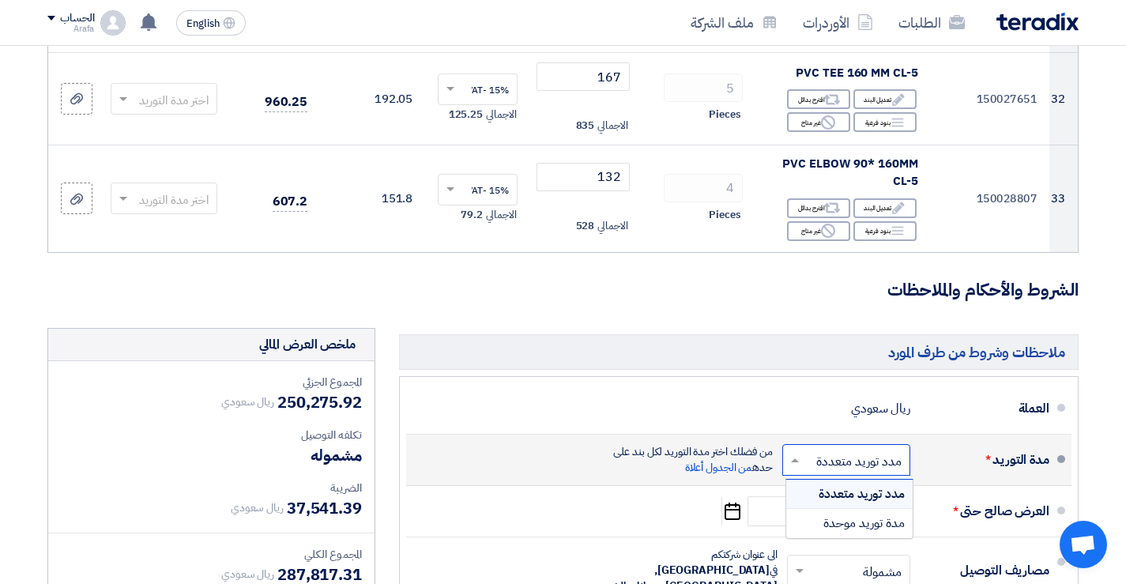
click at [799, 452] on span at bounding box center [793, 460] width 20 height 16
click at [850, 513] on span "مدة توريد موحدة" at bounding box center [863, 522] width 81 height 19
click at [850, 486] on li "العرض صالح حتى * Pick a date" at bounding box center [738, 511] width 665 height 51
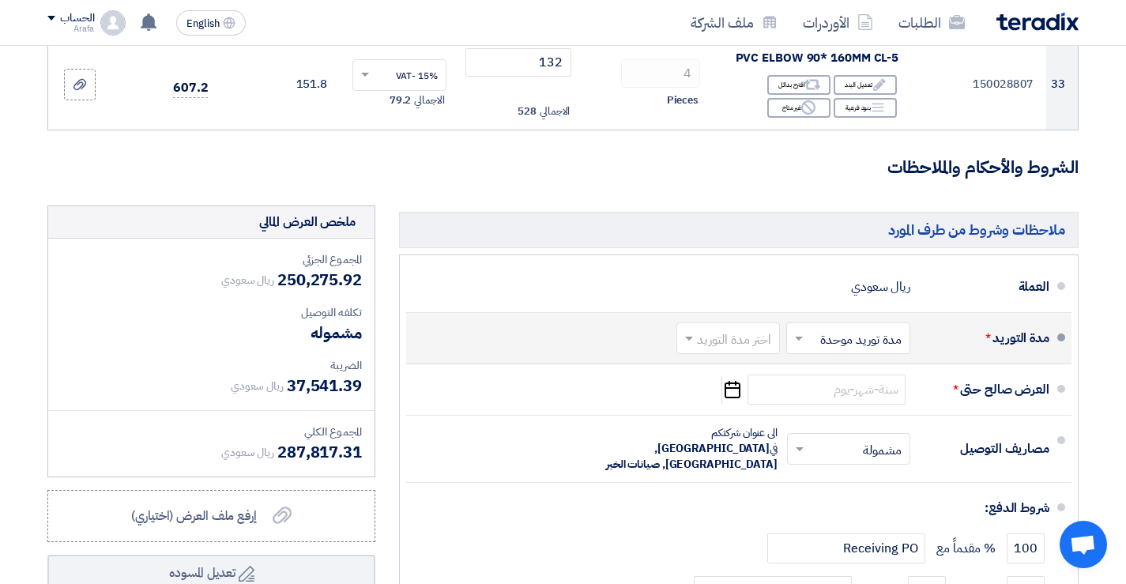
scroll to position [3713, 0]
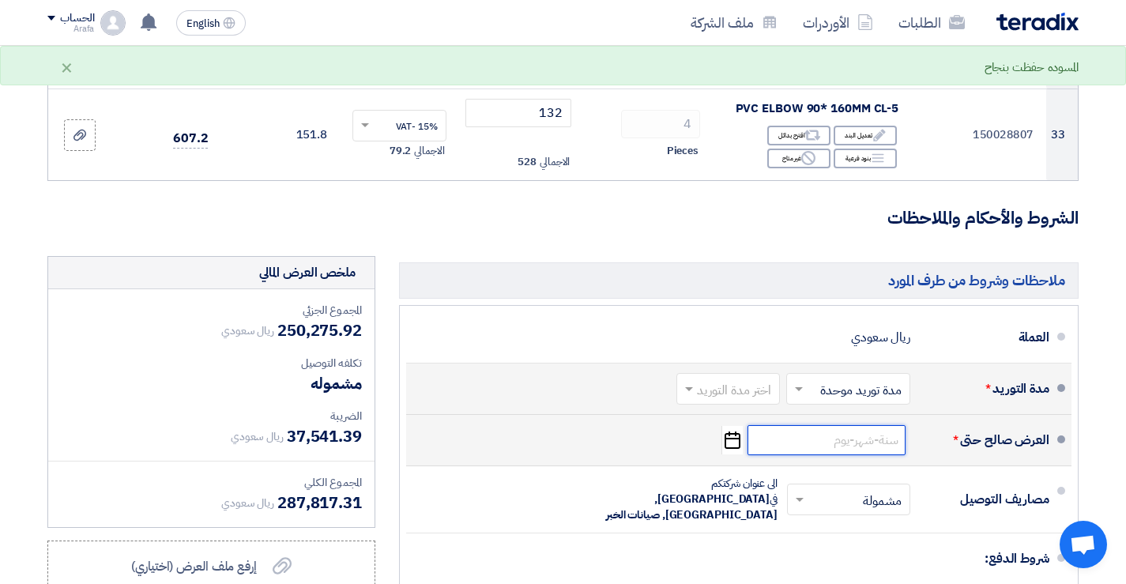
click at [851, 425] on input at bounding box center [826, 440] width 158 height 30
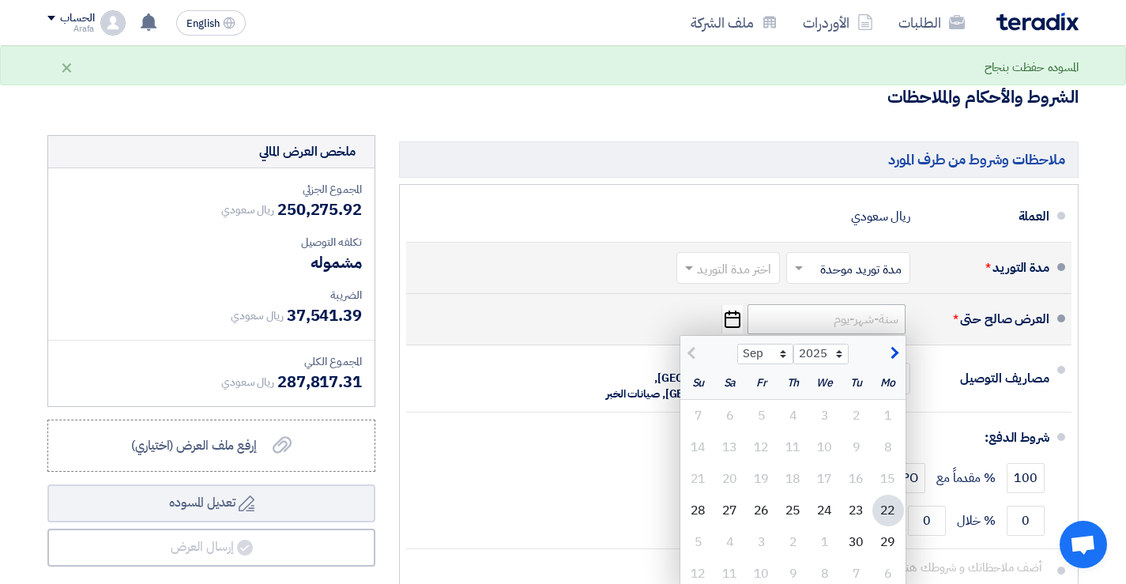
scroll to position [3871, 0]
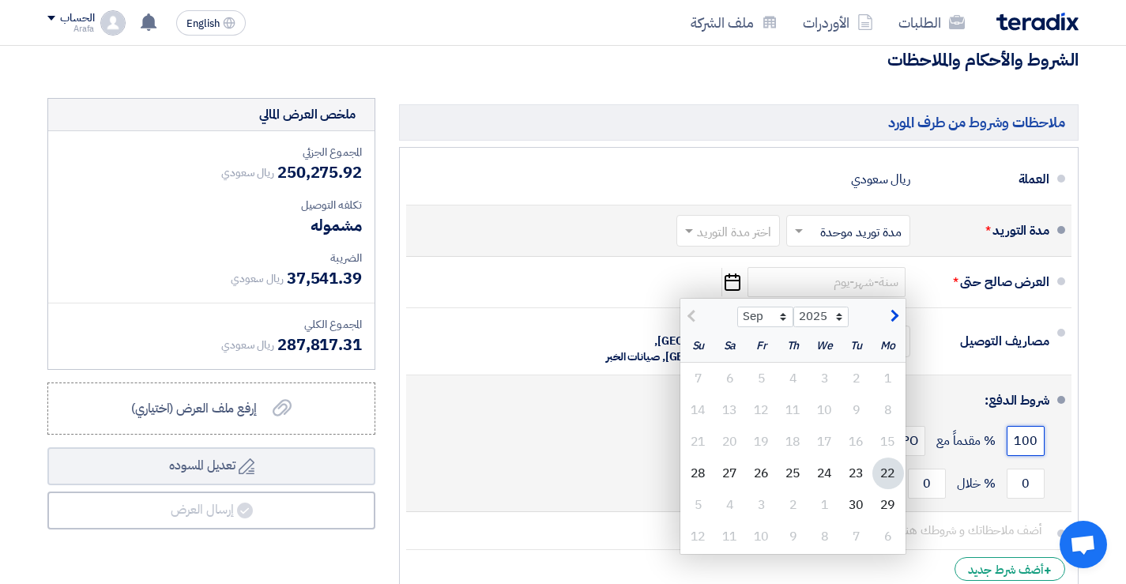
click at [1028, 426] on input "100" at bounding box center [1025, 441] width 38 height 30
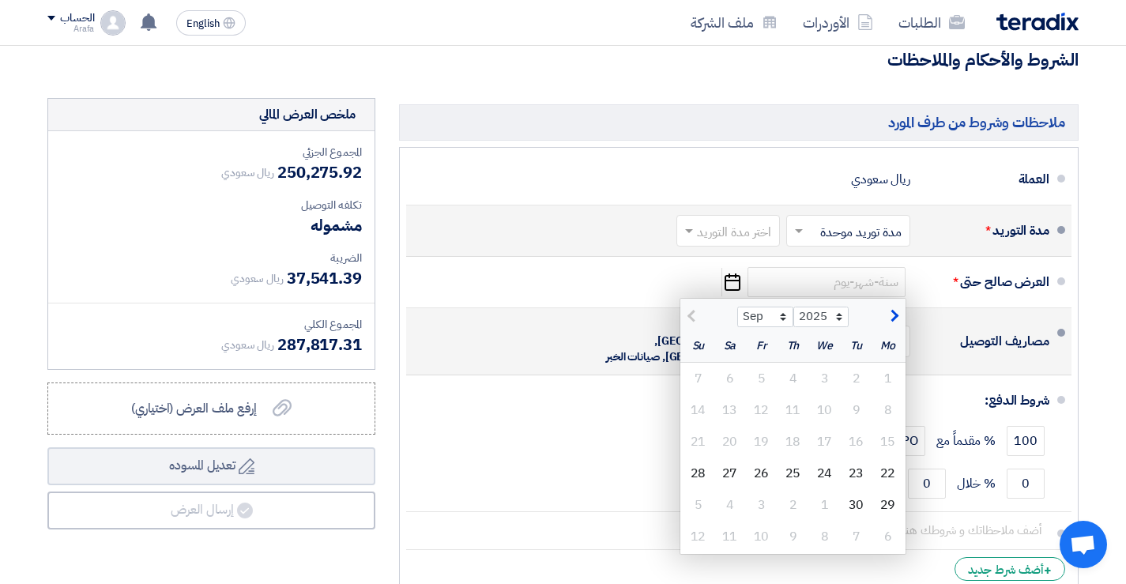
click at [938, 322] on div "مصاريف التوصيل" at bounding box center [986, 341] width 126 height 38
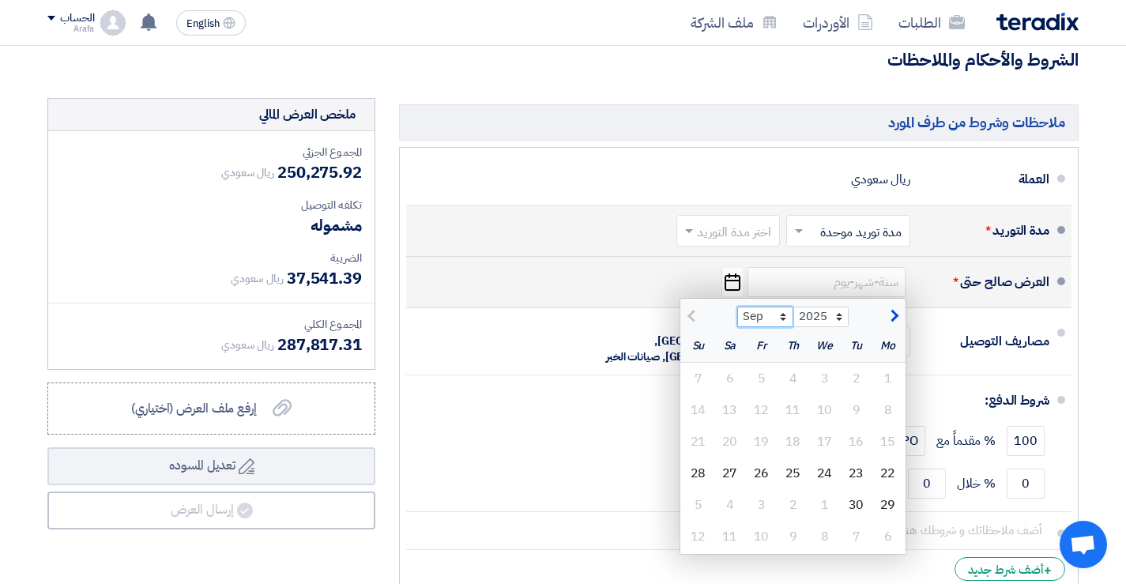
click at [783, 306] on select "Sep Oct Nov Dec" at bounding box center [765, 316] width 56 height 21
select select "10"
click at [737, 306] on select "Sep Oct Nov Dec" at bounding box center [765, 316] width 56 height 21
click at [765, 489] on div "31" at bounding box center [762, 505] width 32 height 32
type input "[DATE]"
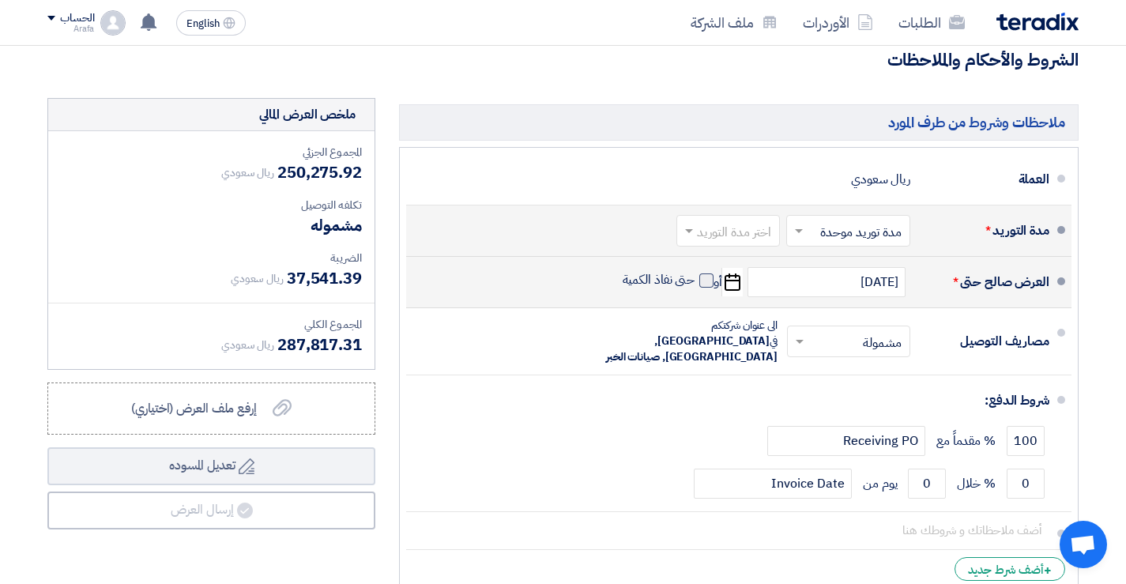
click at [701, 273] on span at bounding box center [706, 280] width 14 height 14
click at [695, 272] on input "حتى نفاذ الكمية" at bounding box center [657, 287] width 76 height 30
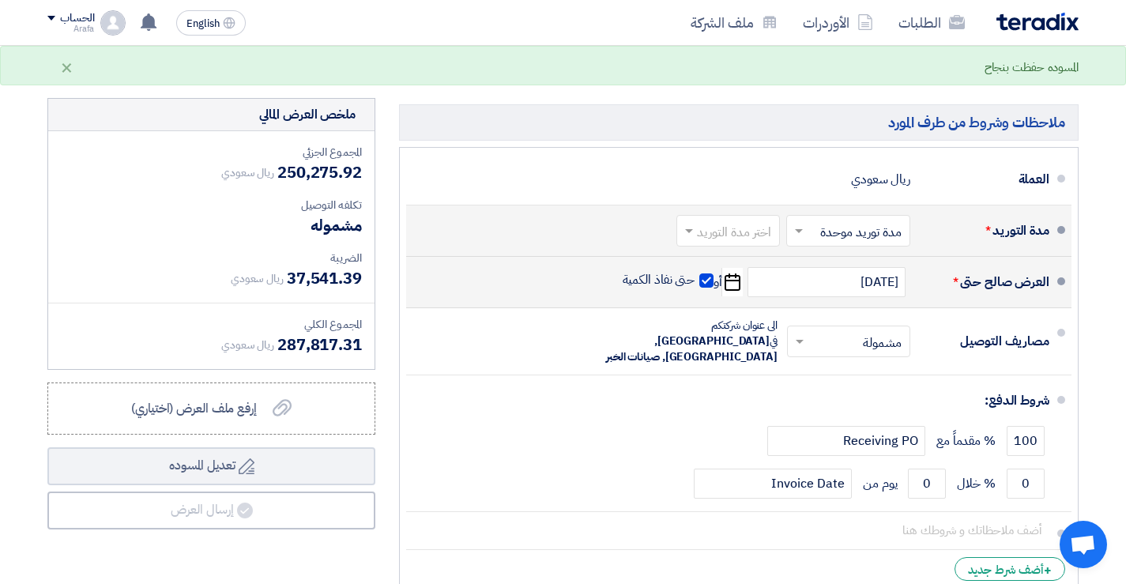
click at [705, 273] on span at bounding box center [706, 280] width 14 height 14
click at [695, 272] on input "حتى نفاذ الكمية" at bounding box center [657, 287] width 76 height 30
checkbox input "false"
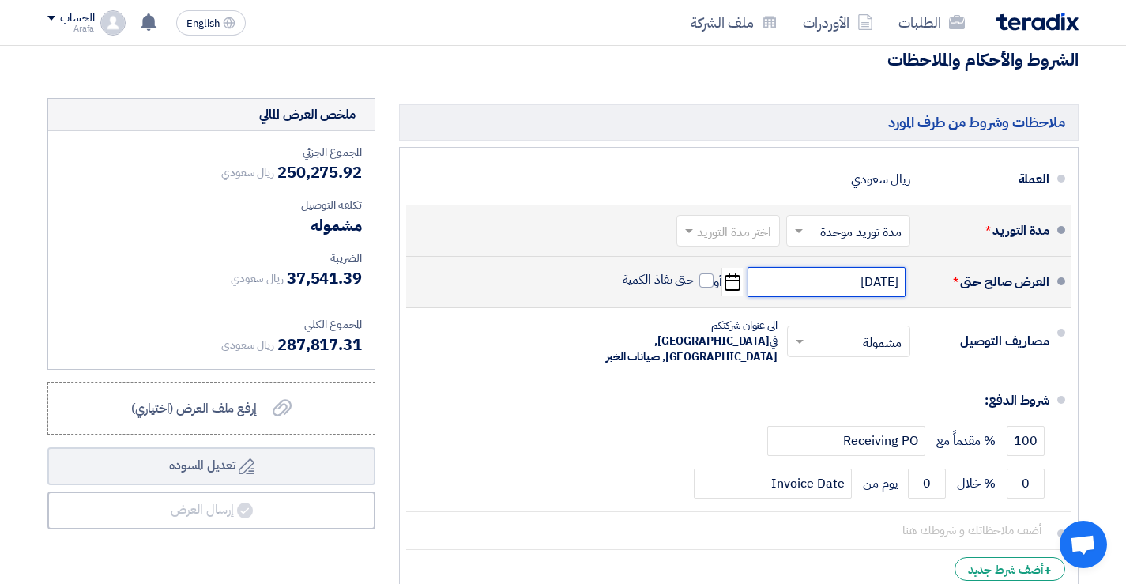
click at [852, 267] on input "[DATE]" at bounding box center [826, 282] width 158 height 30
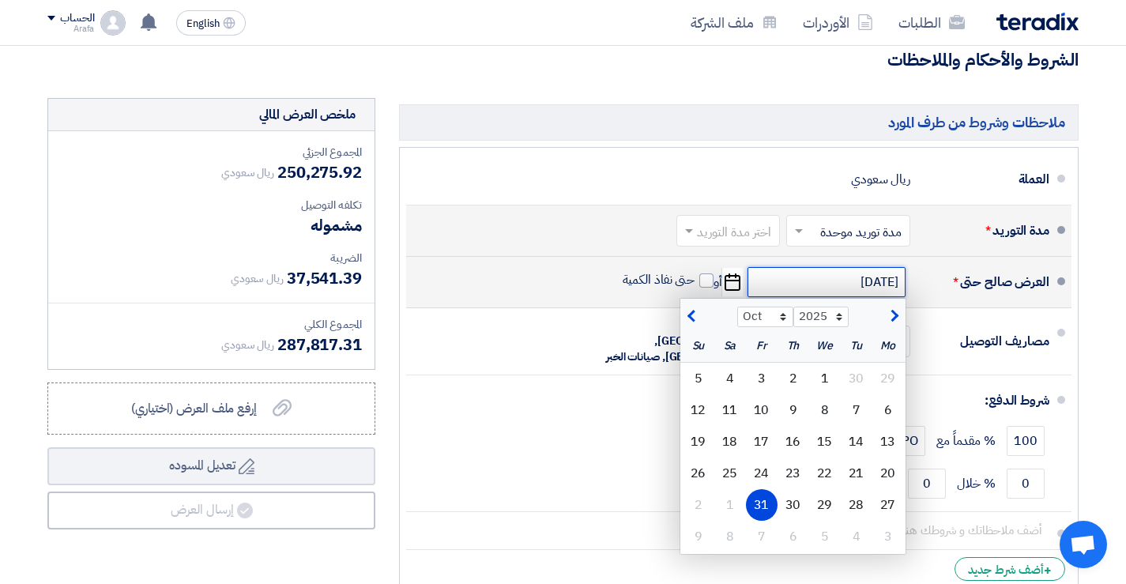
click at [852, 267] on input "[DATE]" at bounding box center [826, 282] width 158 height 30
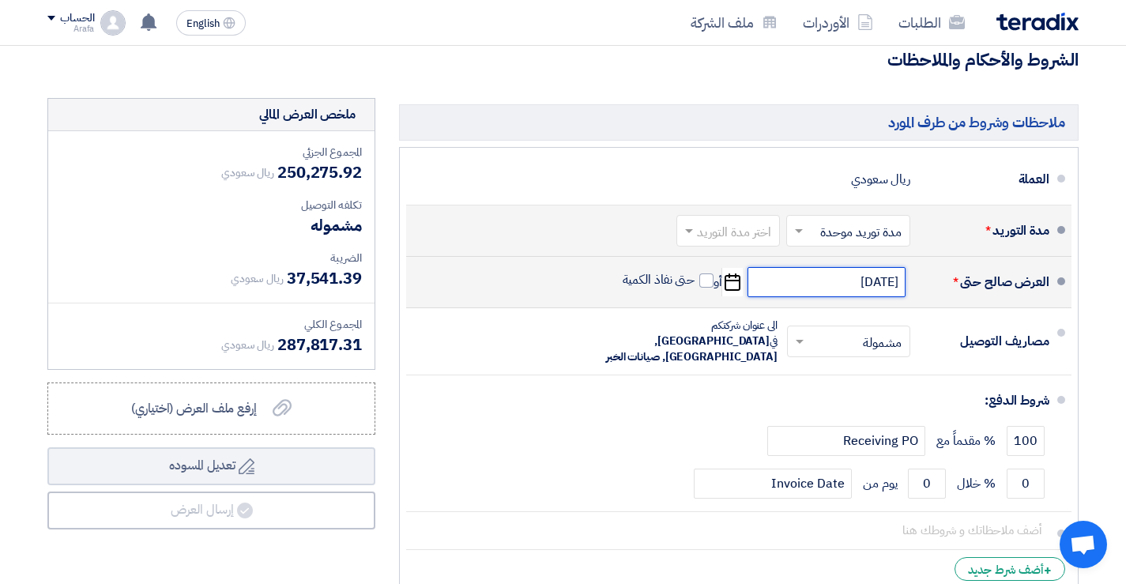
click at [852, 267] on input "[DATE]" at bounding box center [826, 282] width 158 height 30
select select "10"
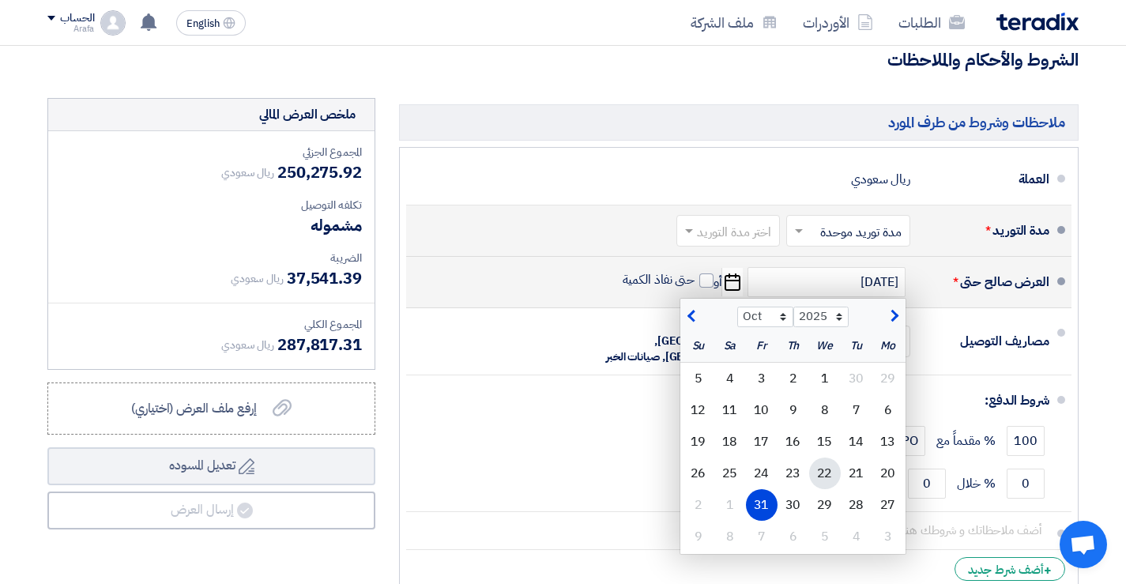
click at [826, 457] on div "22" at bounding box center [825, 473] width 32 height 32
type input "[DATE]"
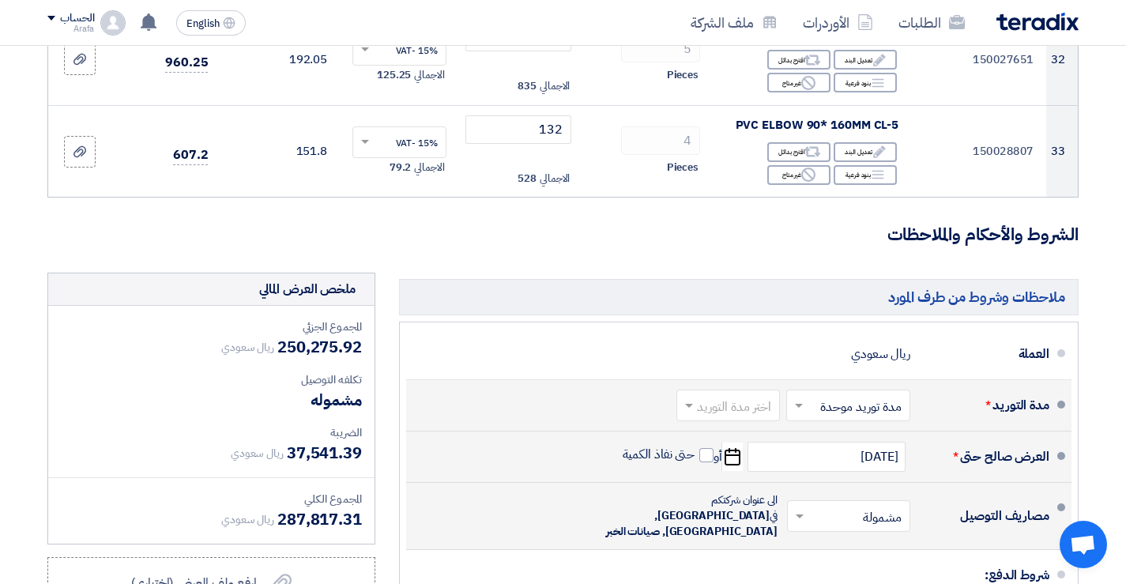
scroll to position [3713, 0]
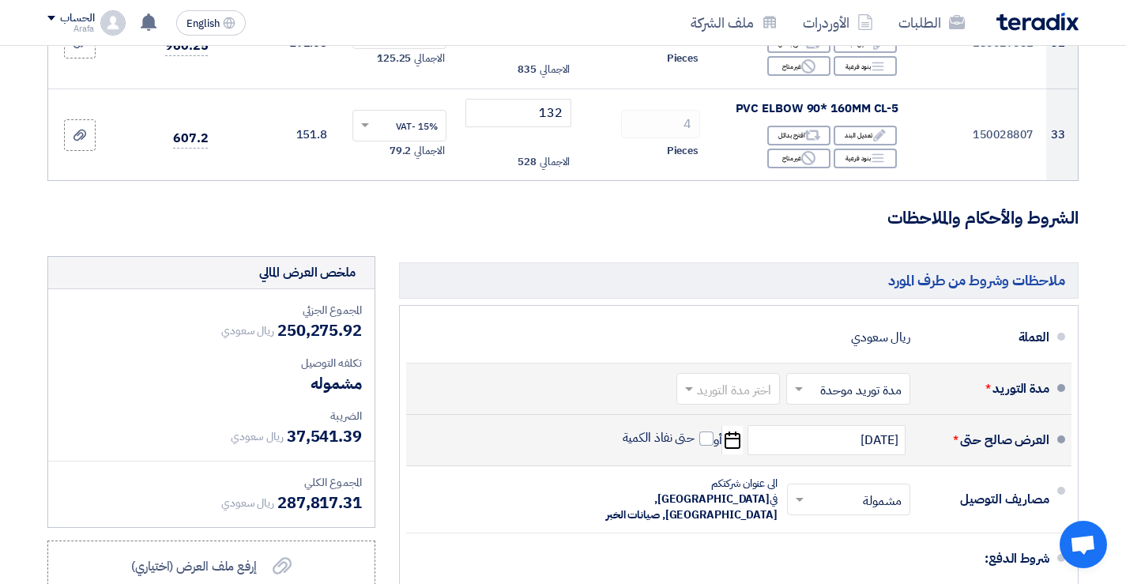
click at [742, 378] on input "text" at bounding box center [725, 389] width 96 height 23
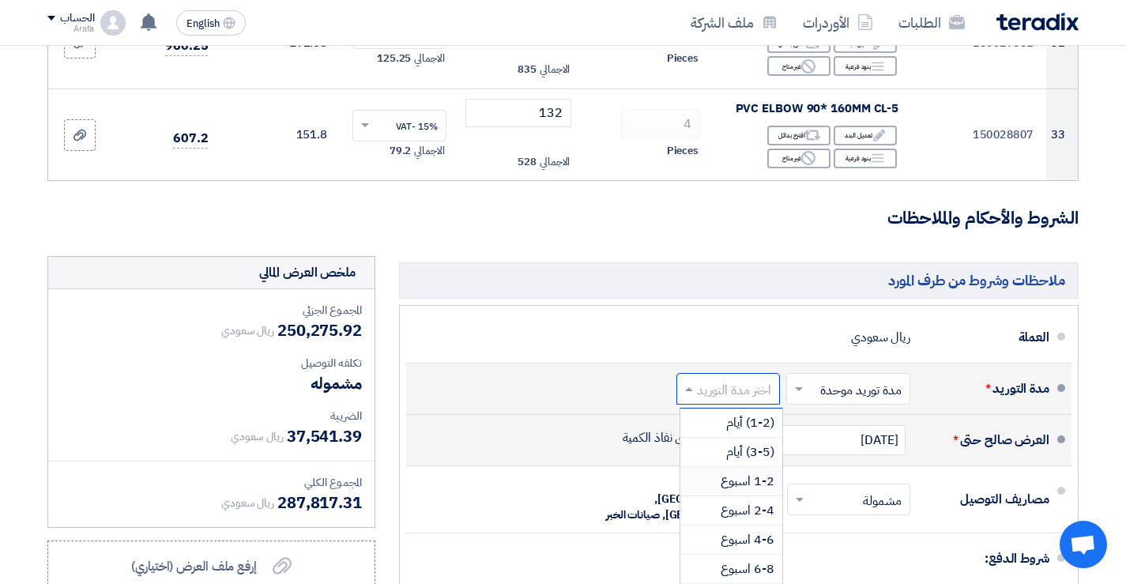
click at [750, 472] on span "1-2 اسبوع" at bounding box center [747, 481] width 54 height 19
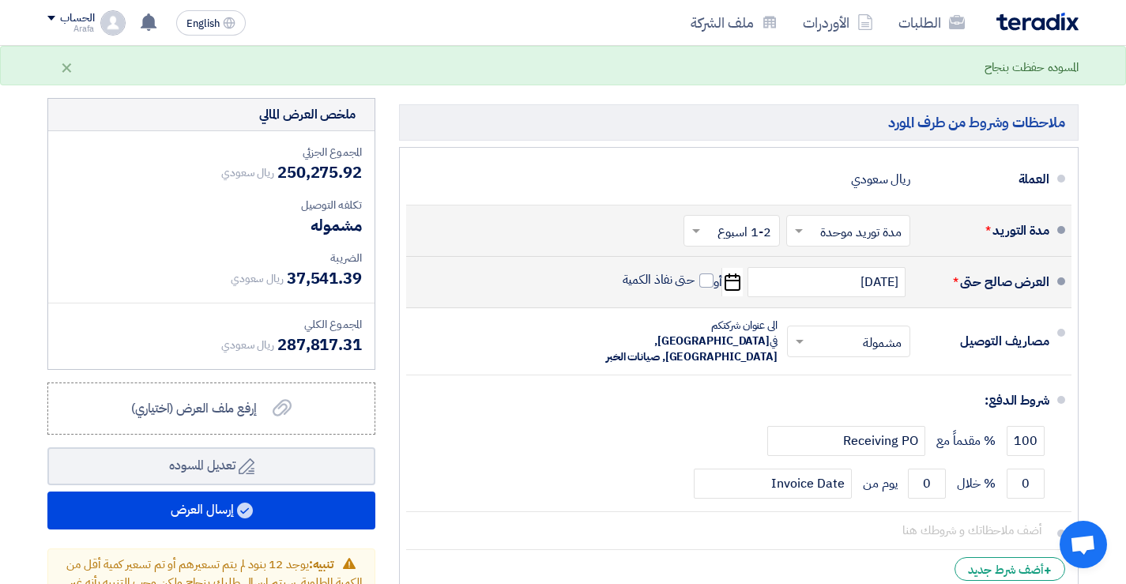
scroll to position [3792, 0]
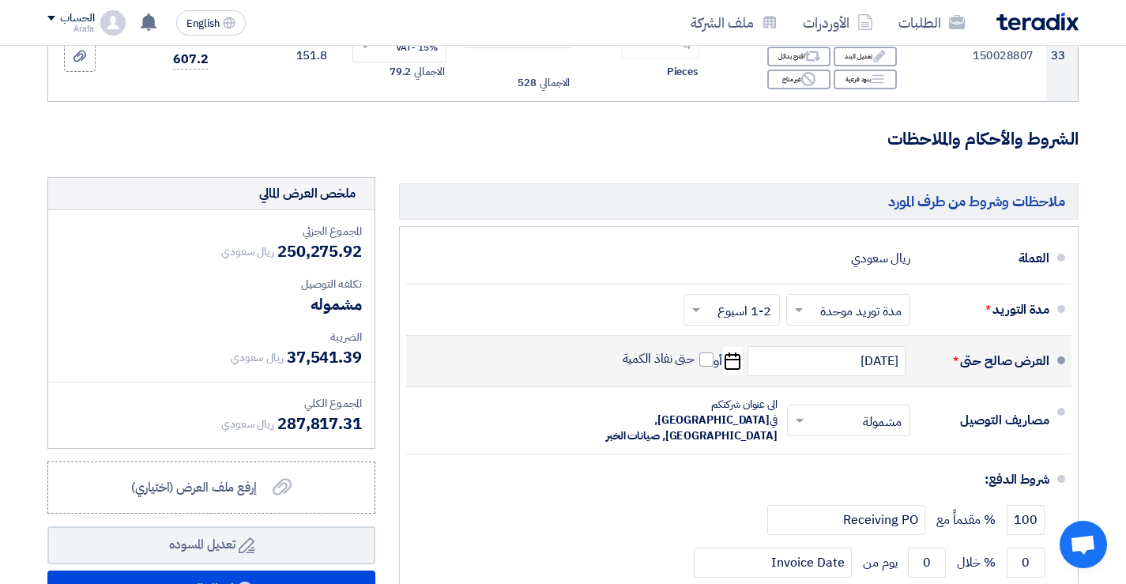
click at [694, 302] on span at bounding box center [694, 310] width 20 height 16
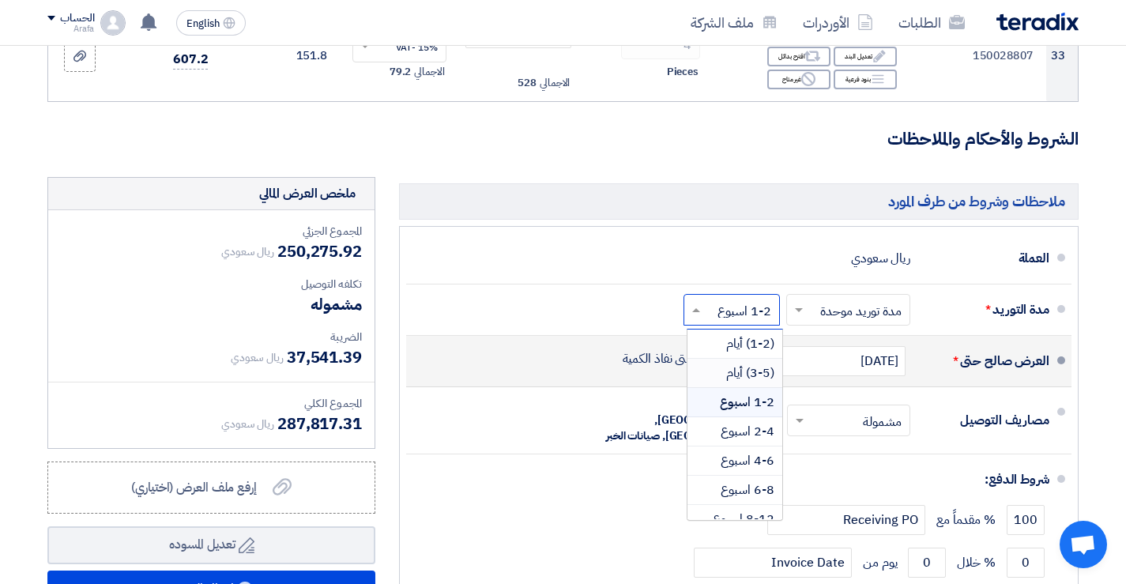
click at [594, 291] on div "مدة التوريد * اختر مدة التوريد × مدة توريد موحدة × اختر مدة التوريد × 1-2 اسبوع…" at bounding box center [734, 310] width 630 height 38
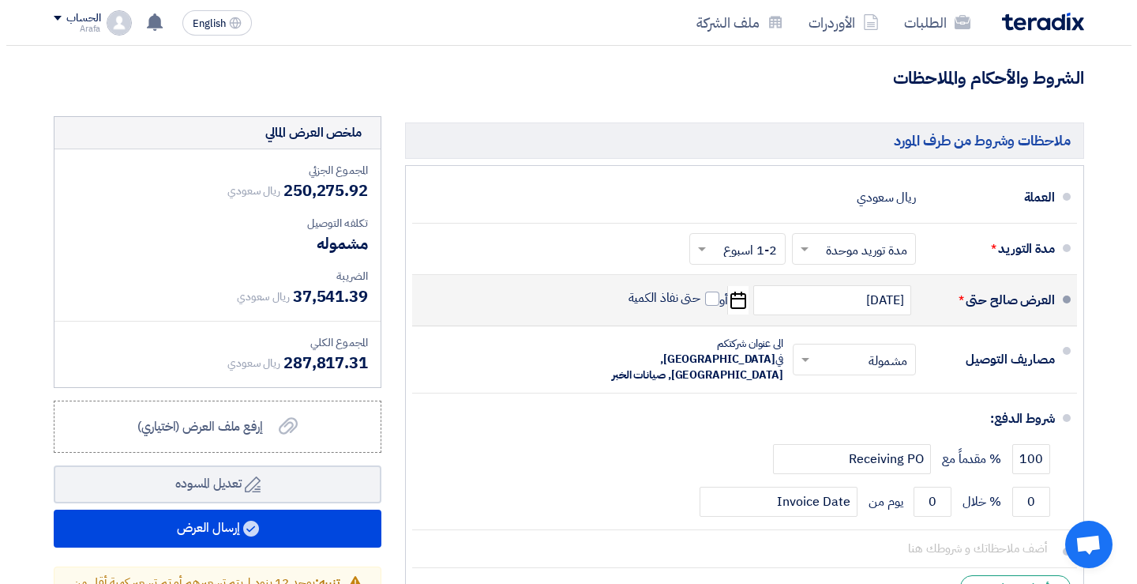
scroll to position [3950, 0]
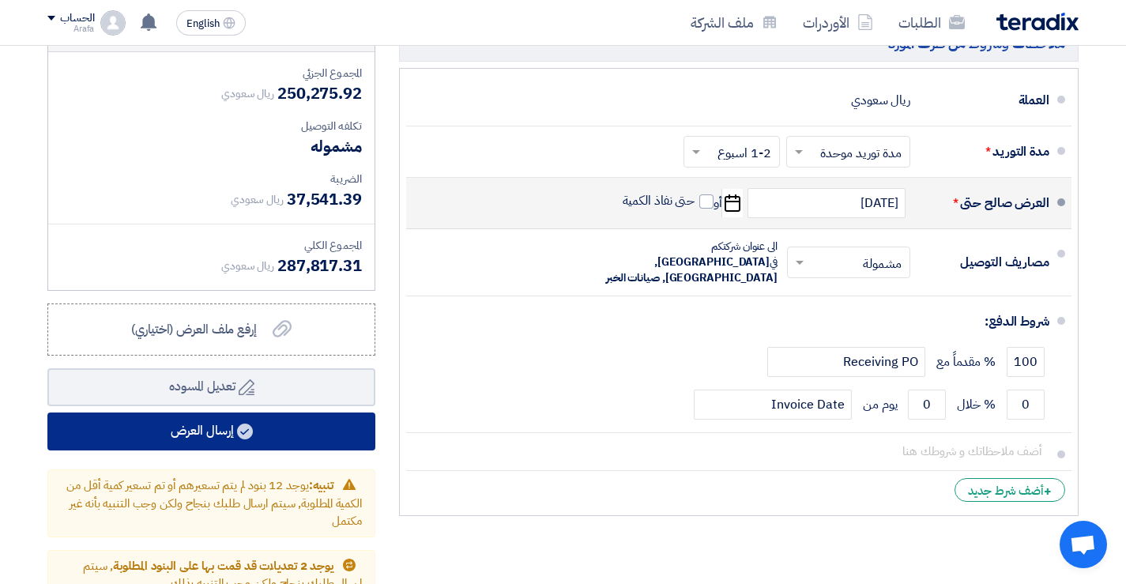
click at [220, 412] on button "إرسال العرض" at bounding box center [211, 431] width 328 height 38
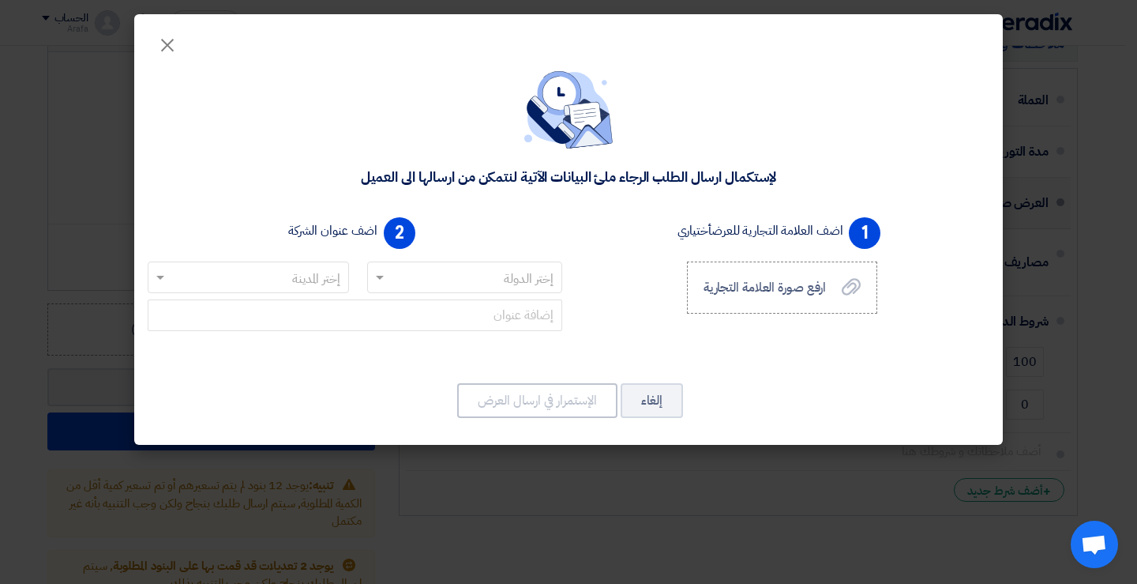
click at [506, 277] on input "text" at bounding box center [474, 278] width 164 height 26
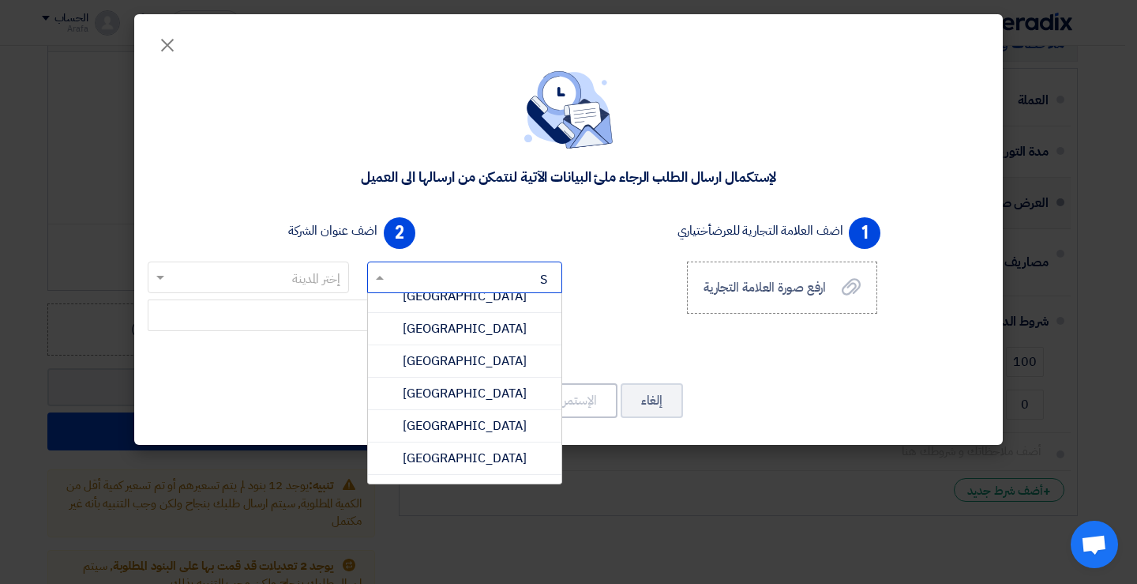
scroll to position [0, 0]
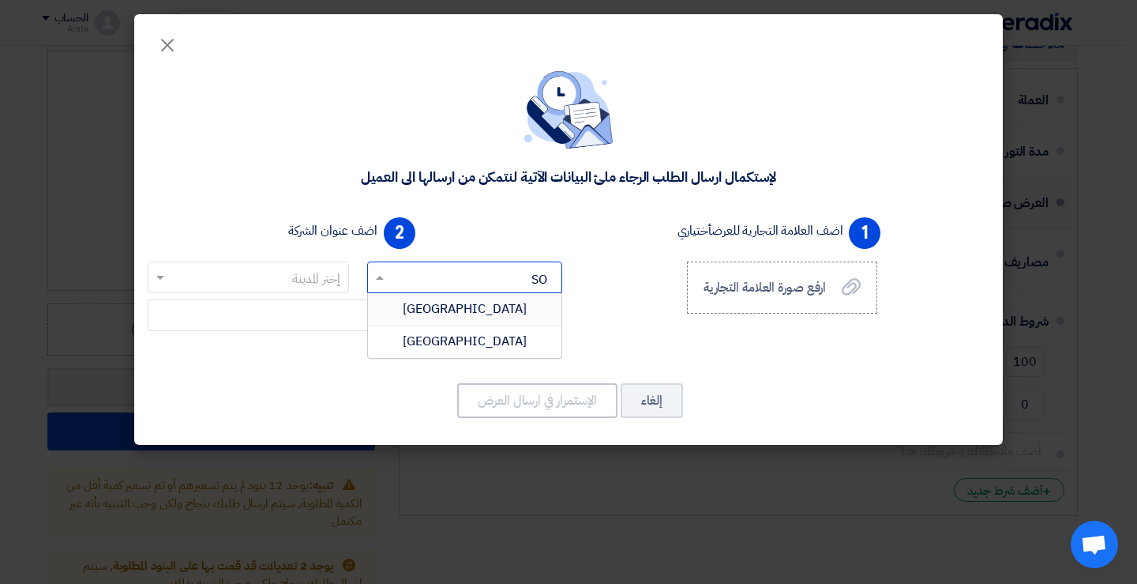
type input "S"
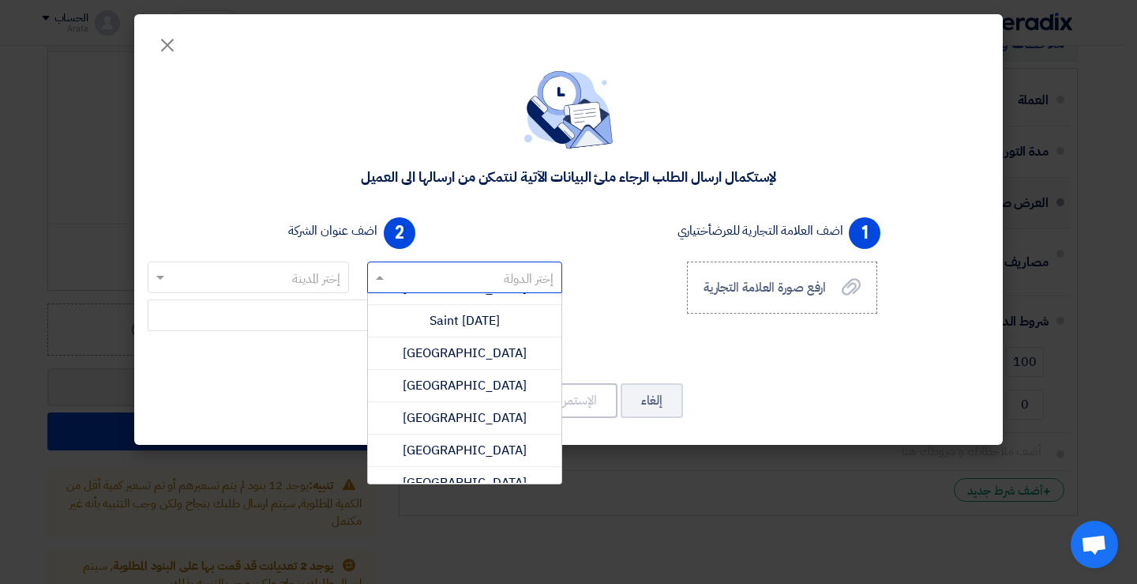
scroll to position [3950, 0]
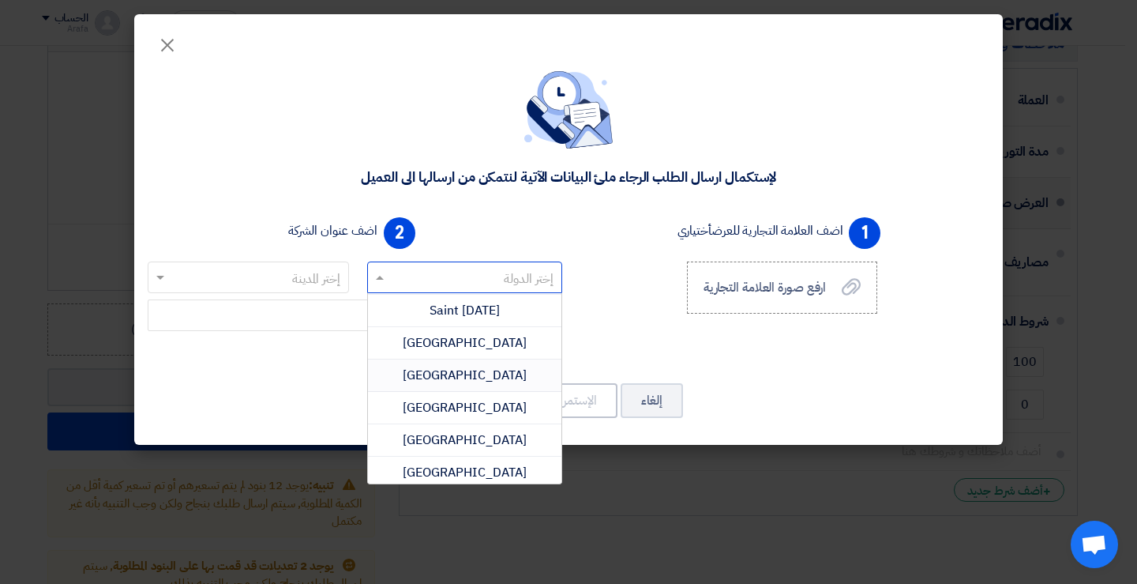
click at [492, 374] on span "[GEOGRAPHIC_DATA]" at bounding box center [465, 375] width 124 height 19
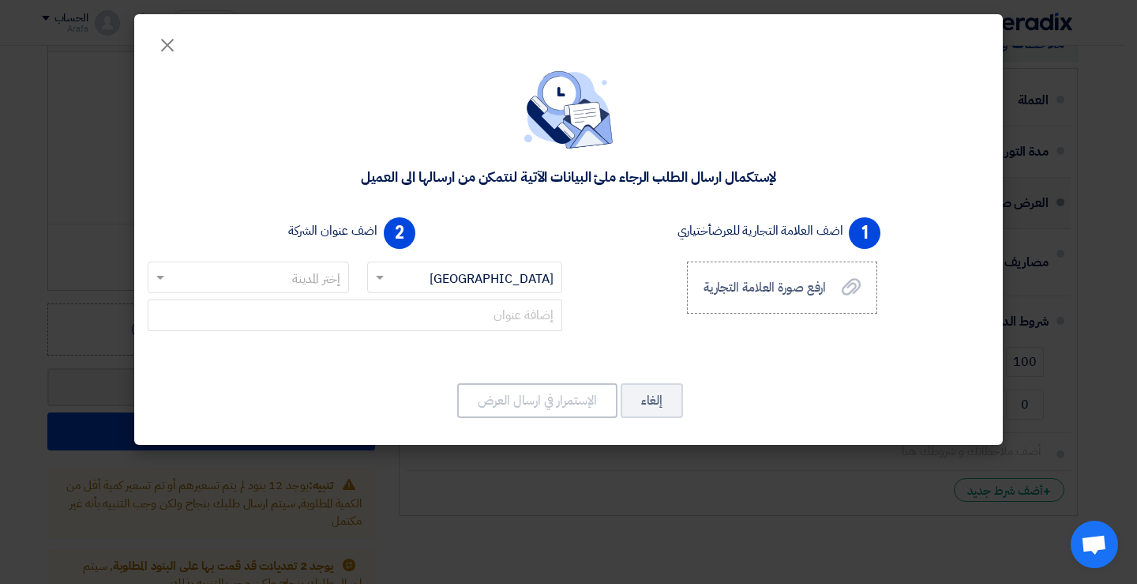
click at [301, 282] on input "text" at bounding box center [257, 278] width 170 height 26
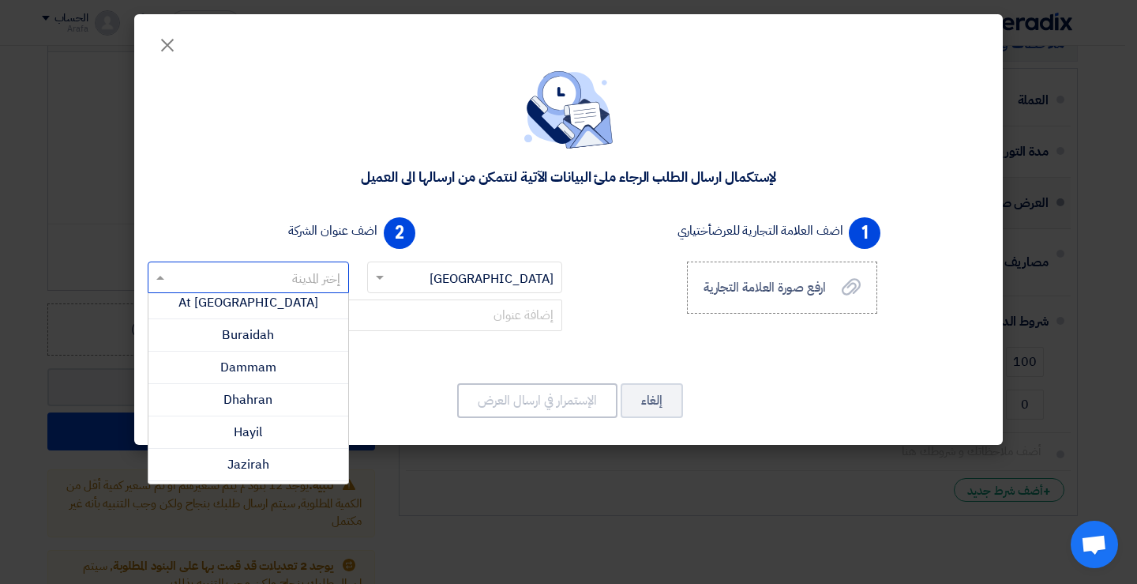
scroll to position [237, 0]
click at [276, 360] on span "Dammam" at bounding box center [248, 363] width 56 height 19
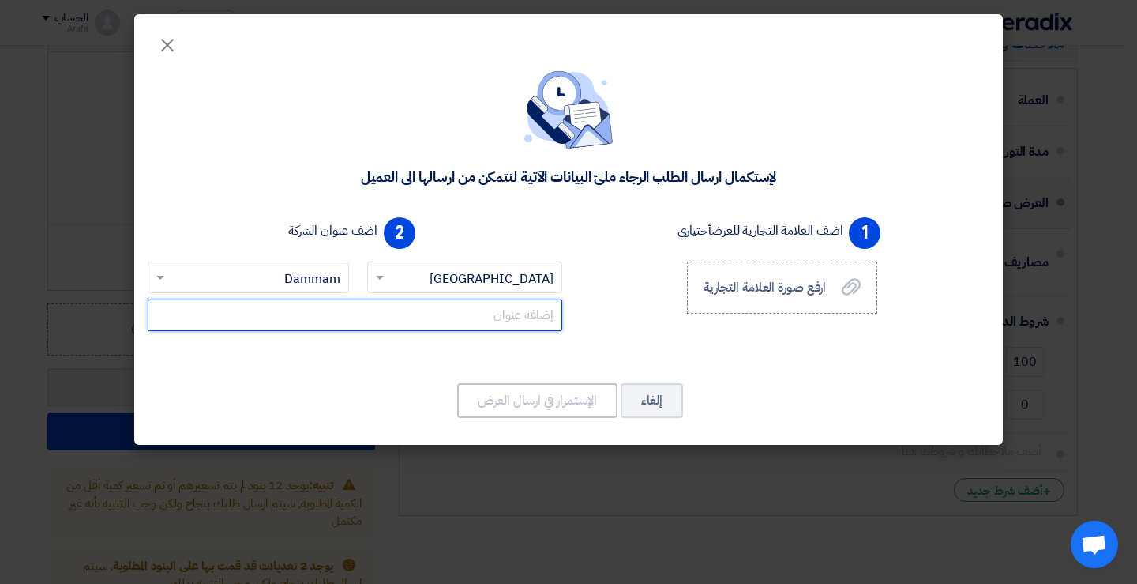
click at [485, 314] on input "text" at bounding box center [355, 315] width 415 height 32
type input "J"
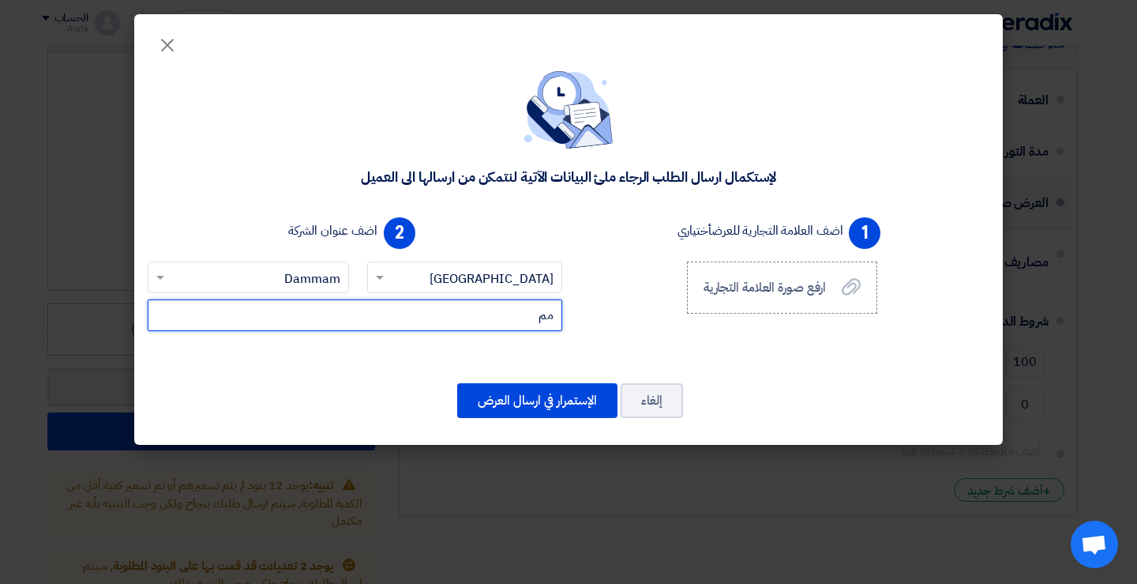
type input "م"
type input "حي الخالدية الجنوبية _شارع [PERSON_NAME]"
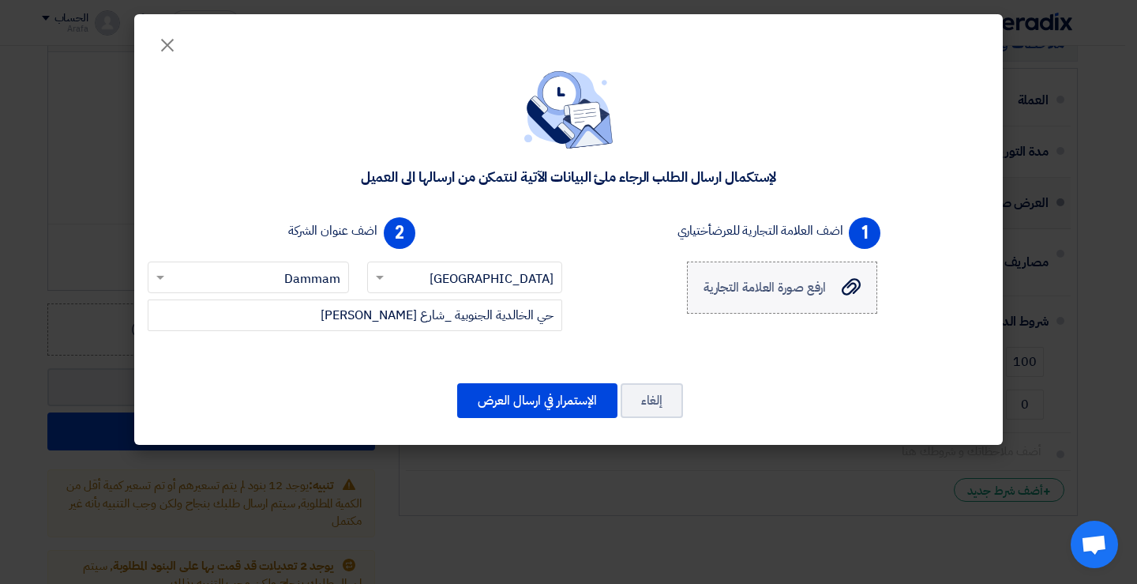
click at [807, 295] on span "ارفع صورة العلامة التجارية" at bounding box center [765, 287] width 123 height 19
click at [0, 0] on input "ارفع صورة العلامة التجارية ارفع صورة العلامة التجارية" at bounding box center [0, 0] width 0 height 0
click at [761, 283] on span "ارفع صورة العلامة التجارية" at bounding box center [765, 287] width 123 height 19
click at [0, 0] on input "ارفع صورة العلامة التجارية ارفع صورة العلامة التجارية" at bounding box center [0, 0] width 0 height 0
